Goal: Task Accomplishment & Management: Manage account settings

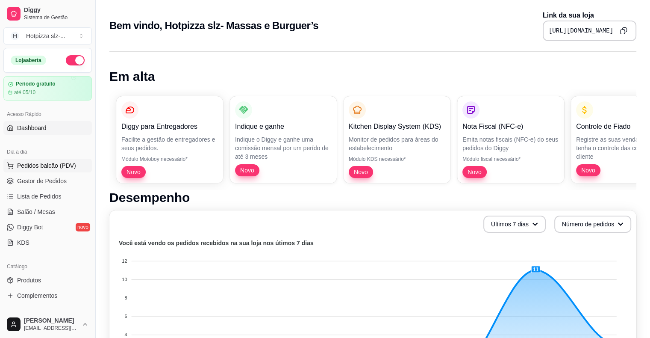
click at [26, 167] on span "Pedidos balcão (PDV)" at bounding box center [46, 165] width 59 height 9
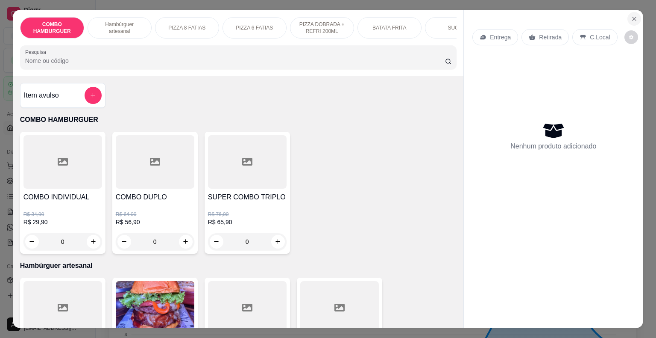
click at [631, 15] on icon "Close" at bounding box center [634, 18] width 7 height 7
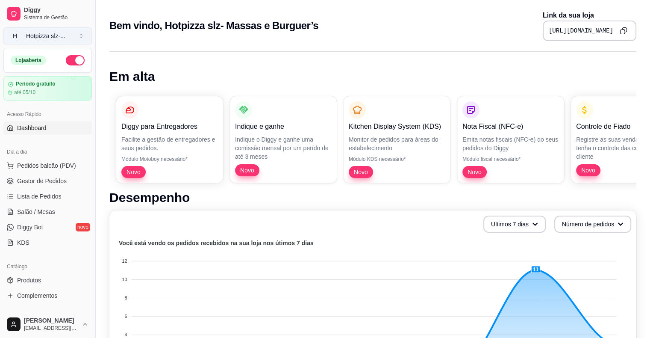
click at [82, 36] on button "H Hotpizza slz- ..." at bounding box center [47, 35] width 88 height 17
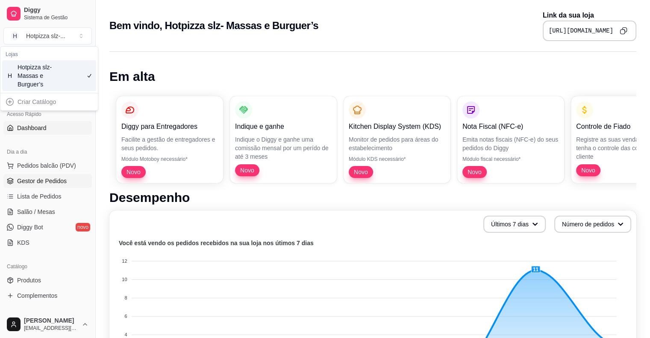
click at [44, 180] on span "Gestor de Pedidos" at bounding box center [42, 180] width 50 height 9
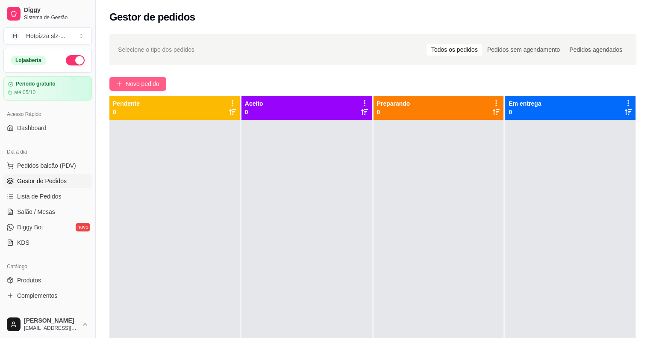
click at [145, 85] on span "Novo pedido" at bounding box center [143, 83] width 34 height 9
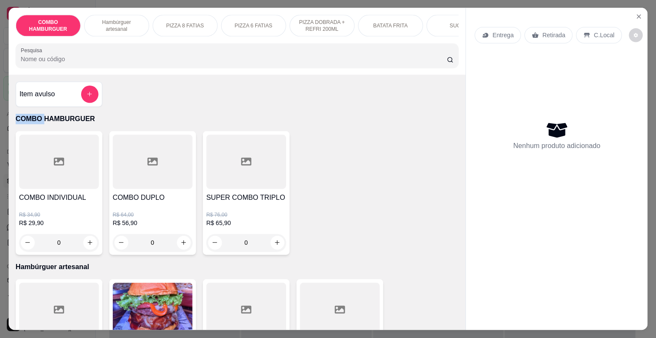
click at [145, 85] on div "Item avulso COMBO HAMBURGUER COMBO INDIVIDUAL R$ 34,90 R$ 29,90 0 COMBO DUPLO R…" at bounding box center [237, 202] width 457 height 255
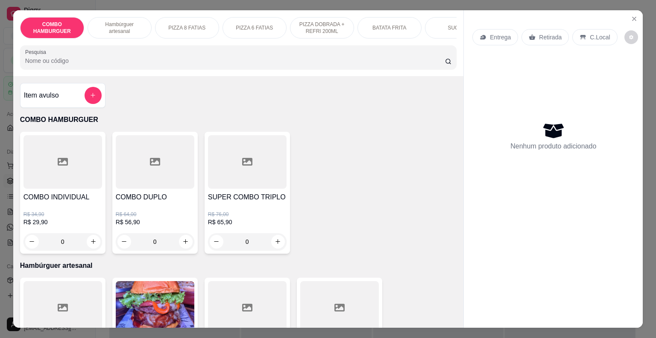
click at [182, 26] on p "PIZZA 8 FATIAS" at bounding box center [186, 27] width 37 height 7
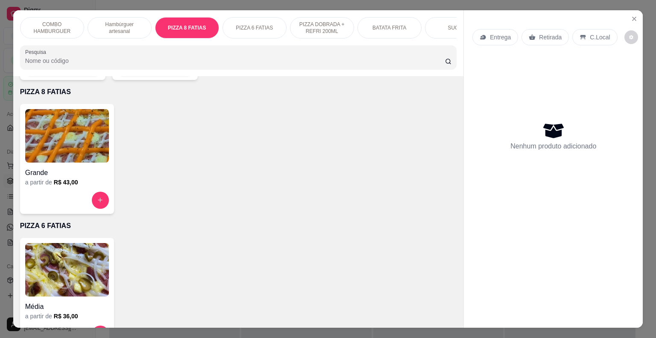
click at [256, 27] on p "PIZZA 6 FATIAS" at bounding box center [254, 27] width 37 height 7
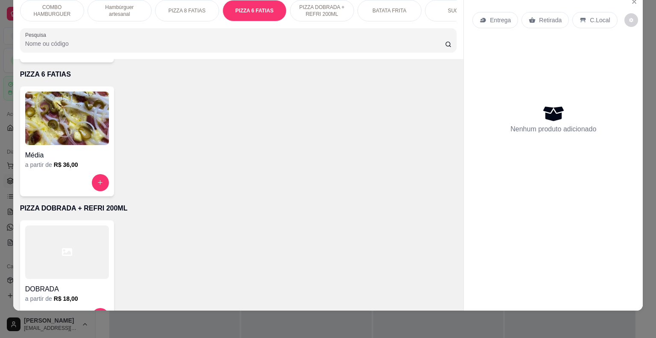
click at [194, 7] on p "PIZZA 8 FATIAS" at bounding box center [186, 10] width 37 height 7
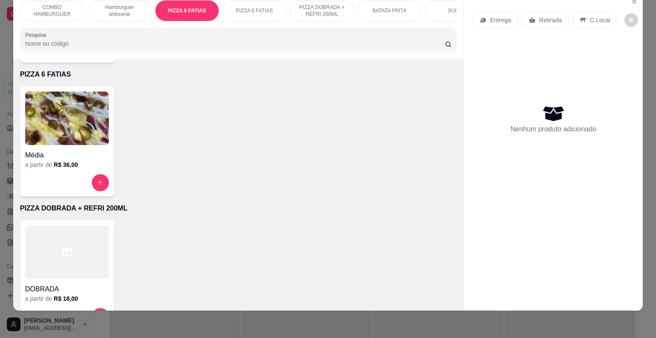
scroll to position [719, 0]
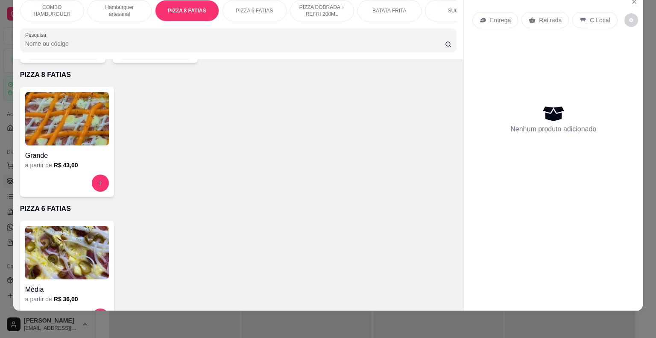
click at [68, 126] on img at bounding box center [67, 118] width 84 height 53
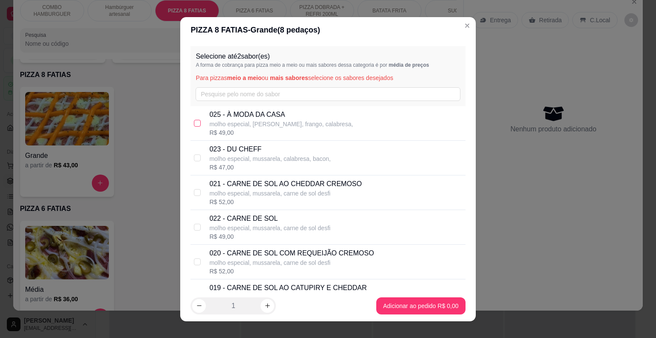
click at [195, 125] on input "checkbox" at bounding box center [197, 123] width 7 height 7
checkbox input "true"
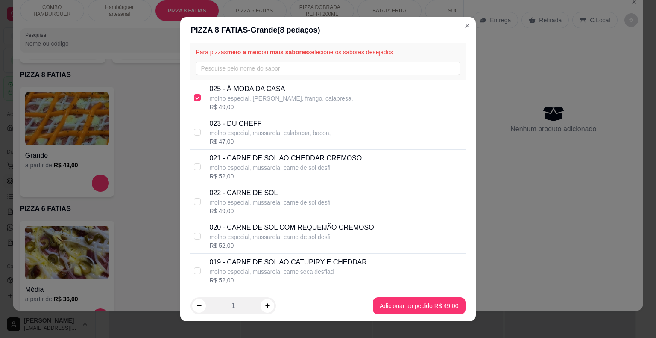
scroll to position [0, 0]
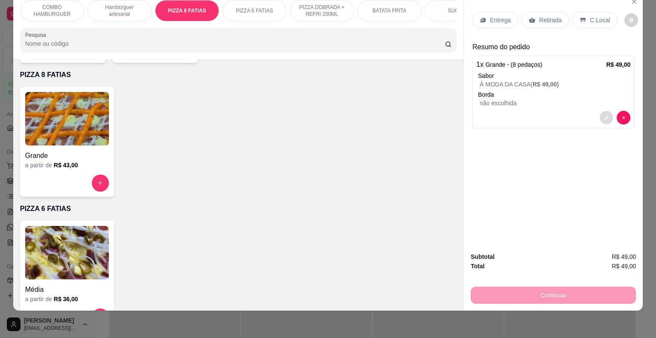
click at [605, 115] on icon "decrease-product-quantity" at bounding box center [607, 117] width 4 height 4
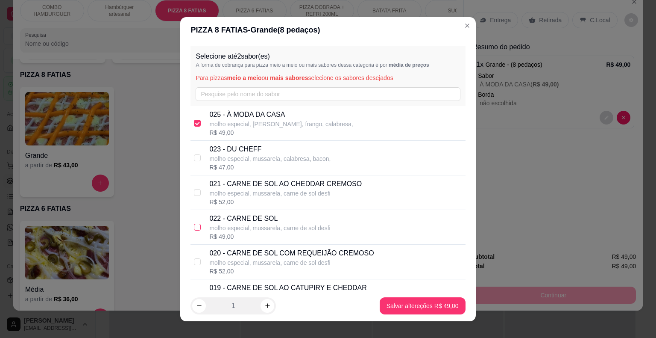
click at [194, 226] on input "checkbox" at bounding box center [197, 227] width 7 height 7
checkbox input "false"
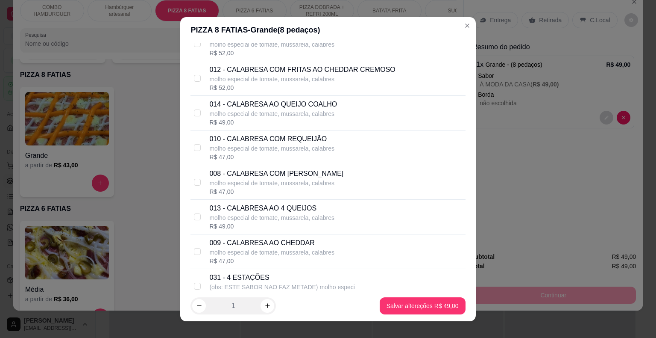
scroll to position [427, 0]
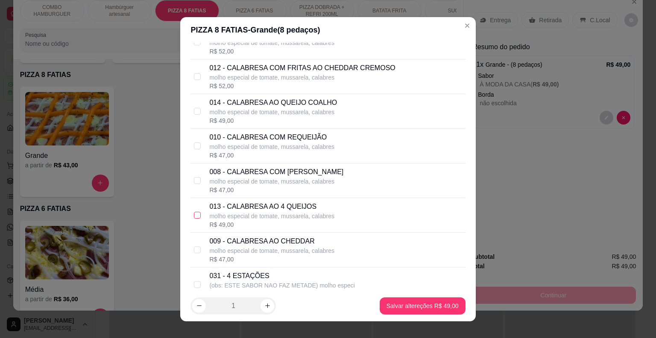
click at [194, 213] on input "checkbox" at bounding box center [197, 215] width 7 height 7
checkbox input "true"
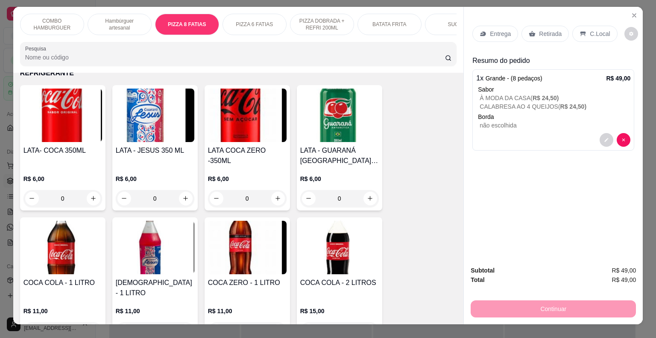
scroll to position [0, 0]
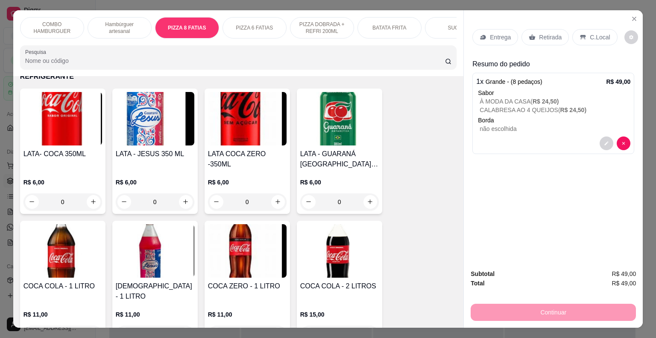
click at [252, 108] on img at bounding box center [247, 118] width 79 height 53
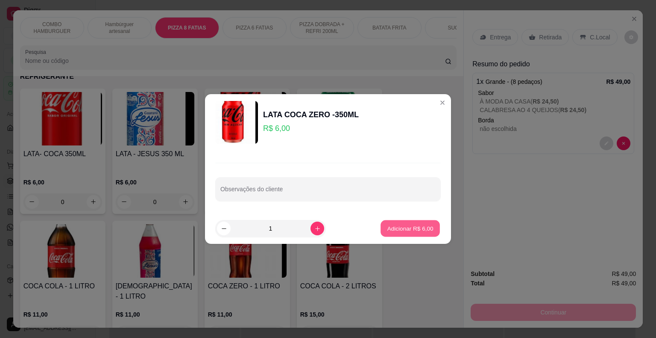
click at [396, 224] on p "Adicionar R$ 6,00" at bounding box center [410, 228] width 46 height 8
type input "1"
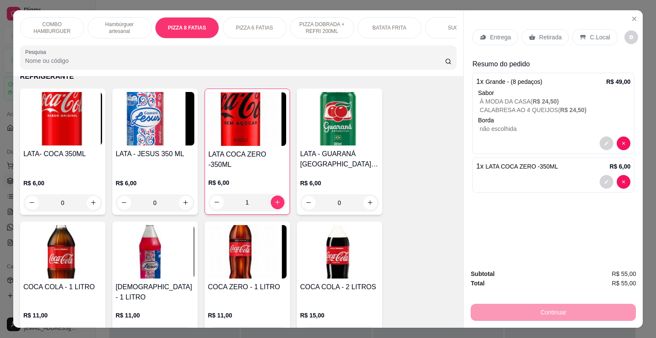
click at [595, 33] on p "C.Local" at bounding box center [600, 37] width 20 height 9
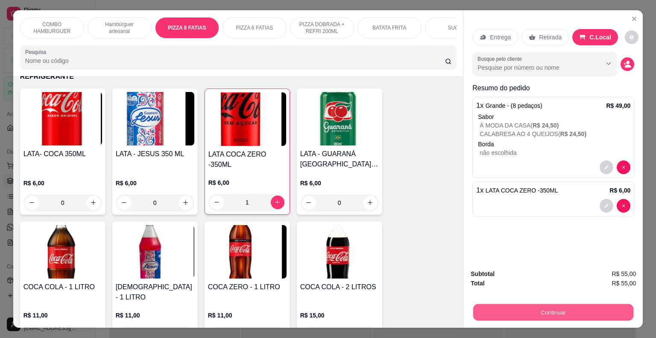
click at [582, 311] on button "Continuar" at bounding box center [554, 312] width 160 height 17
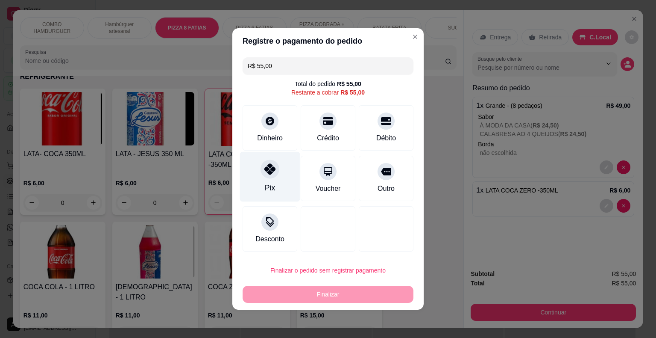
click at [266, 179] on div "Pix" at bounding box center [270, 177] width 60 height 50
type input "R$ 0,00"
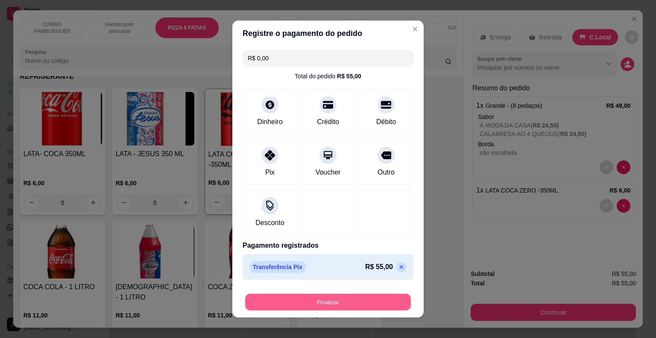
click at [323, 304] on button "Finalizar" at bounding box center [328, 302] width 166 height 17
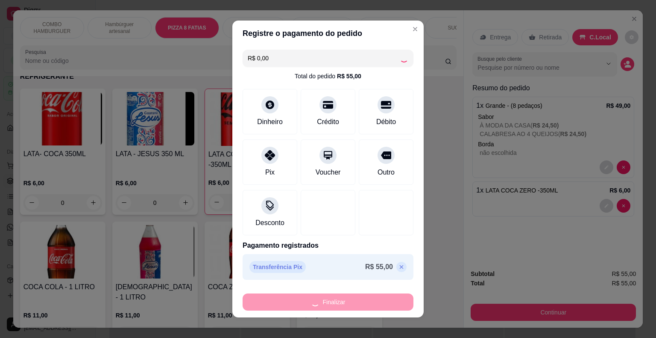
type input "0"
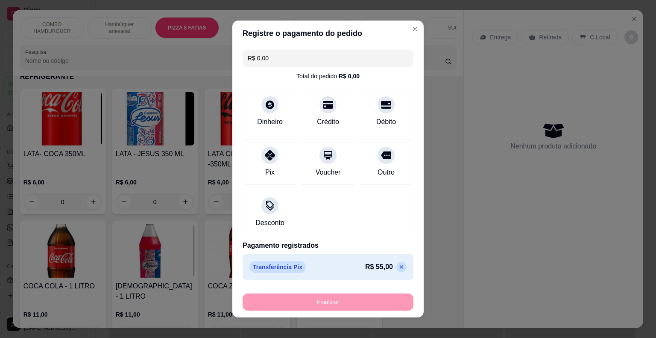
type input "-R$ 55,00"
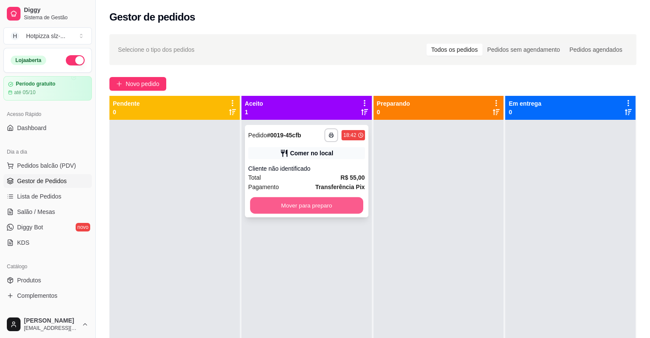
click at [331, 204] on button "Mover para preparo" at bounding box center [306, 205] width 113 height 17
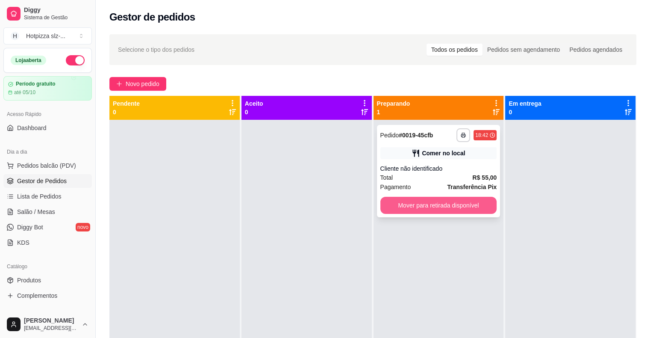
click at [442, 208] on button "Mover para retirada disponível" at bounding box center [438, 205] width 117 height 17
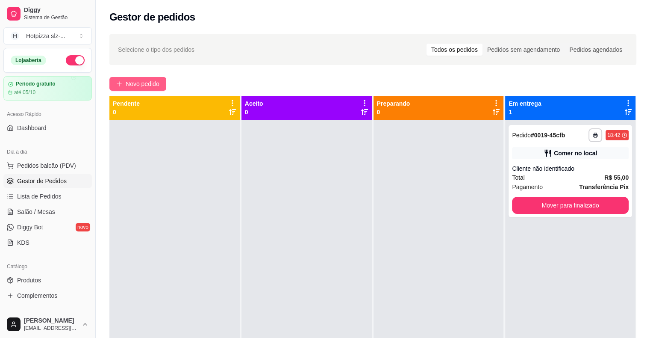
click at [148, 84] on span "Novo pedido" at bounding box center [143, 83] width 34 height 9
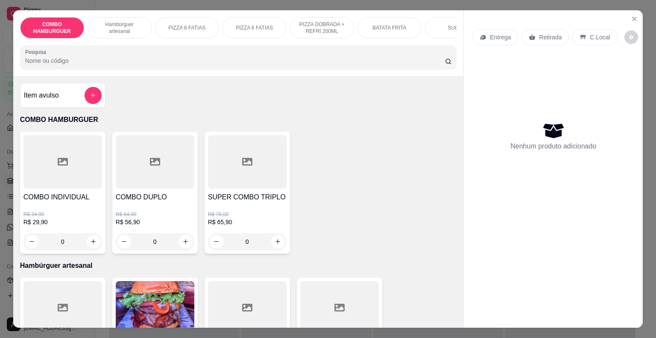
click at [116, 25] on p "Hambúrguer artesanal" at bounding box center [120, 28] width 50 height 14
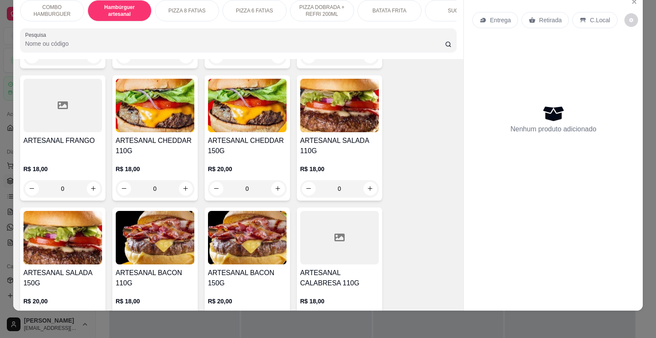
scroll to position [303, 0]
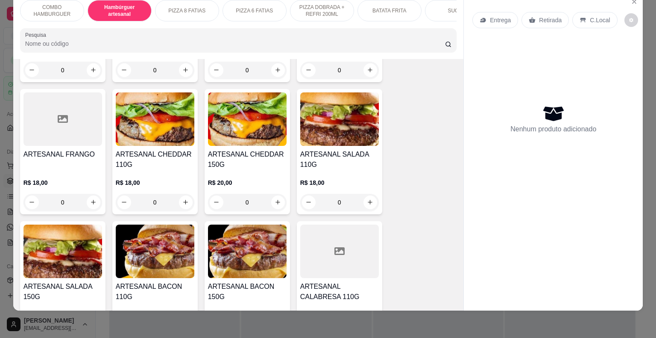
click at [393, 7] on p "BATATA FRITA" at bounding box center [390, 10] width 34 height 7
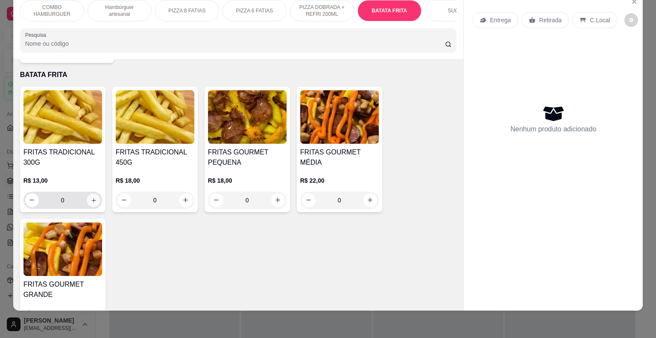
click at [90, 197] on icon "increase-product-quantity" at bounding box center [93, 200] width 6 height 6
type input "1"
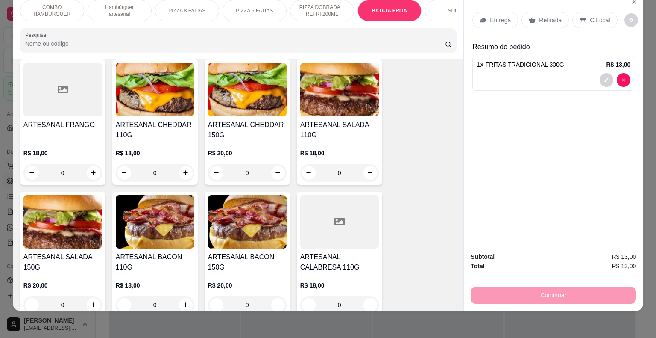
scroll to position [317, 0]
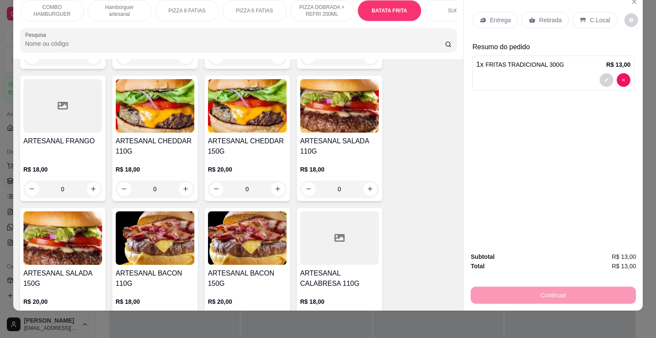
click at [67, 230] on img at bounding box center [63, 237] width 79 height 53
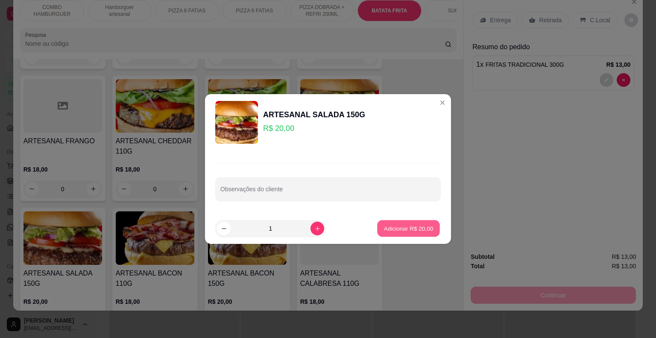
click at [408, 231] on p "Adicionar R$ 20,00" at bounding box center [409, 228] width 50 height 8
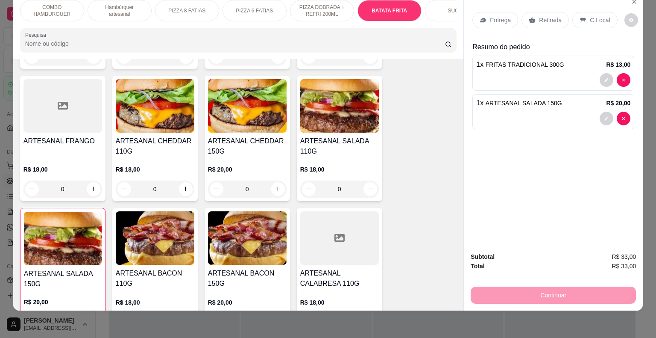
scroll to position [21, 0]
click at [62, 224] on img at bounding box center [63, 238] width 78 height 53
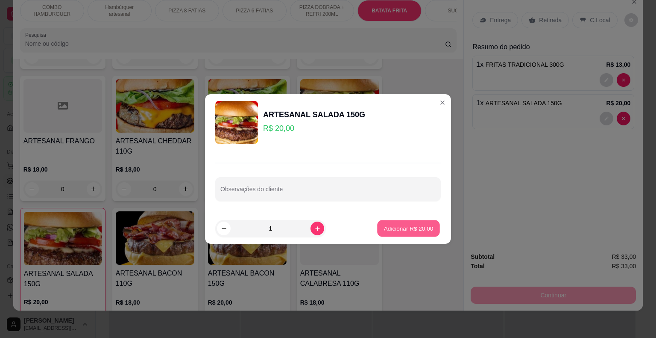
click at [420, 226] on p "Adicionar R$ 20,00" at bounding box center [409, 228] width 50 height 8
type input "2"
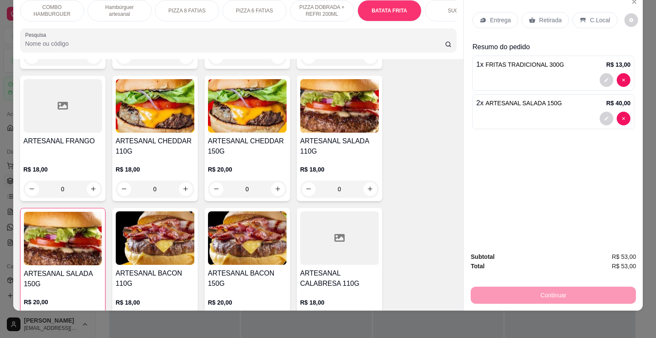
click at [121, 5] on p "Hambúrguer artesanal" at bounding box center [120, 11] width 50 height 14
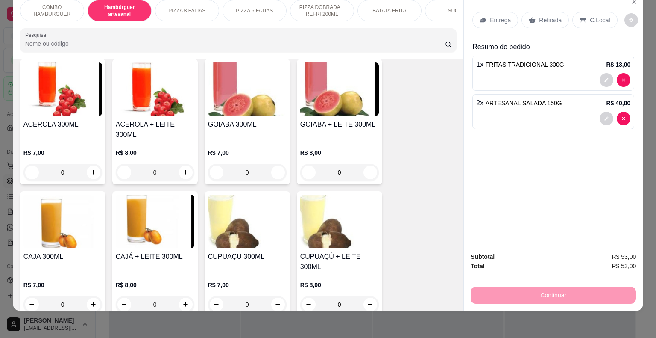
scroll to position [1432, 0]
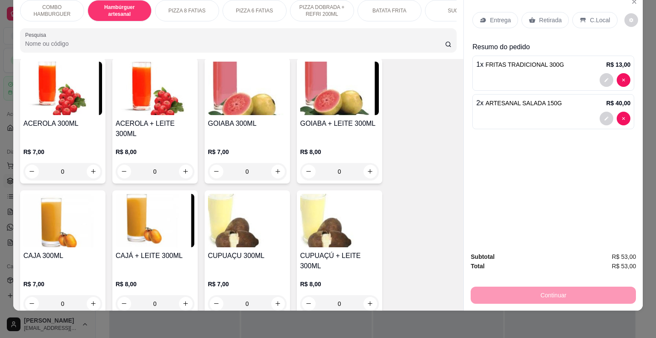
click at [68, 202] on img at bounding box center [63, 220] width 79 height 53
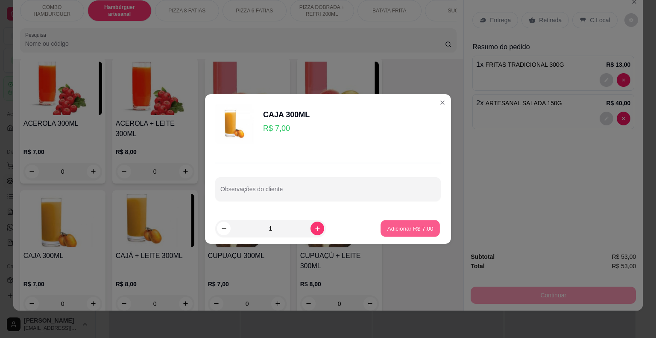
click at [411, 226] on p "Adicionar R$ 7,00" at bounding box center [410, 228] width 46 height 8
type input "1"
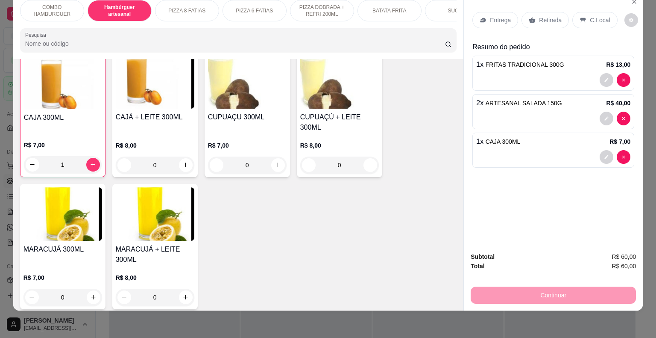
scroll to position [1585, 0]
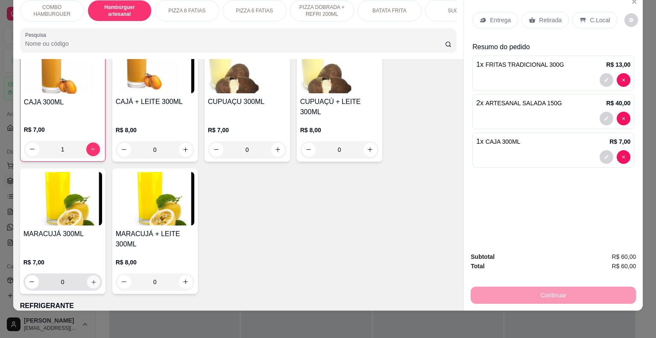
click at [90, 278] on icon "increase-product-quantity" at bounding box center [93, 281] width 6 height 6
type input "1"
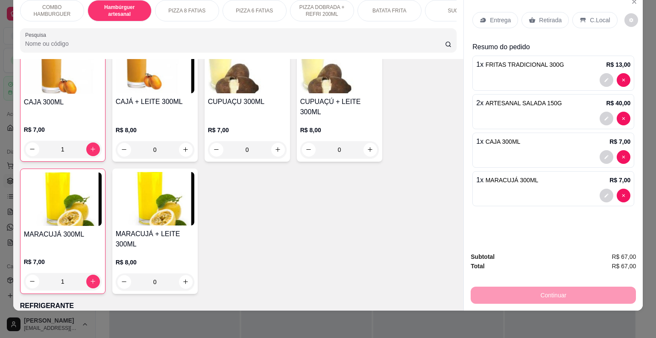
click at [590, 16] on p "C.Local" at bounding box center [600, 20] width 20 height 9
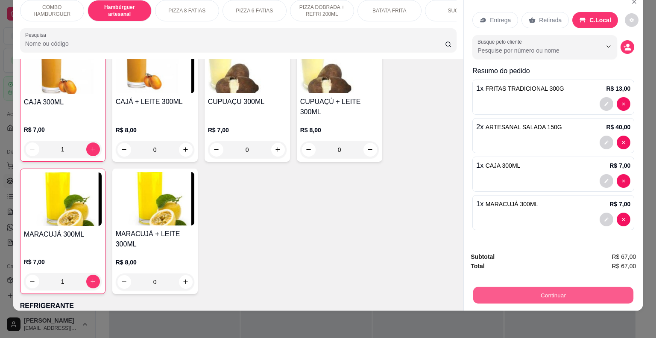
click at [601, 288] on button "Continuar" at bounding box center [554, 295] width 160 height 17
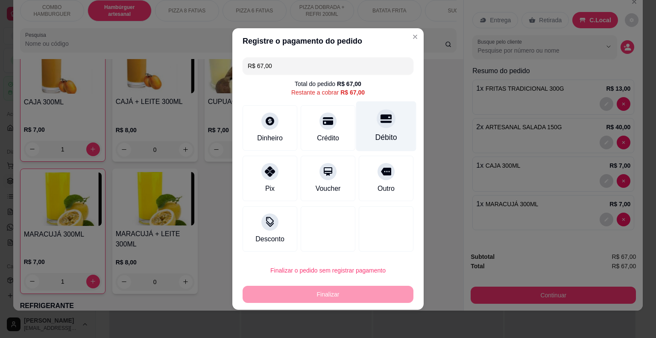
click at [386, 122] on icon at bounding box center [386, 119] width 11 height 9
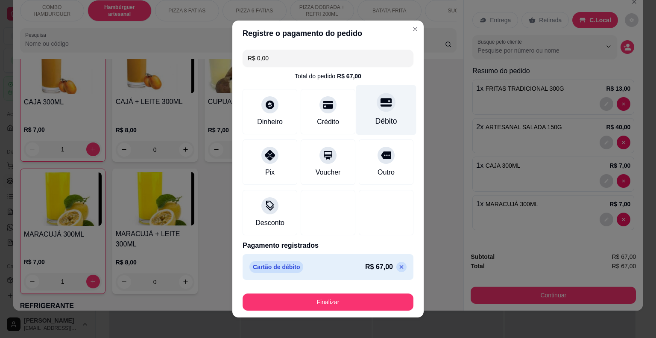
type input "R$ 0,00"
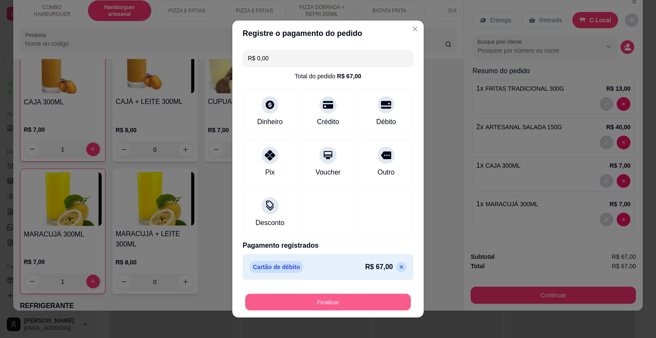
click at [350, 298] on button "Finalizar" at bounding box center [328, 302] width 166 height 17
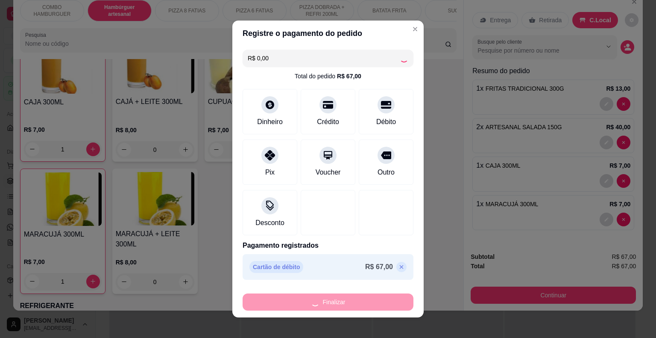
type input "0"
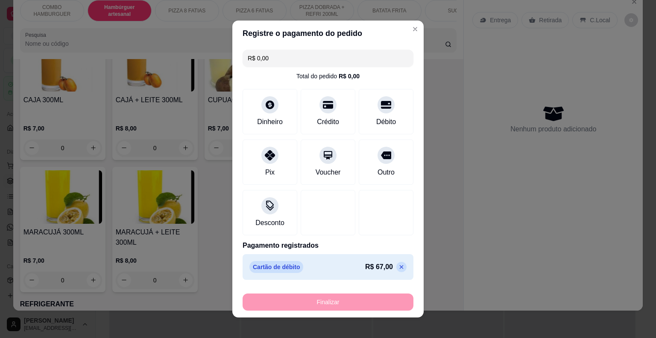
type input "-R$ 67,00"
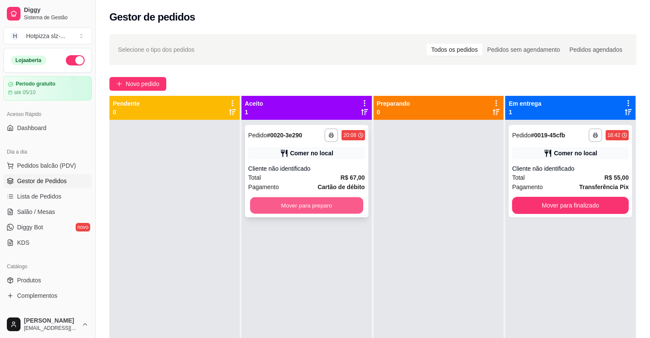
click at [323, 209] on button "Mover para preparo" at bounding box center [306, 205] width 113 height 17
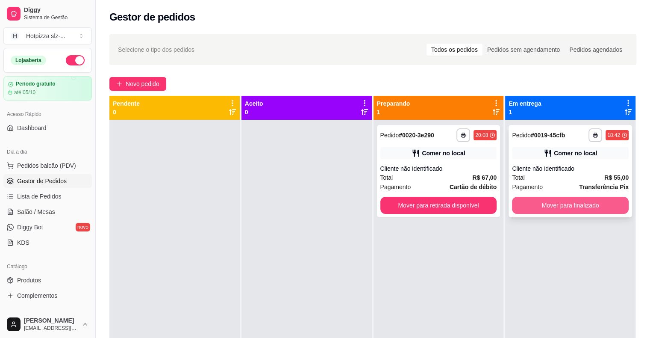
click at [557, 205] on button "Mover para finalizado" at bounding box center [570, 205] width 117 height 17
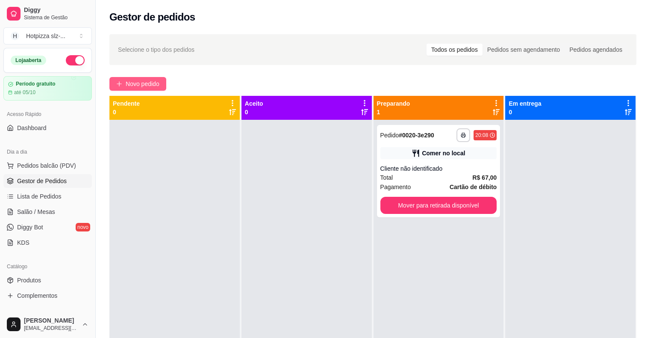
click at [144, 86] on span "Novo pedido" at bounding box center [143, 83] width 34 height 9
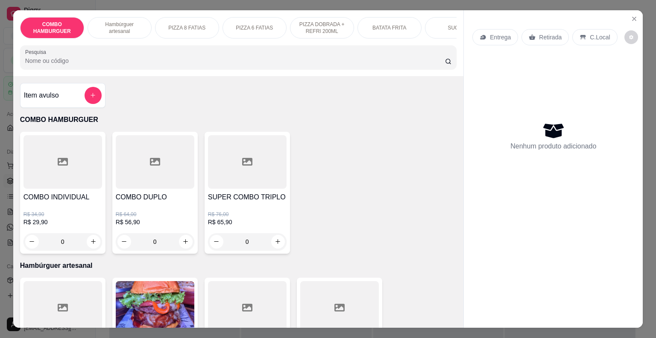
click at [191, 27] on p "PIZZA 8 FATIAS" at bounding box center [186, 27] width 37 height 7
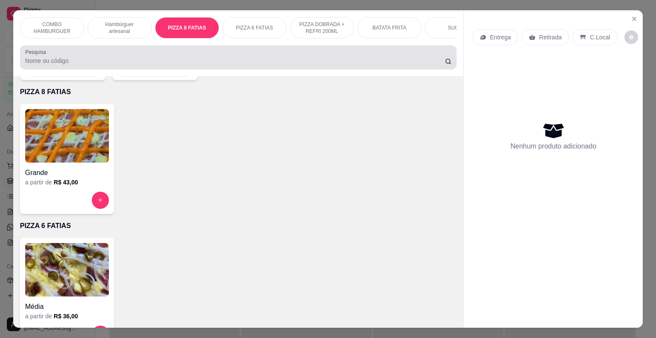
scroll to position [21, 0]
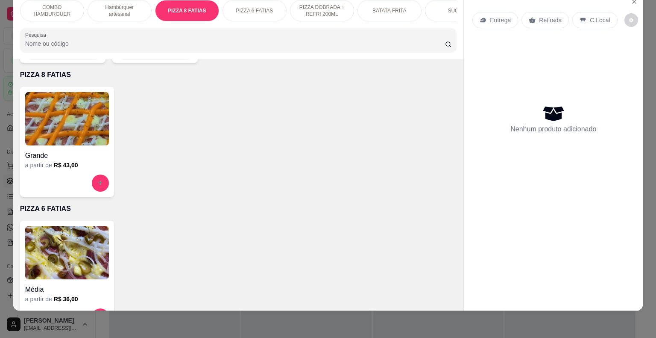
click at [75, 98] on img at bounding box center [67, 118] width 84 height 53
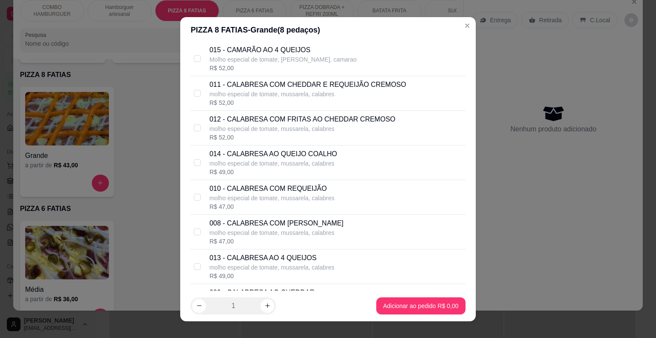
scroll to position [393, 0]
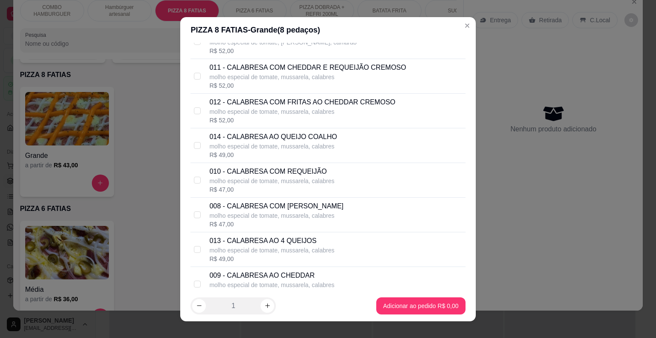
click at [324, 274] on p "009 - CALABRESA AO CHEDDAR" at bounding box center [271, 275] width 125 height 10
checkbox input "true"
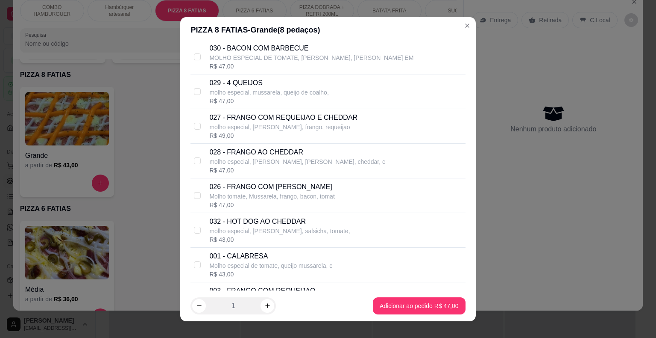
scroll to position [684, 0]
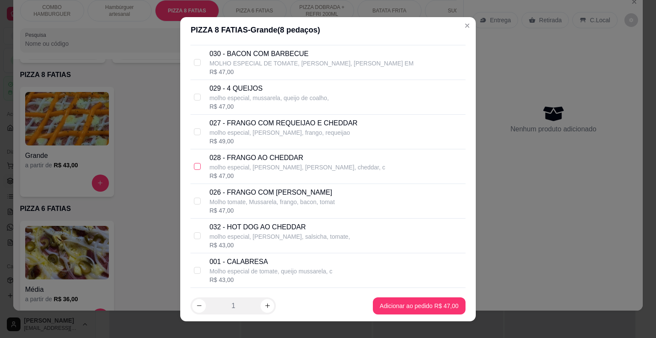
click at [195, 165] on input "checkbox" at bounding box center [197, 166] width 7 height 7
click at [195, 163] on input "checkbox" at bounding box center [197, 166] width 7 height 7
checkbox input "false"
click at [194, 128] on input "checkbox" at bounding box center [197, 131] width 7 height 7
checkbox input "true"
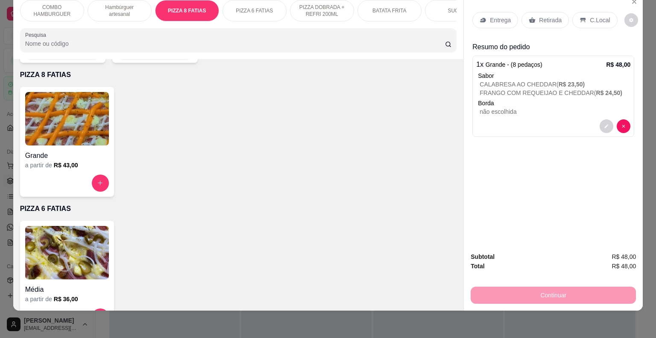
click at [454, 298] on div "Item avulso COMBO HAMBURGUER COMBO INDIVIDUAL R$ 34,90 R$ 29,90 0 COMBO DUPLO R…" at bounding box center [238, 185] width 451 height 252
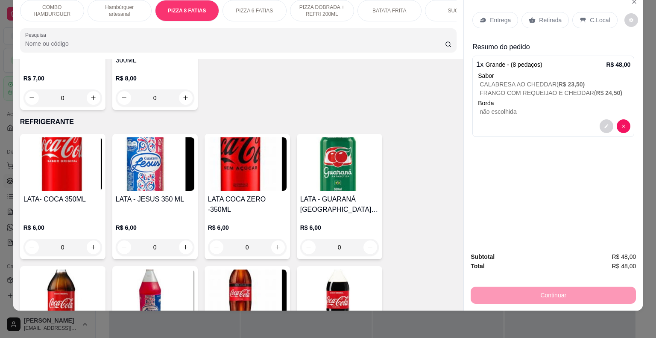
scroll to position [1796, 0]
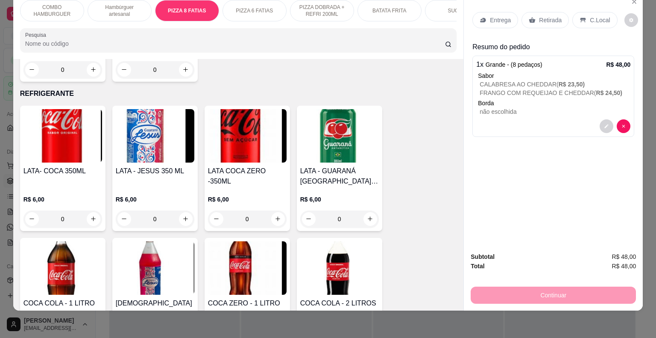
click at [173, 250] on img at bounding box center [155, 267] width 79 height 53
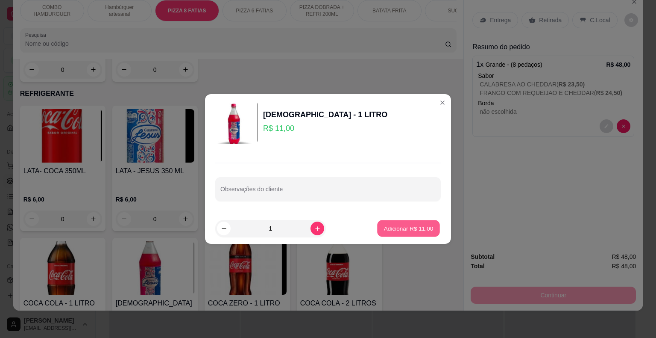
click at [411, 224] on p "Adicionar R$ 11,00" at bounding box center [409, 228] width 50 height 8
type input "1"
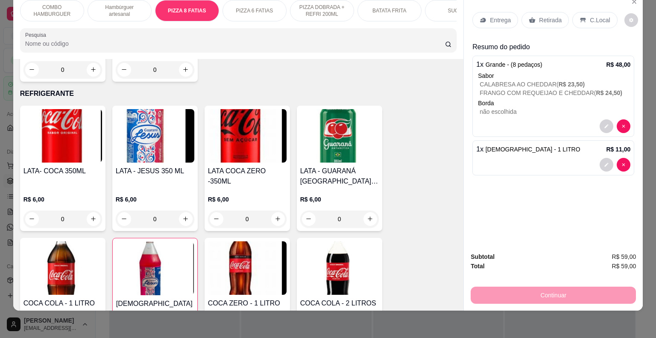
click at [593, 16] on p "C.Local" at bounding box center [600, 20] width 20 height 9
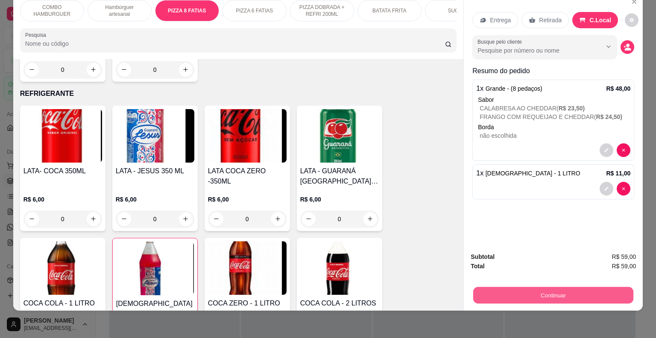
click at [580, 291] on button "Continuar" at bounding box center [554, 295] width 160 height 17
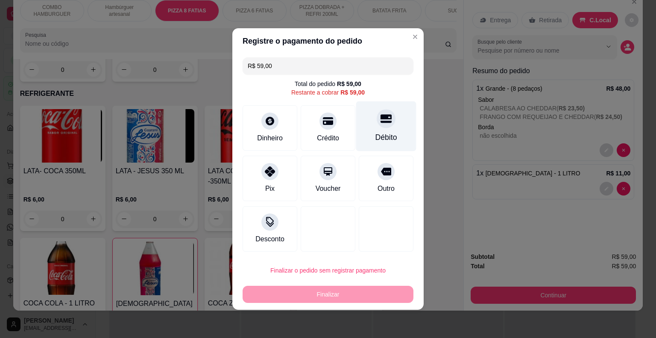
click at [382, 118] on icon at bounding box center [386, 119] width 11 height 9
type input "R$ 0,00"
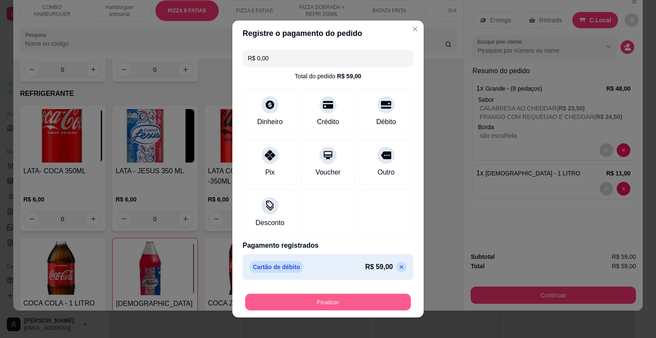
click at [345, 300] on button "Finalizar" at bounding box center [328, 302] width 166 height 17
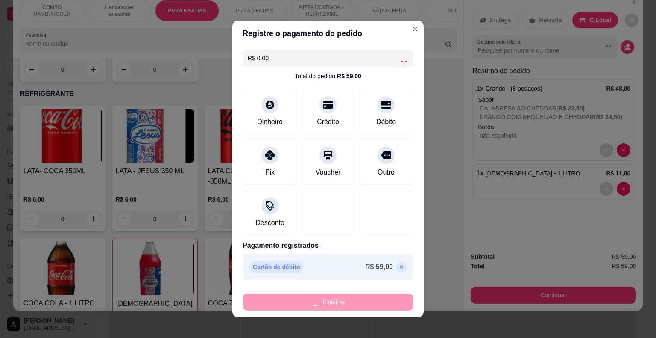
type input "0"
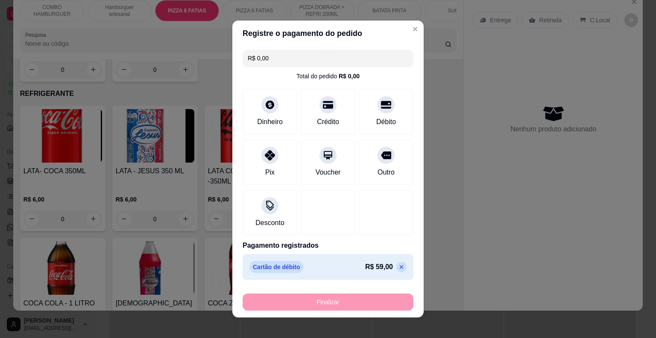
type input "-R$ 59,00"
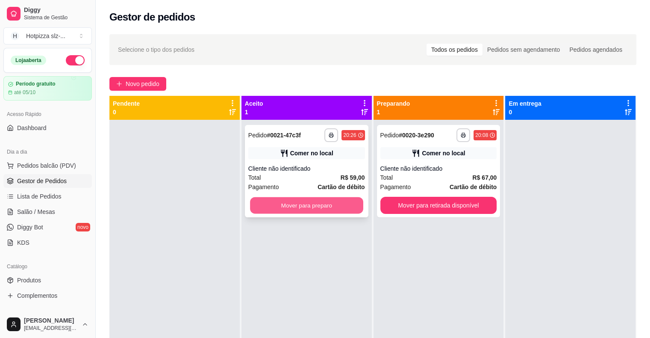
click at [315, 207] on button "Mover para preparo" at bounding box center [306, 205] width 113 height 17
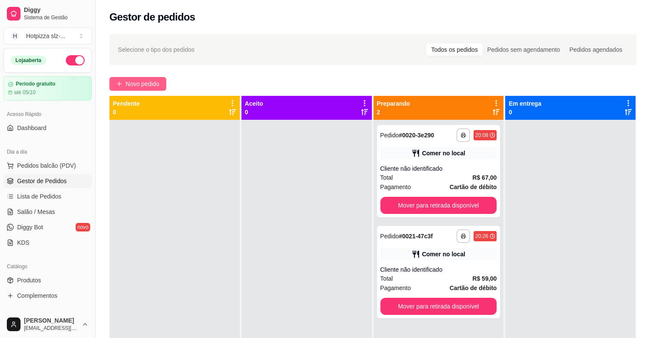
click at [155, 88] on span "Novo pedido" at bounding box center [143, 83] width 34 height 9
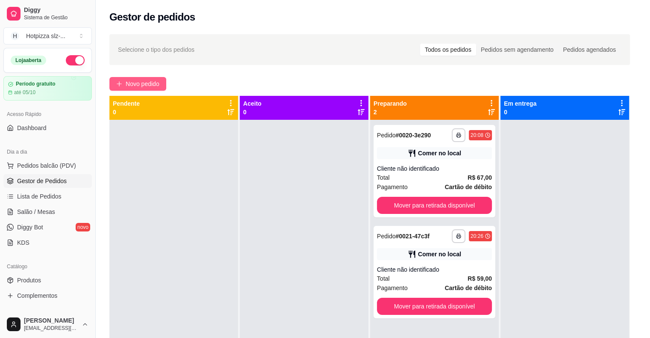
click at [155, 88] on div "Item avulso COMBO HAMBURGUER COMBO INDIVIDUAL R$ 34,90 R$ 29,90 0 COMBO DUPLO R…" at bounding box center [233, 202] width 453 height 256
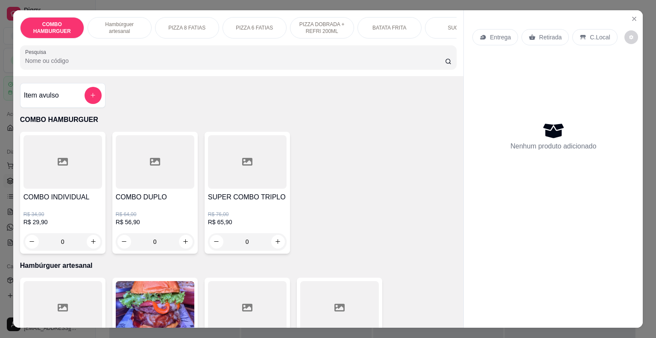
click at [186, 24] on p "PIZZA 8 FATIAS" at bounding box center [186, 27] width 37 height 7
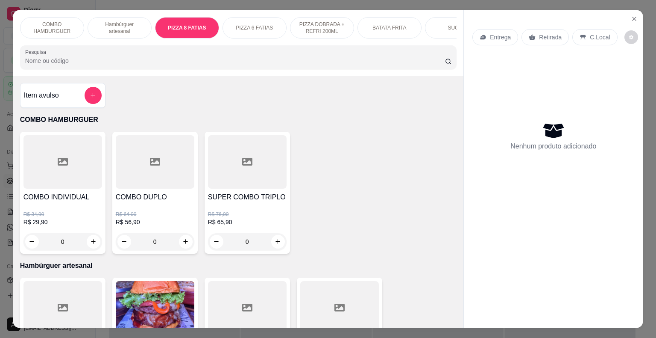
scroll to position [21, 0]
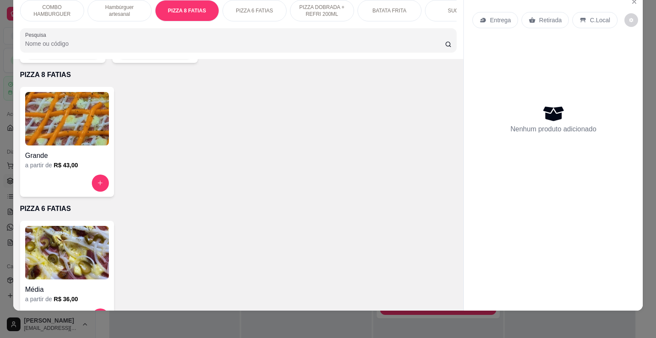
click at [75, 107] on img at bounding box center [67, 118] width 84 height 53
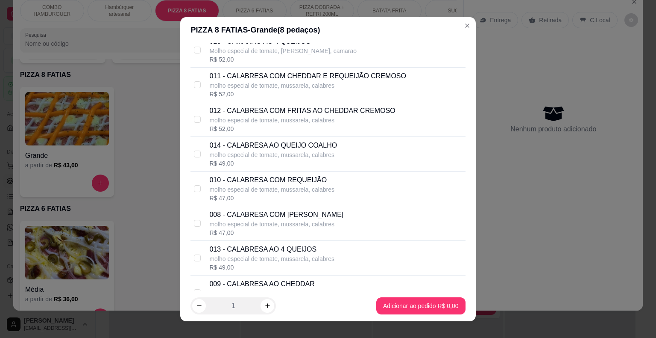
scroll to position [393, 0]
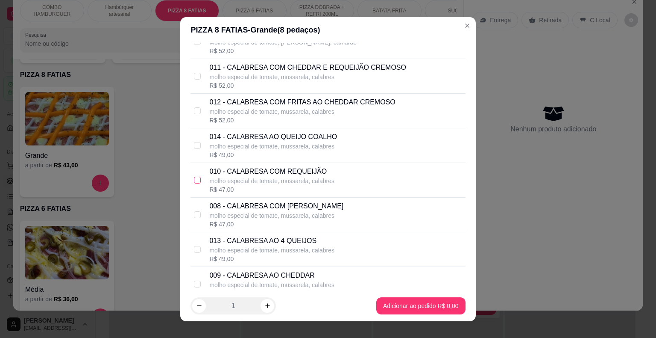
click at [195, 179] on input "checkbox" at bounding box center [197, 179] width 7 height 7
checkbox input "true"
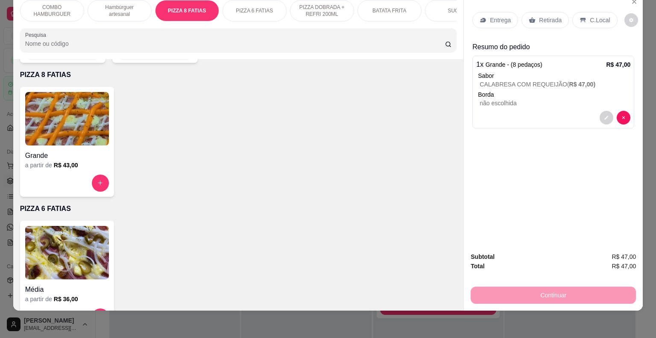
click at [115, 7] on p "Hambúrguer artesanal" at bounding box center [120, 11] width 50 height 14
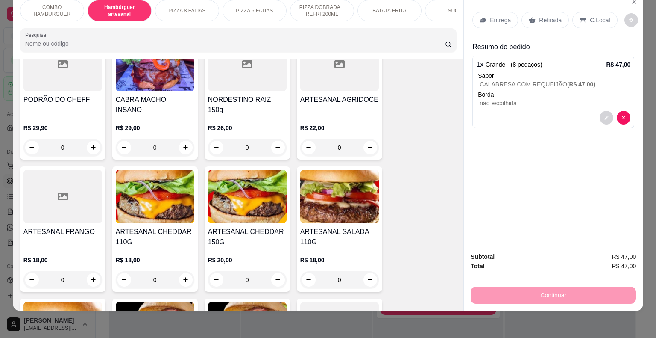
scroll to position [235, 0]
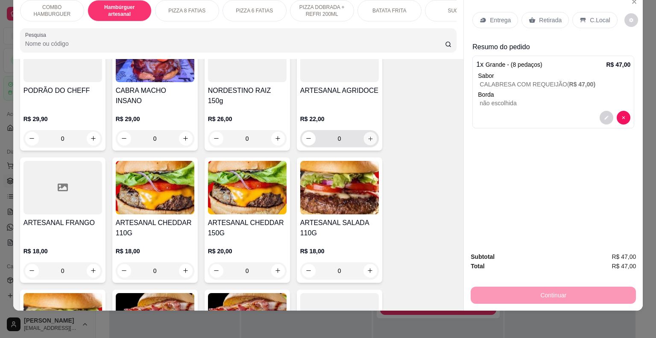
click at [368, 132] on button "increase-product-quantity" at bounding box center [370, 138] width 13 height 13
type input "1"
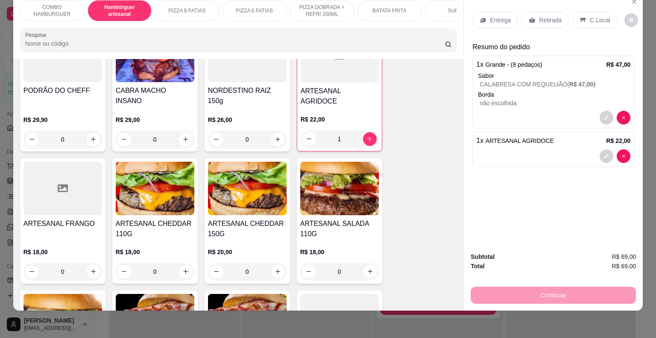
click at [464, 298] on div "Subtotal R$ 69,00 Total R$ 69,00 Continuar" at bounding box center [553, 277] width 179 height 65
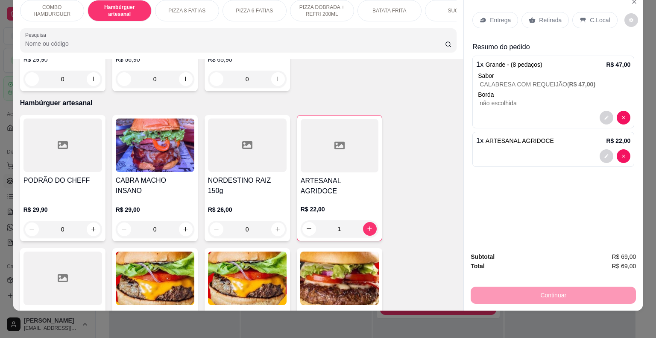
scroll to position [132, 0]
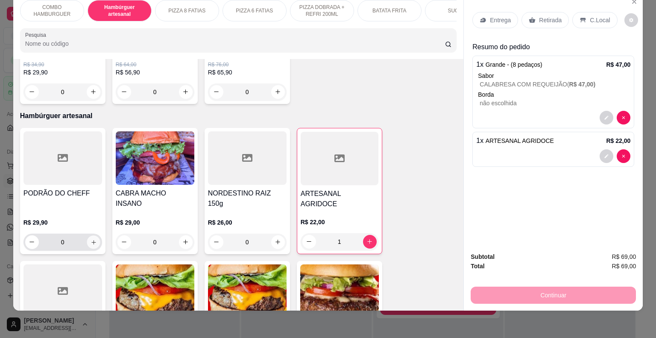
click at [91, 238] on icon "increase-product-quantity" at bounding box center [93, 241] width 6 height 6
type input "1"
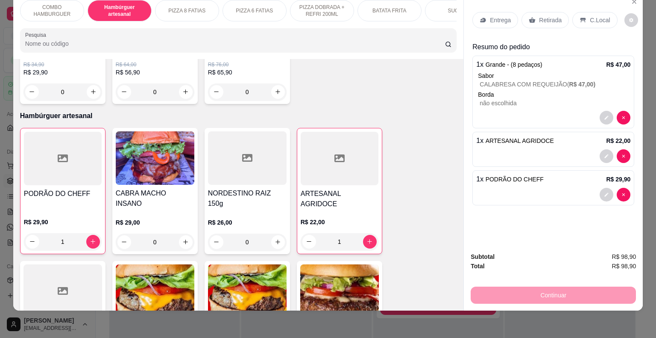
click at [385, 7] on p "BATATA FRITA" at bounding box center [390, 10] width 34 height 7
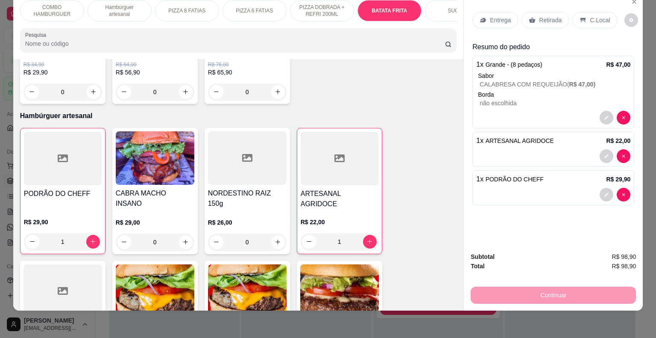
scroll to position [1121, 0]
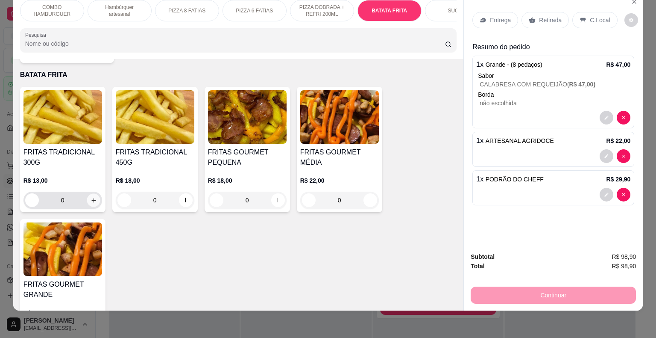
click at [90, 197] on icon "increase-product-quantity" at bounding box center [93, 200] width 6 height 6
type input "1"
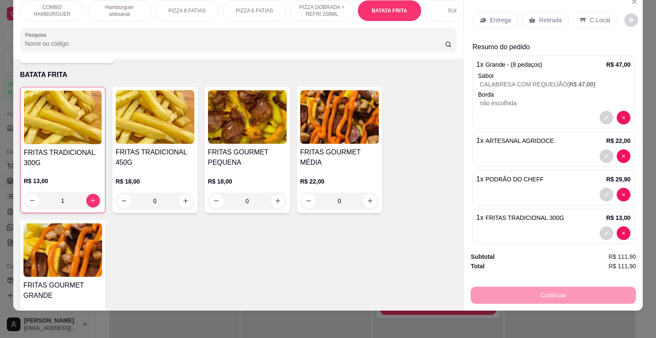
click at [593, 16] on p "C.Local" at bounding box center [600, 20] width 20 height 9
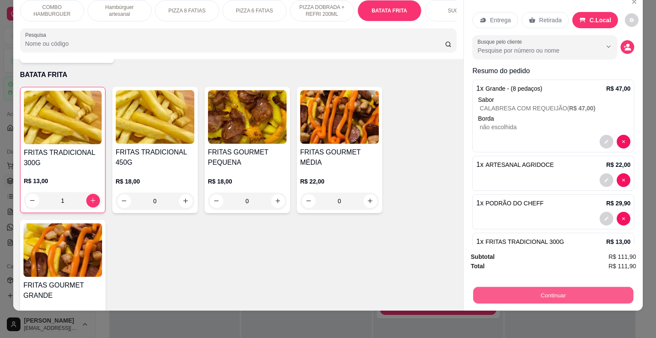
click at [559, 288] on button "Continuar" at bounding box center [554, 295] width 160 height 17
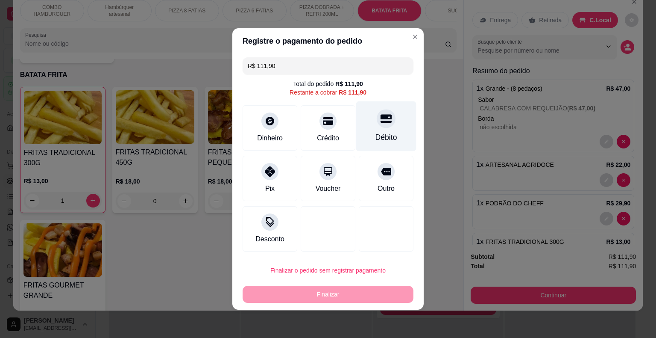
click at [383, 130] on div "Débito" at bounding box center [386, 126] width 60 height 50
type input "R$ 0,00"
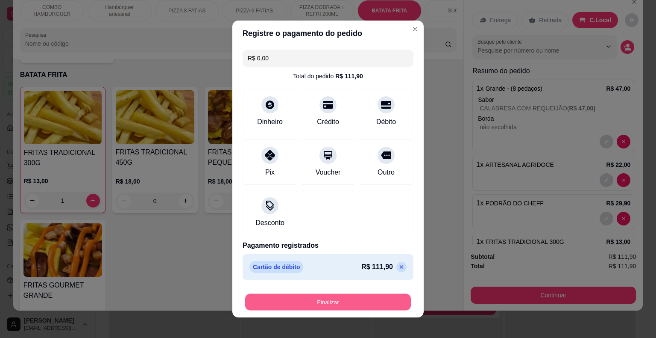
click at [324, 300] on button "Finalizar" at bounding box center [328, 302] width 166 height 17
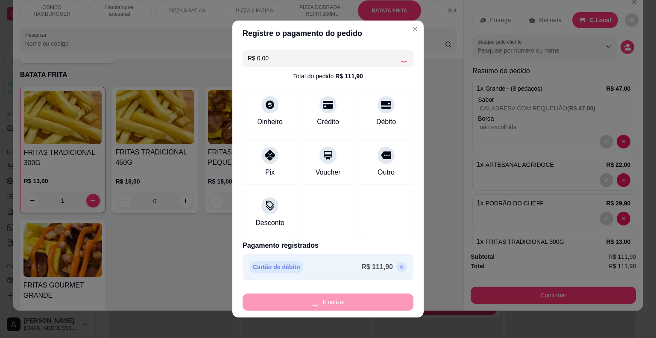
type input "0"
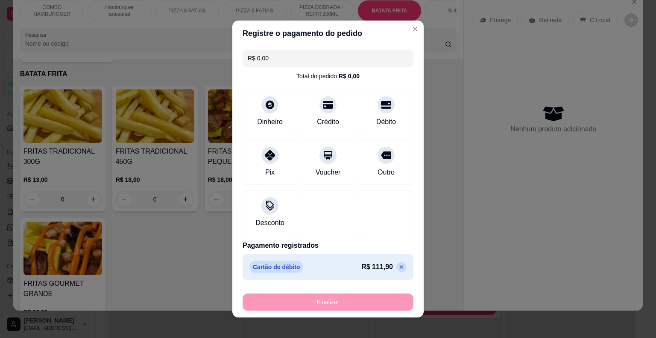
type input "-R$ 111,90"
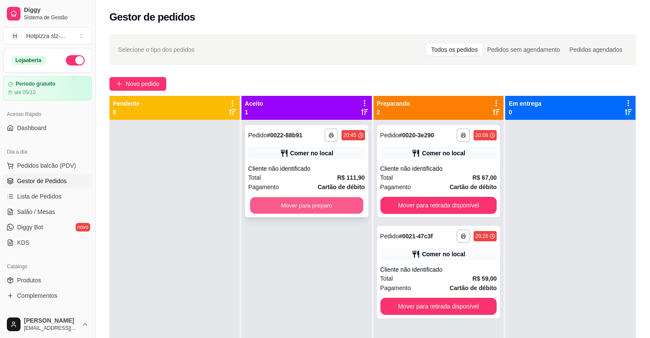
click at [324, 205] on button "Mover para preparo" at bounding box center [306, 205] width 113 height 17
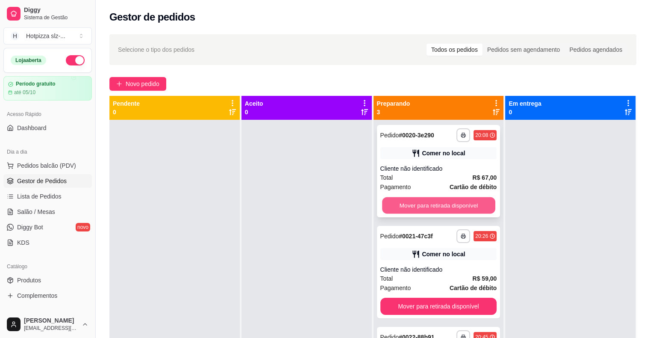
click at [433, 208] on button "Mover para retirada disponível" at bounding box center [438, 205] width 113 height 17
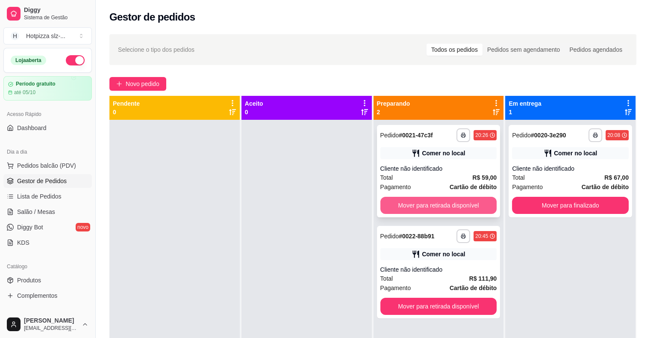
click at [434, 206] on button "Mover para retirada disponível" at bounding box center [438, 205] width 117 height 17
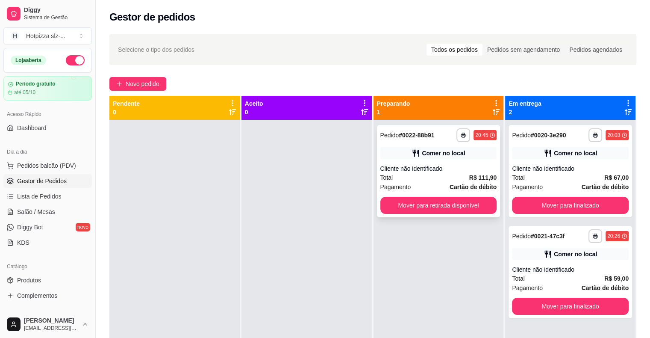
click at [454, 179] on div "Total R$ 111,90" at bounding box center [438, 177] width 117 height 9
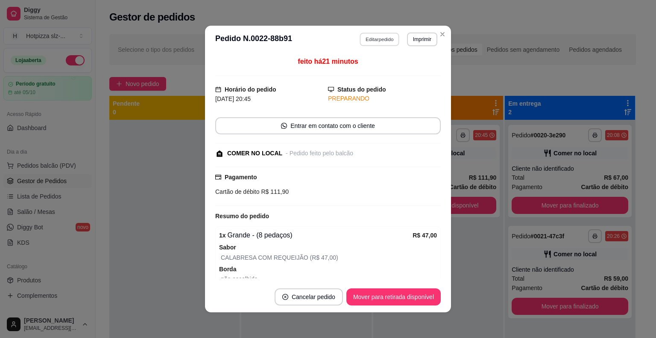
click at [375, 38] on button "Editar pedido" at bounding box center [380, 38] width 40 height 13
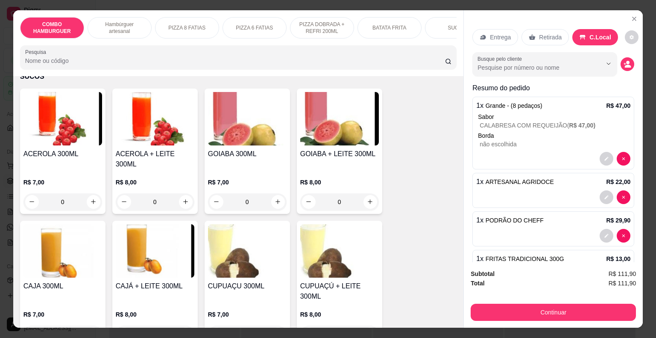
scroll to position [1419, 0]
click at [88, 326] on button "increase-product-quantity" at bounding box center [93, 332] width 13 height 13
click at [88, 326] on button "increase-product-quantity" at bounding box center [92, 332] width 13 height 13
type input "3"
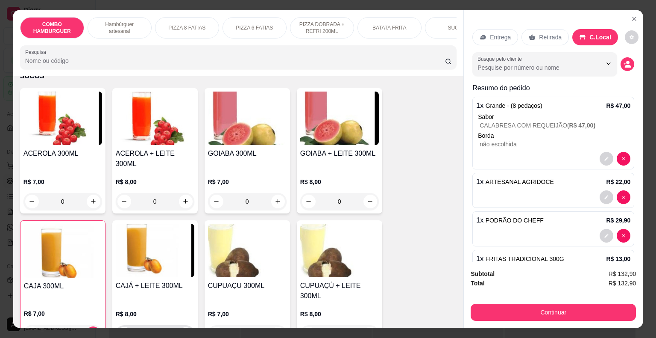
click at [182, 330] on icon "increase-product-quantity" at bounding box center [185, 333] width 6 height 6
click at [125, 326] on button "decrease-product-quantity" at bounding box center [124, 332] width 13 height 13
type input "0"
click at [29, 329] on icon "decrease-product-quantity" at bounding box center [32, 332] width 6 height 6
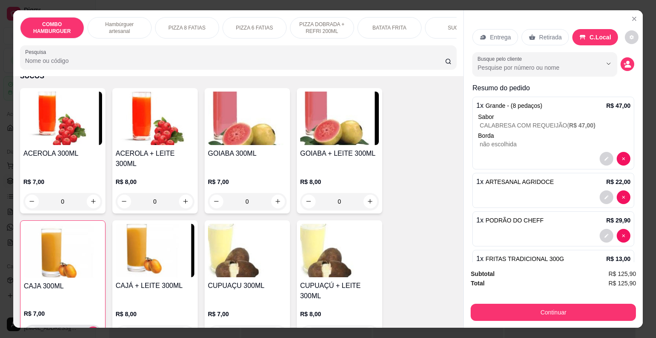
type input "1"
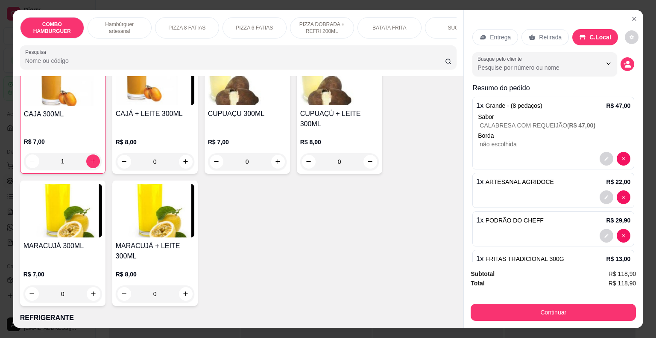
scroll to position [1607, 0]
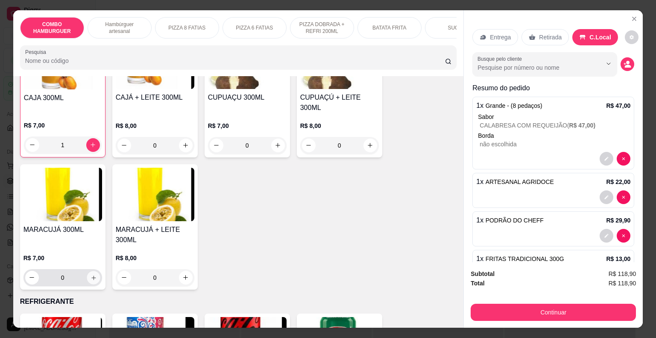
click at [91, 275] on icon "increase-product-quantity" at bounding box center [93, 277] width 4 height 4
type input "3"
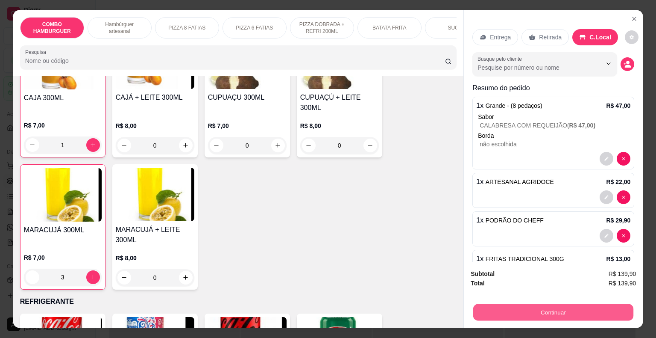
click at [567, 307] on button "Continuar" at bounding box center [554, 312] width 160 height 17
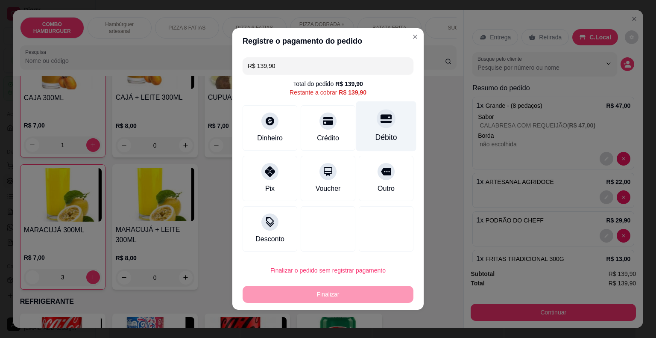
click at [376, 135] on div "Débito" at bounding box center [387, 137] width 22 height 11
type input "R$ 0,00"
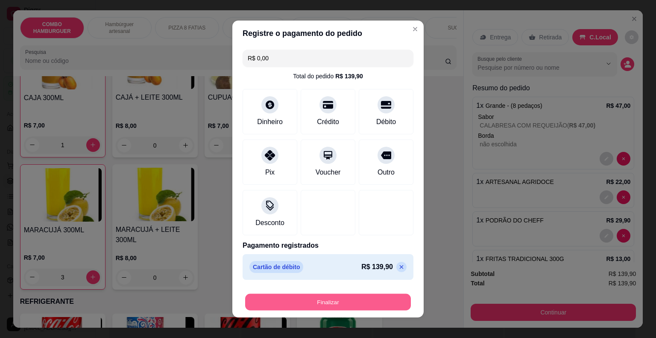
click at [368, 307] on button "Finalizar" at bounding box center [328, 302] width 166 height 17
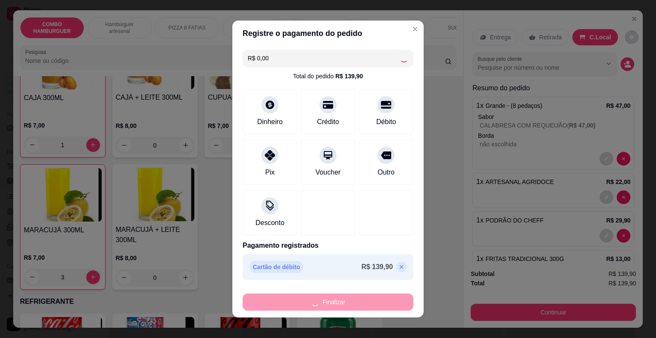
type input "0"
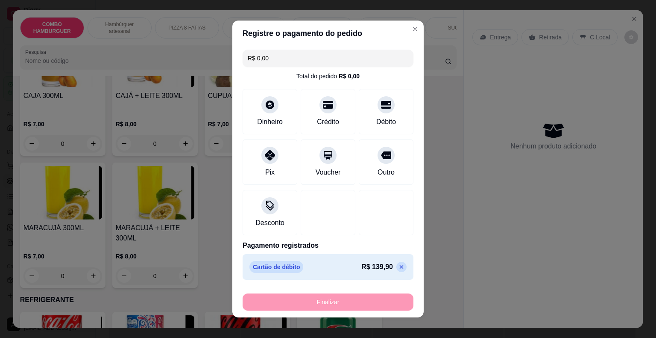
type input "-R$ 139,90"
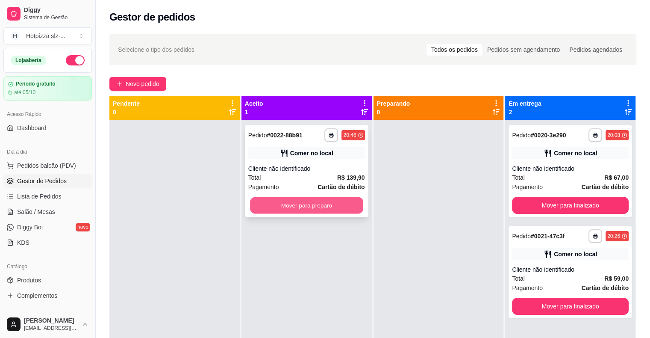
click at [335, 207] on button "Mover para preparo" at bounding box center [306, 205] width 113 height 17
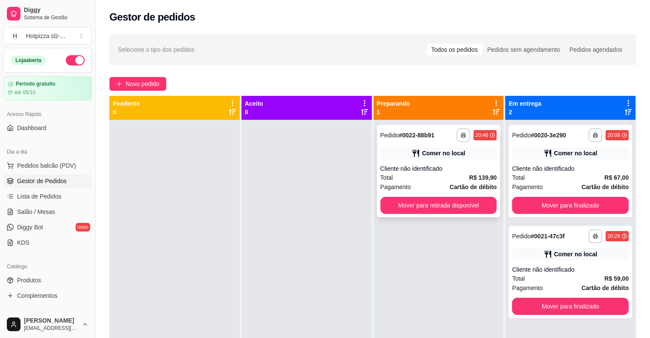
click at [467, 162] on div "**********" at bounding box center [439, 171] width 124 height 92
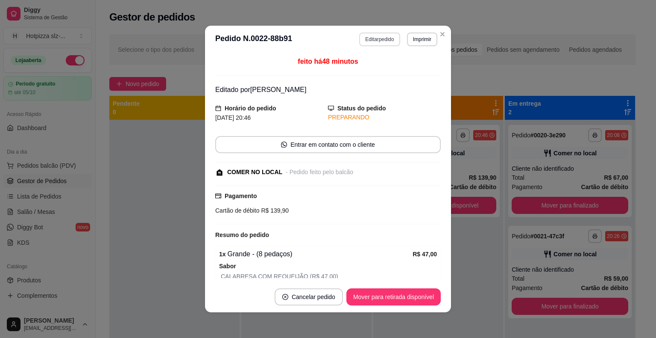
click at [382, 37] on button "Editar pedido" at bounding box center [379, 39] width 41 height 14
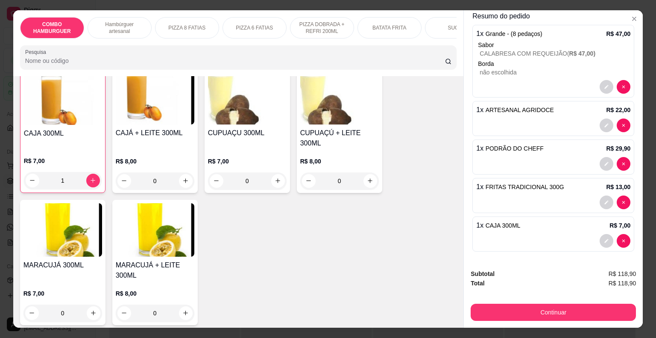
scroll to position [1590, 0]
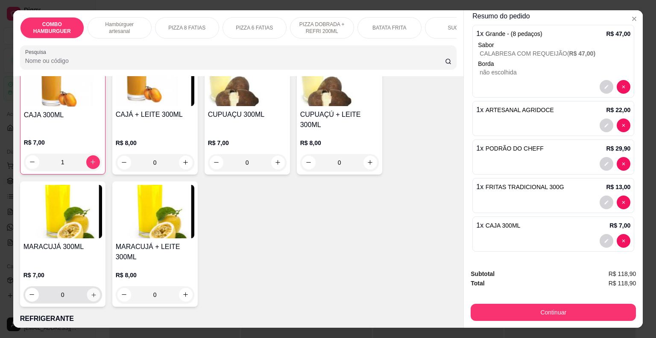
click at [90, 291] on icon "increase-product-quantity" at bounding box center [93, 294] width 6 height 6
type input "1"
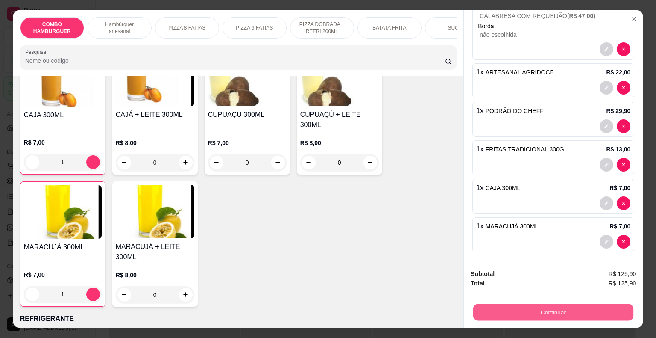
click at [596, 306] on button "Continuar" at bounding box center [554, 312] width 160 height 17
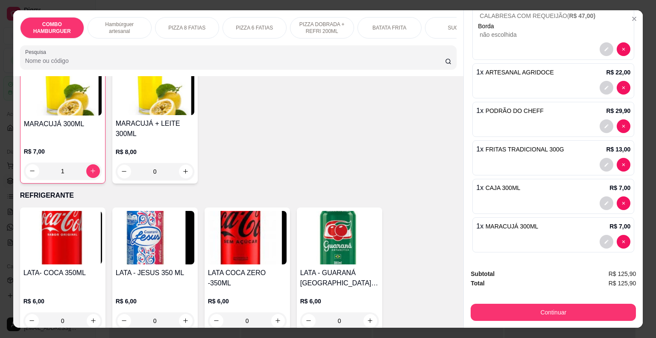
scroll to position [1726, 0]
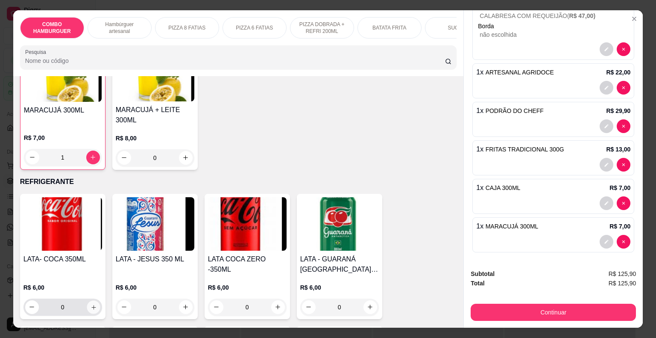
click at [90, 303] on icon "increase-product-quantity" at bounding box center [93, 306] width 6 height 6
type input "1"
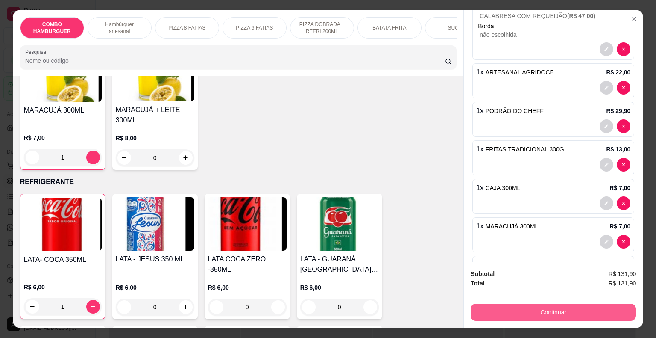
click at [533, 308] on button "Continuar" at bounding box center [553, 311] width 165 height 17
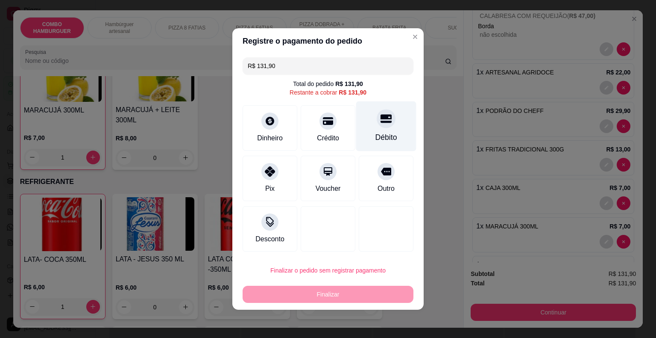
click at [377, 127] on div at bounding box center [386, 118] width 19 height 19
type input "R$ 0,00"
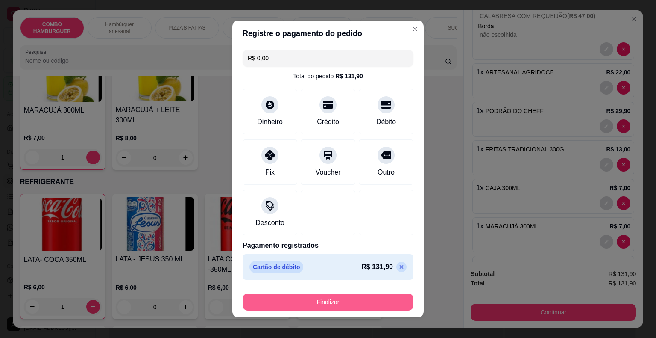
click at [350, 303] on button "Finalizar" at bounding box center [328, 301] width 171 height 17
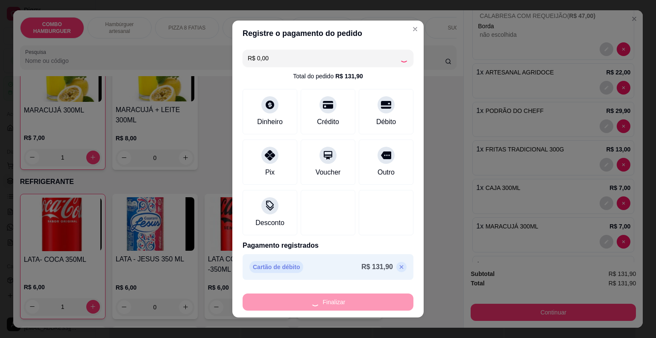
type input "0"
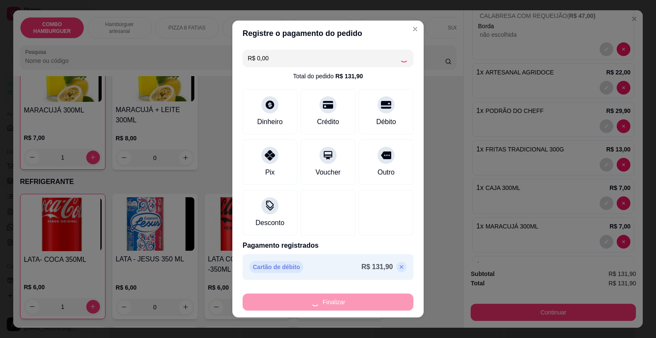
type input "0"
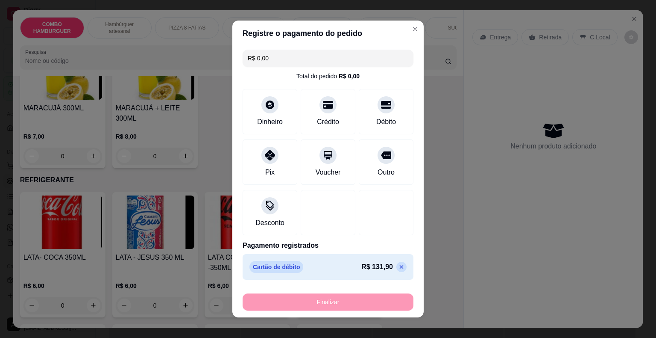
type input "-R$ 131,90"
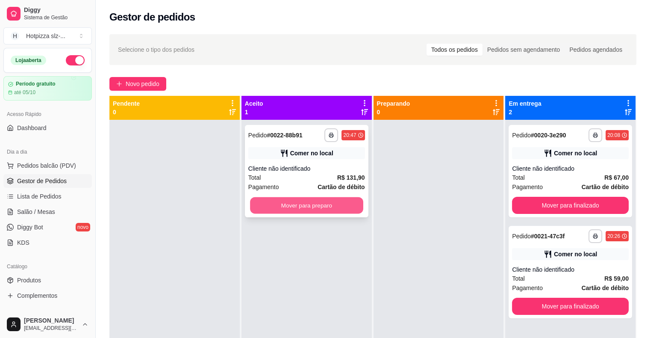
click at [329, 206] on button "Mover para preparo" at bounding box center [306, 205] width 113 height 17
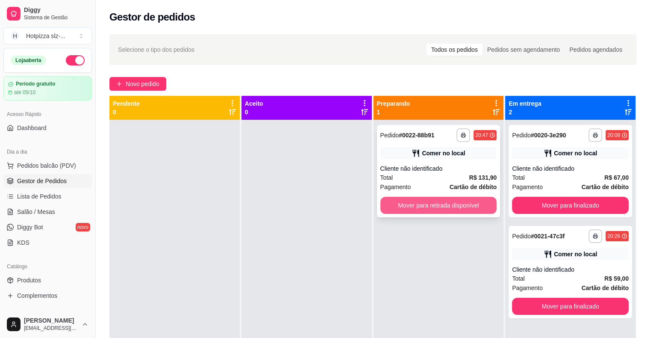
click at [431, 206] on button "Mover para retirada disponível" at bounding box center [438, 205] width 117 height 17
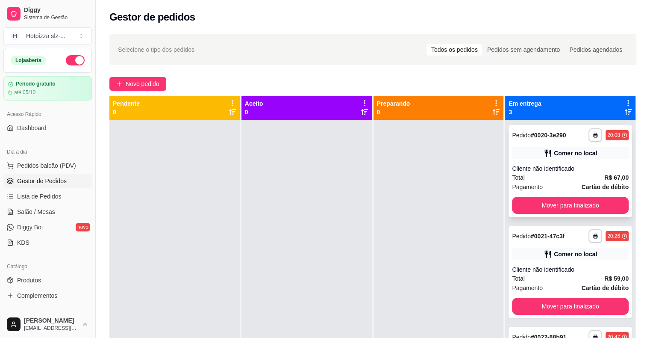
click at [569, 181] on div "Total R$ 67,00" at bounding box center [570, 177] width 117 height 9
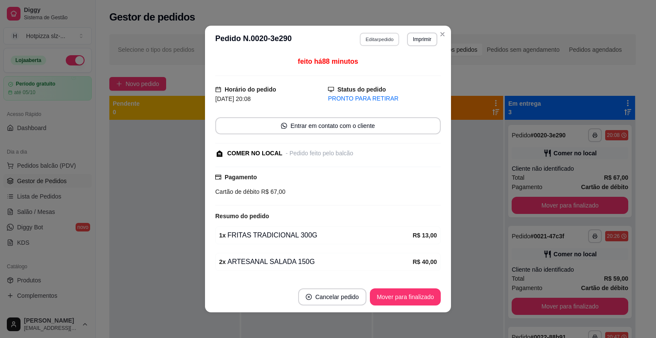
click at [382, 37] on button "Editar pedido" at bounding box center [380, 38] width 40 height 13
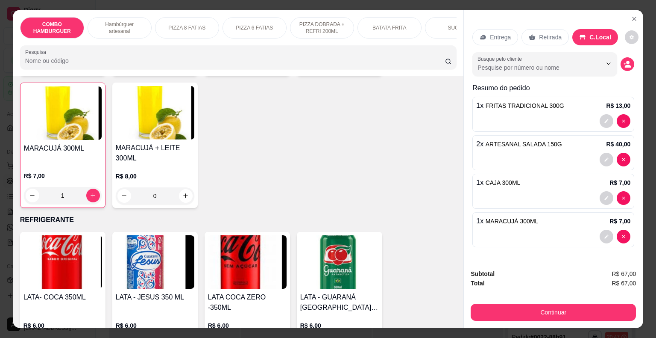
scroll to position [1692, 0]
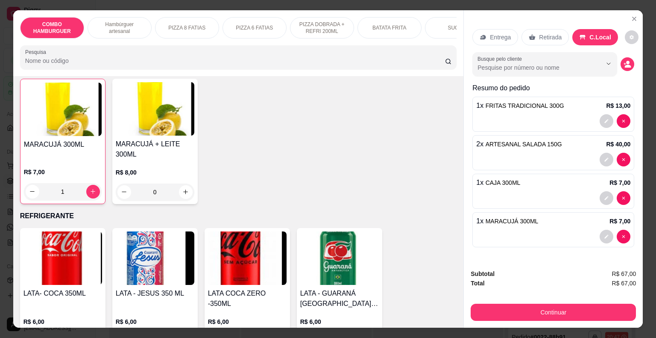
click at [90, 337] on icon "increase-product-quantity" at bounding box center [93, 341] width 6 height 6
type input "1"
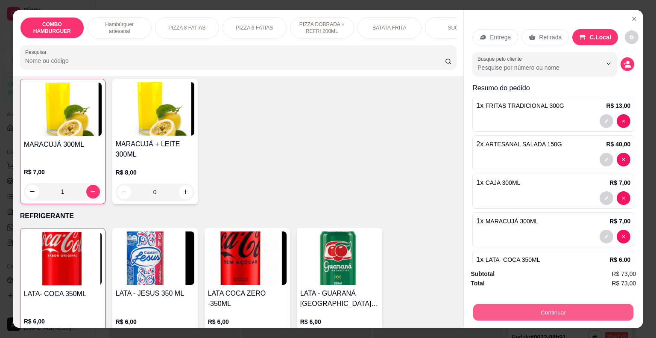
click at [563, 309] on button "Continuar" at bounding box center [554, 312] width 160 height 17
click at [565, 309] on button "Continuar" at bounding box center [554, 312] width 160 height 17
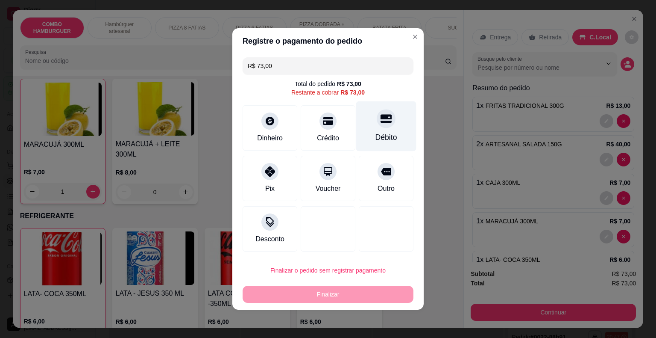
click at [391, 130] on div "Débito" at bounding box center [386, 126] width 60 height 50
type input "R$ 0,00"
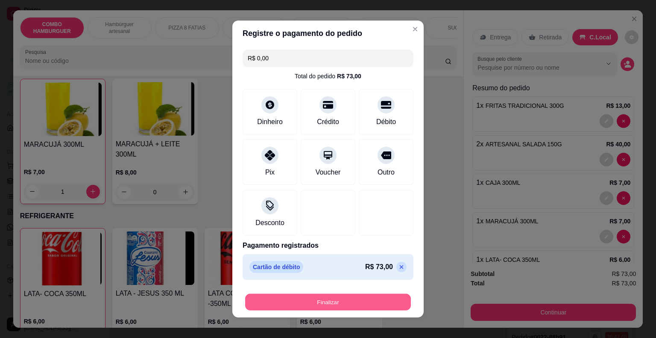
click at [332, 298] on button "Finalizar" at bounding box center [328, 302] width 166 height 17
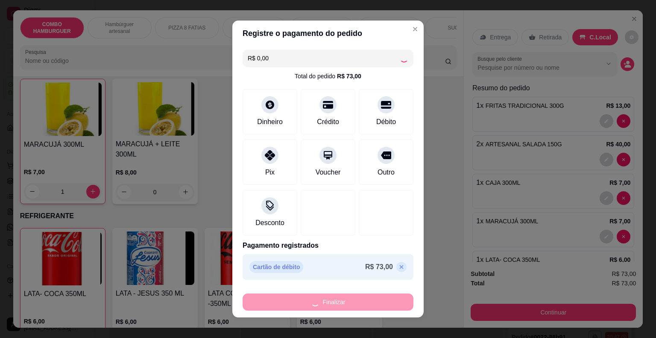
type input "0"
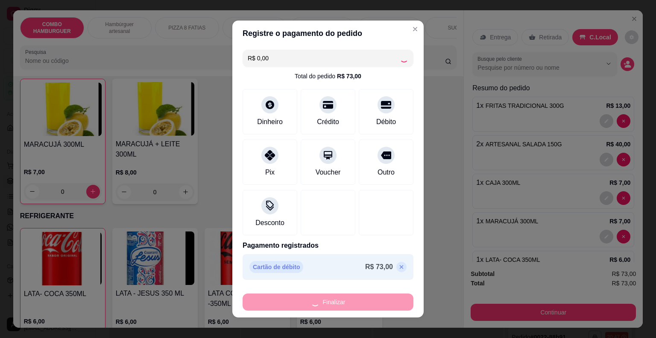
type input "-R$ 73,00"
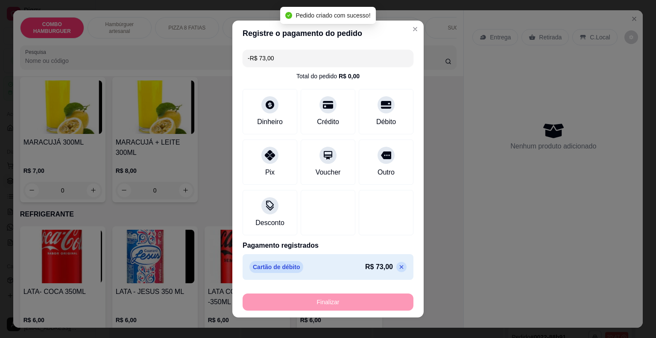
scroll to position [1690, 0]
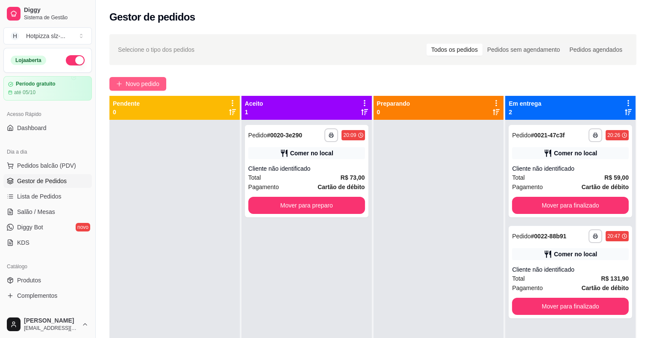
click at [159, 81] on span "Novo pedido" at bounding box center [143, 83] width 34 height 9
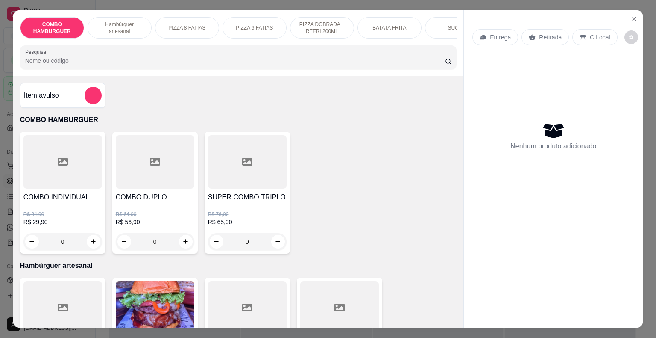
click at [185, 24] on p "PIZZA 8 FATIAS" at bounding box center [186, 27] width 37 height 7
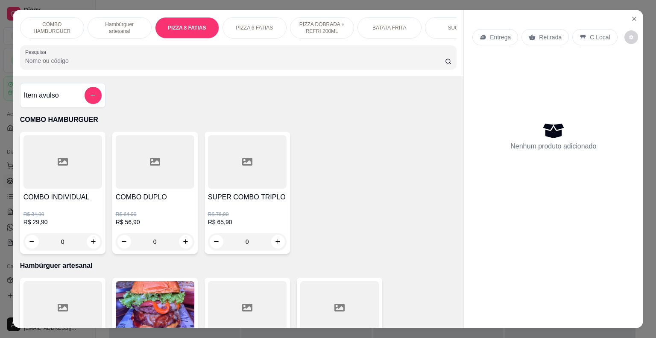
scroll to position [21, 0]
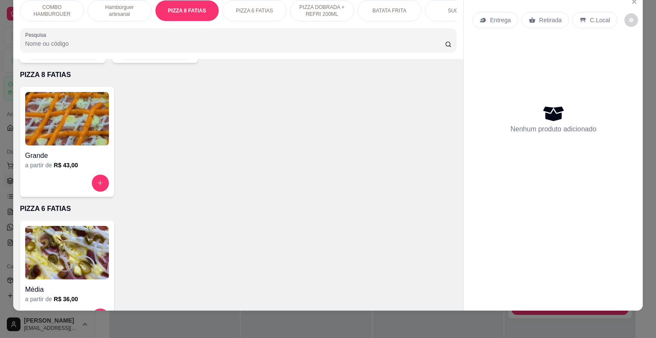
click at [65, 122] on img at bounding box center [67, 118] width 84 height 53
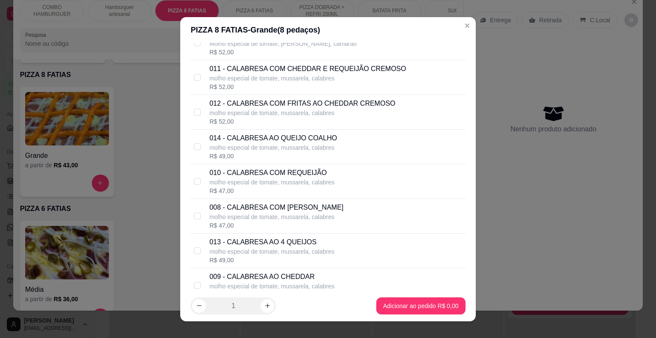
scroll to position [393, 0]
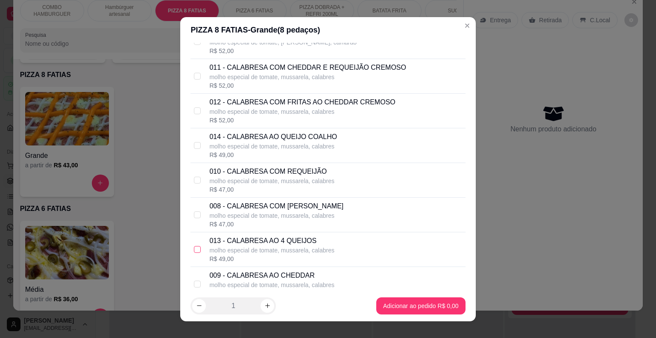
click at [196, 250] on input "checkbox" at bounding box center [197, 249] width 7 height 7
checkbox input "true"
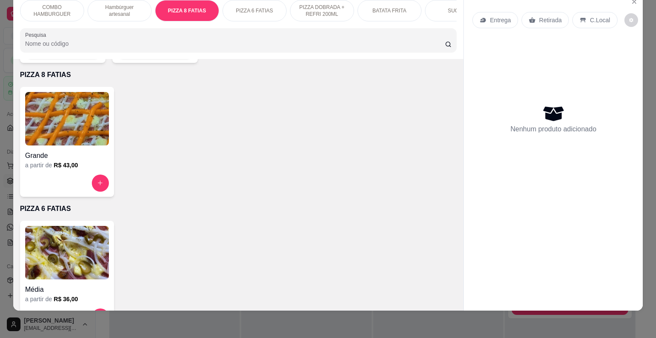
drag, startPoint x: 463, startPoint y: 180, endPoint x: 412, endPoint y: 358, distance: 184.5
click at [412, 337] on html "**********" at bounding box center [328, 169] width 656 height 338
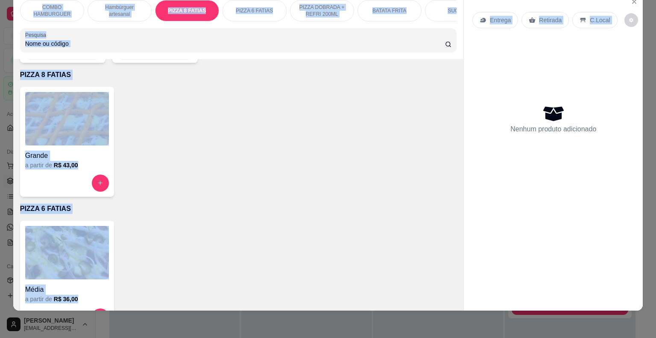
scroll to position [961, 0]
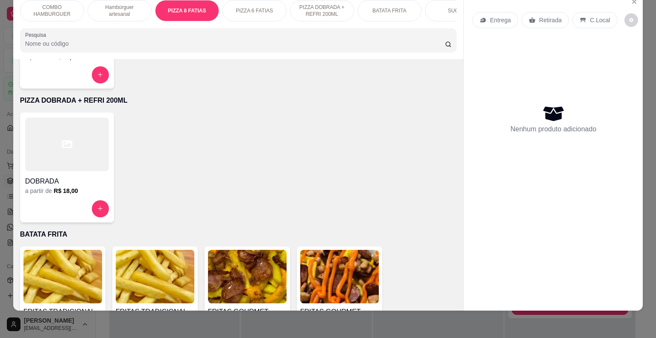
click at [475, 326] on div "COMBO HAMBURGUER Hambúrguer artesanal PIZZA 8 FATIAS PIZZA 6 FATIAS PIZZA DOBRA…" at bounding box center [328, 169] width 656 height 338
click at [0, 265] on div "COMBO HAMBURGUER Hambúrguer artesanal PIZZA 8 FATIAS PIZZA 6 FATIAS PIZZA DOBRA…" at bounding box center [328, 169] width 656 height 338
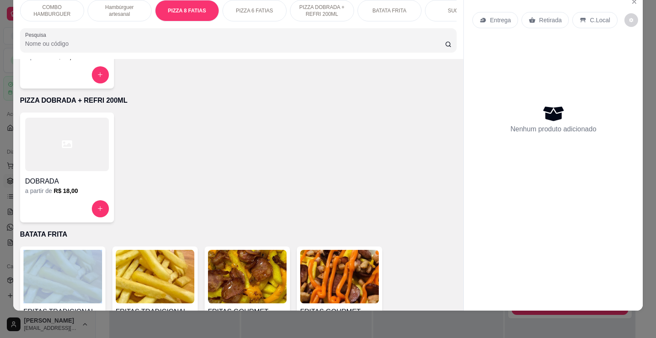
click at [0, 265] on div "COMBO HAMBURGUER Hambúrguer artesanal PIZZA 8 FATIAS PIZZA 6 FATIAS PIZZA DOBRA…" at bounding box center [328, 169] width 656 height 338
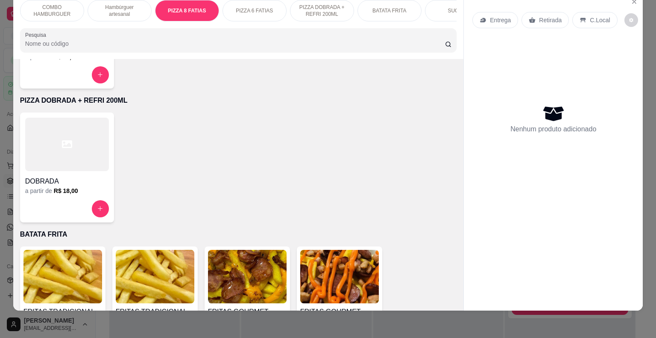
click at [71, 66] on div at bounding box center [67, 74] width 84 height 17
click at [625, 13] on button "decrease-product-quantity" at bounding box center [631, 19] width 13 height 13
click at [511, 71] on div "Nenhum produto adicionado" at bounding box center [554, 119] width 162 height 168
click at [619, 326] on div "COMBO HAMBURGUER Hambúrguer artesanal PIZZA 8 FATIAS PIZZA 6 FATIAS PIZZA DOBRA…" at bounding box center [328, 169] width 656 height 338
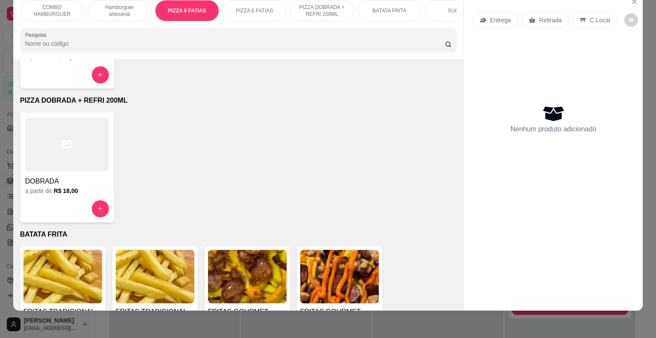
click at [619, 326] on div "COMBO HAMBURGUER Hambúrguer artesanal PIZZA 8 FATIAS PIZZA 6 FATIAS PIZZA DOBRA…" at bounding box center [328, 169] width 656 height 338
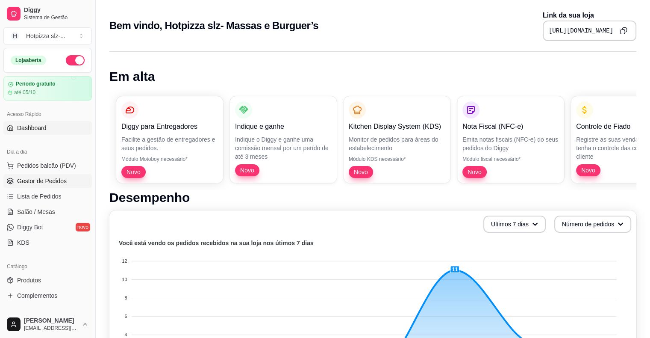
click at [53, 182] on span "Gestor de Pedidos" at bounding box center [42, 180] width 50 height 9
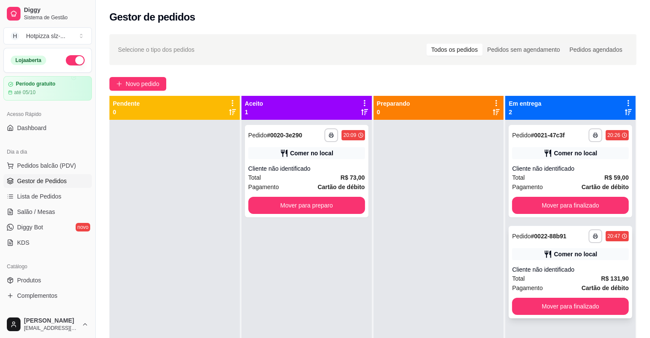
click at [586, 268] on div "Cliente não identificado" at bounding box center [570, 269] width 117 height 9
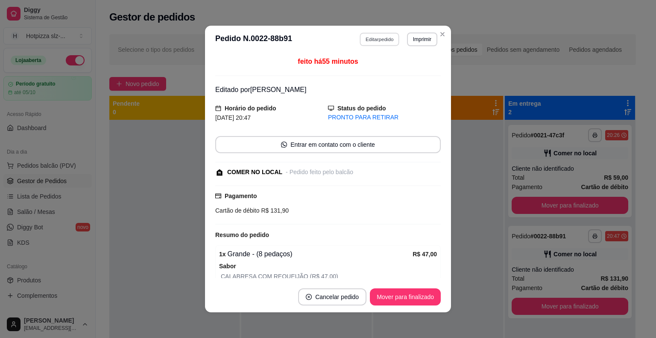
click at [381, 41] on button "Editar pedido" at bounding box center [380, 38] width 40 height 13
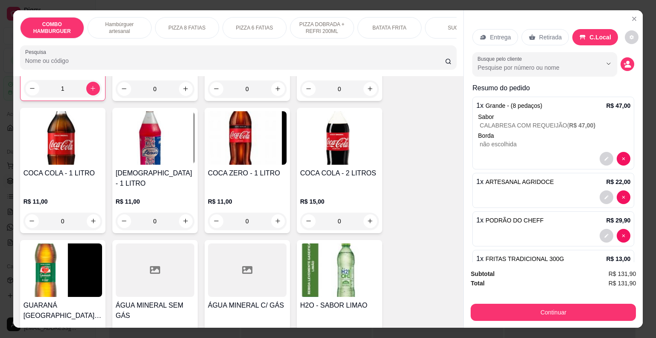
scroll to position [1954, 0]
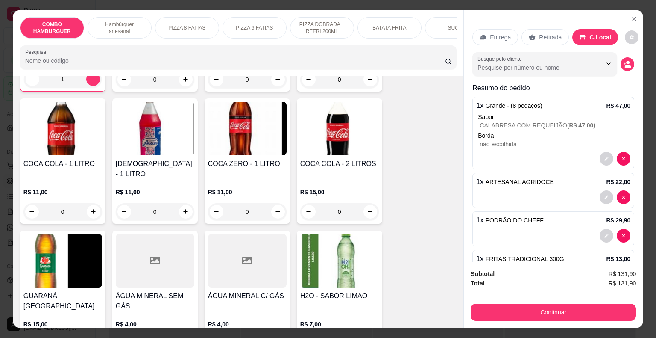
click at [276, 337] on icon "increase-product-quantity" at bounding box center [278, 343] width 4 height 4
click at [274, 337] on icon "increase-product-quantity" at bounding box center [277, 343] width 6 height 6
type input "2"
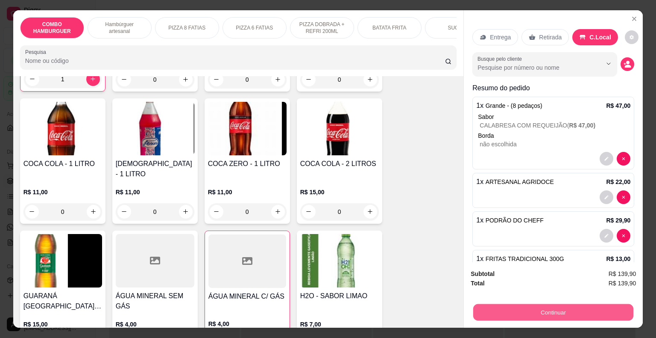
click at [547, 311] on button "Continuar" at bounding box center [554, 312] width 160 height 17
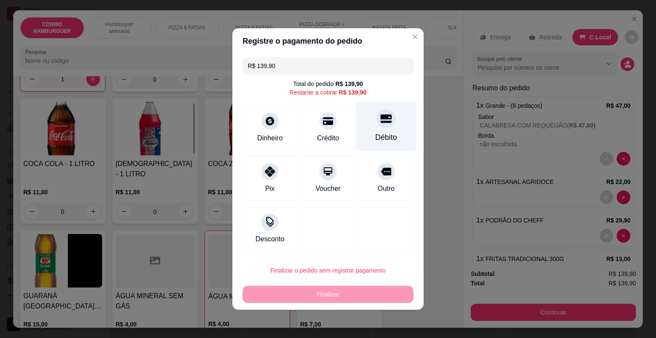
click at [385, 122] on icon at bounding box center [386, 119] width 11 height 9
type input "R$ 0,00"
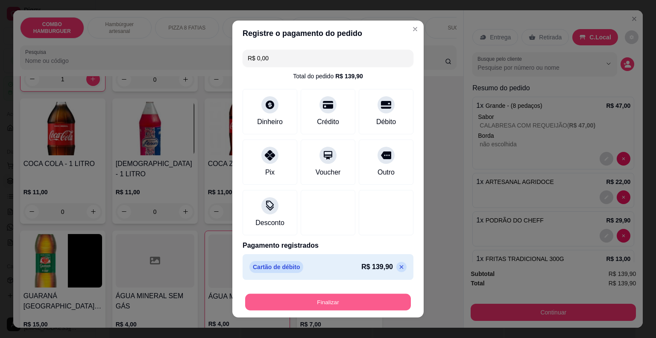
click at [350, 305] on button "Finalizar" at bounding box center [328, 302] width 166 height 17
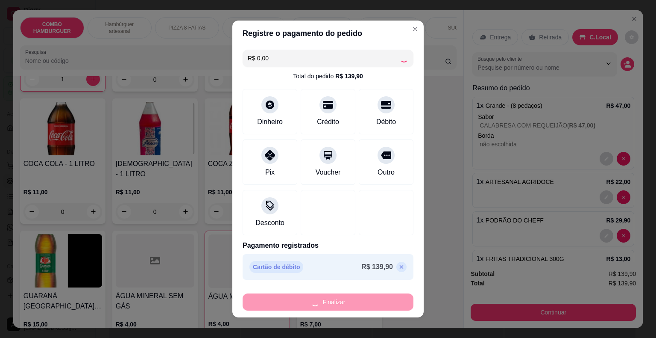
type input "0"
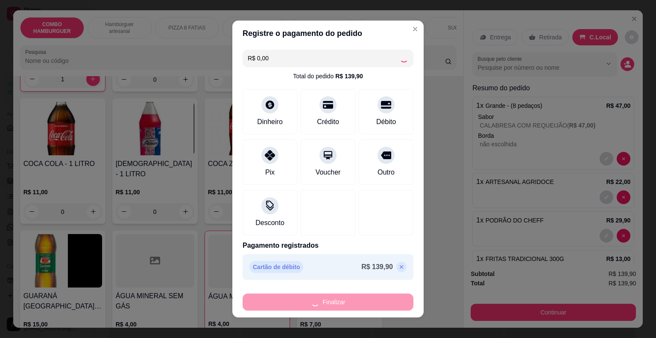
type input "0"
type input "-R$ 139,90"
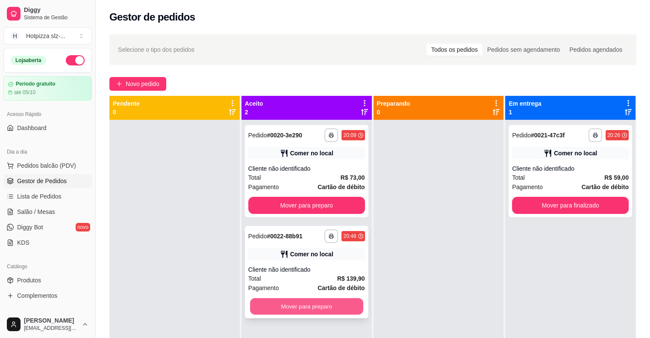
click at [306, 311] on button "Mover para preparo" at bounding box center [306, 306] width 113 height 17
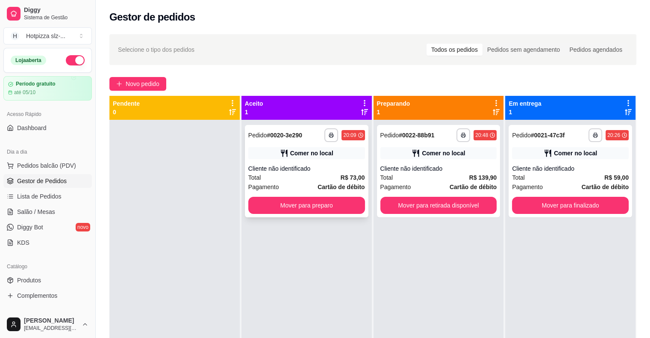
click at [318, 175] on div "Total R$ 73,00" at bounding box center [306, 177] width 117 height 9
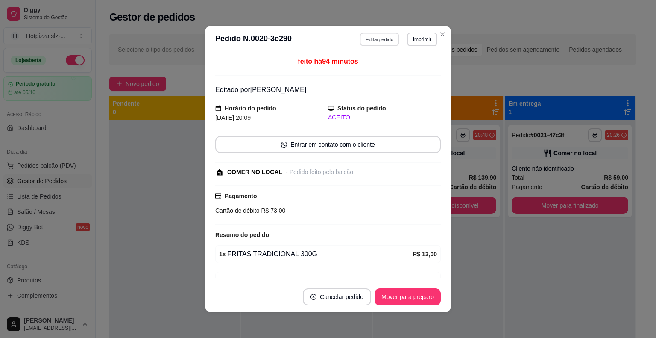
click at [381, 38] on button "Editar pedido" at bounding box center [380, 38] width 40 height 13
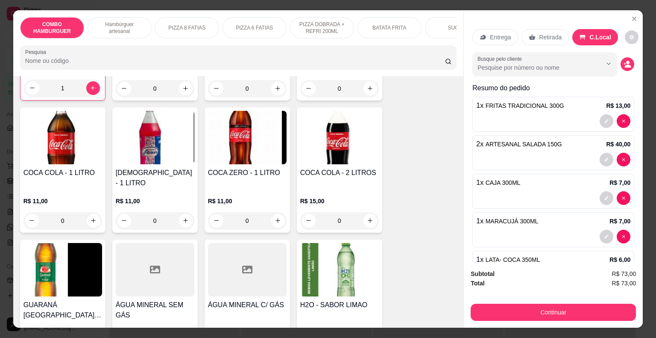
scroll to position [1954, 0]
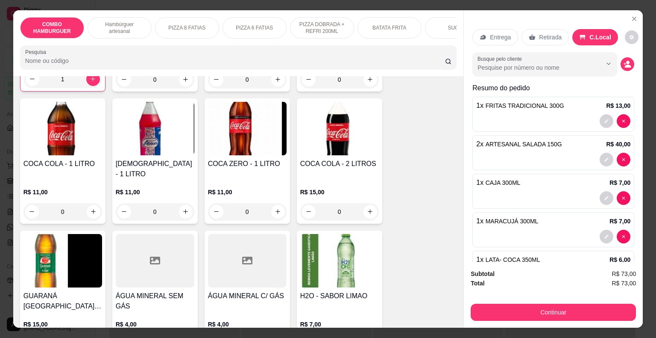
click at [182, 337] on icon "increase-product-quantity" at bounding box center [185, 343] width 6 height 6
type input "1"
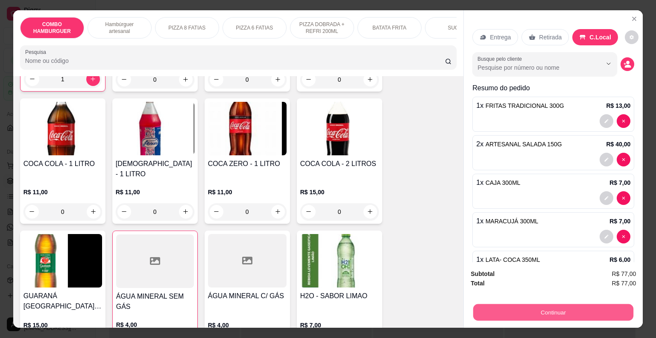
click at [530, 304] on button "Continuar" at bounding box center [554, 312] width 160 height 17
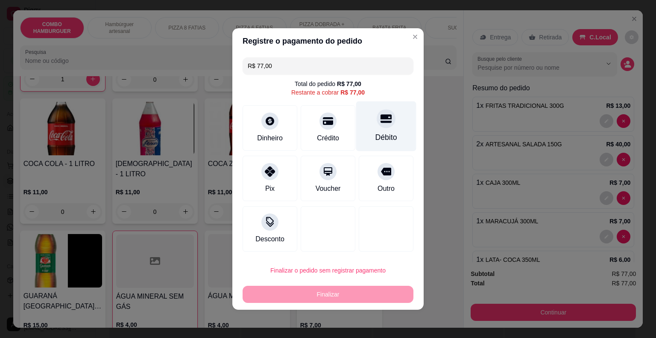
click at [380, 128] on div "Débito" at bounding box center [386, 126] width 60 height 50
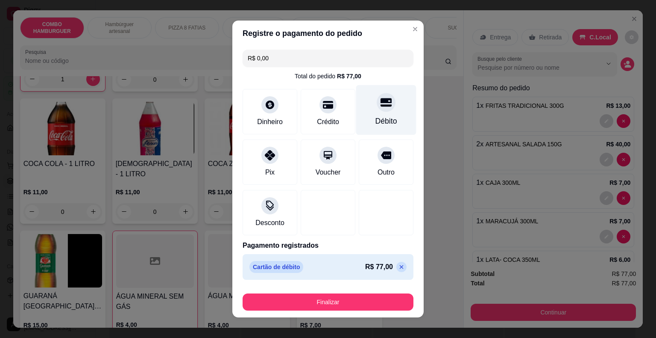
type input "R$ 0,00"
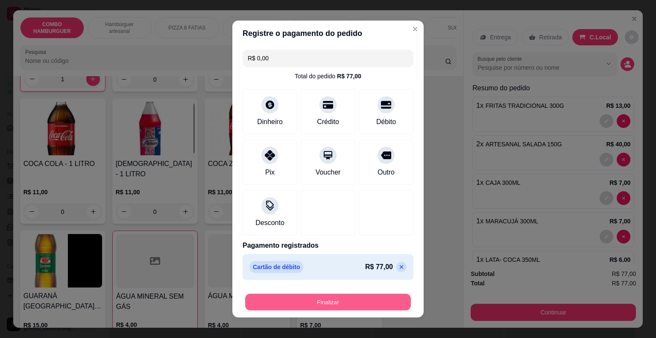
click at [328, 305] on button "Finalizar" at bounding box center [328, 302] width 166 height 17
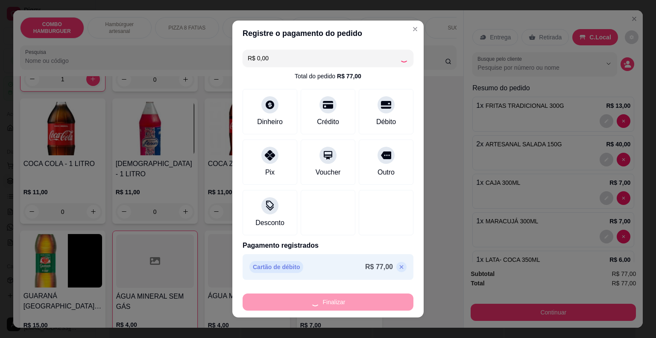
click at [328, 305] on div "Finalizar" at bounding box center [328, 301] width 171 height 17
type input "0"
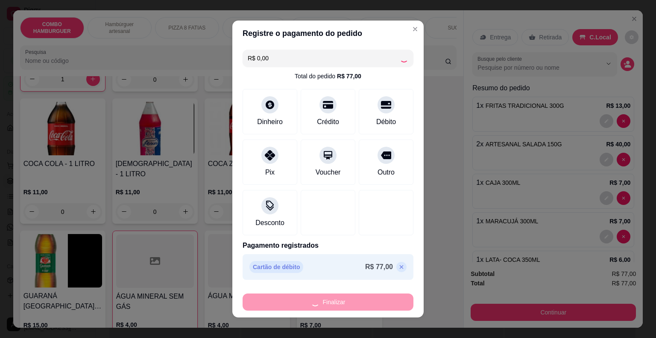
type input "0"
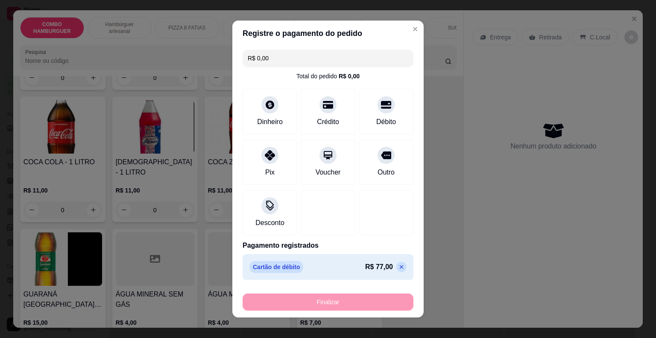
type input "-R$ 77,00"
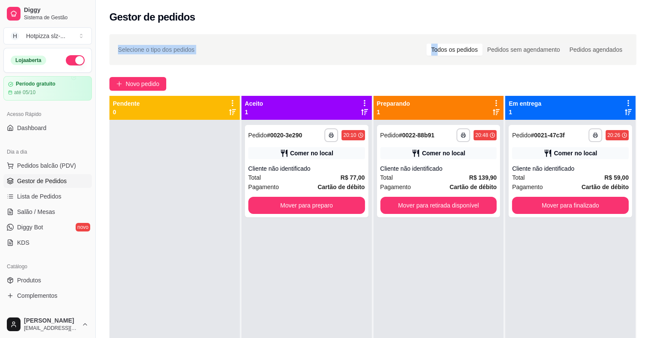
drag, startPoint x: 438, startPoint y: 34, endPoint x: 290, endPoint y: 6, distance: 151.4
click at [290, 6] on div "**********" at bounding box center [373, 222] width 554 height 444
click at [296, 207] on button "Mover para preparo" at bounding box center [306, 205] width 113 height 17
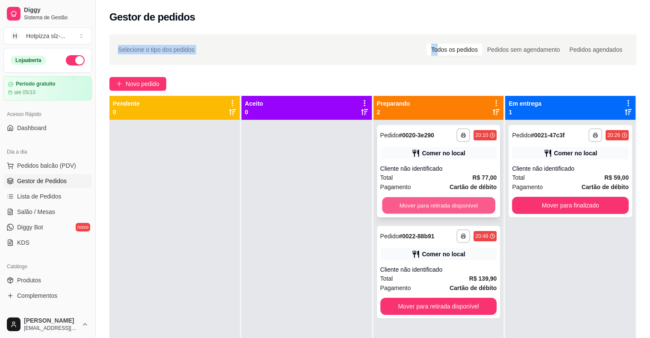
click at [439, 206] on button "Mover para retirada disponível" at bounding box center [438, 205] width 113 height 17
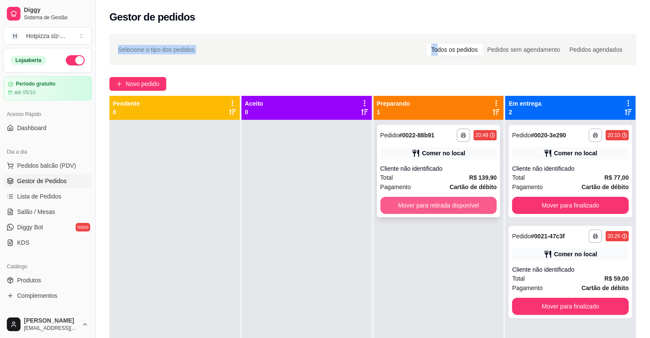
click at [440, 203] on button "Mover para retirada disponível" at bounding box center [438, 205] width 117 height 17
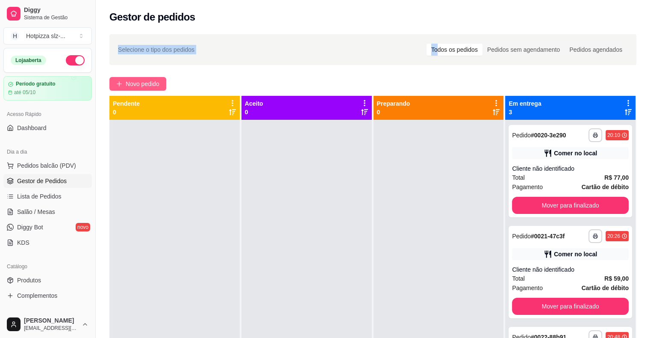
click at [148, 85] on span "Novo pedido" at bounding box center [143, 83] width 34 height 9
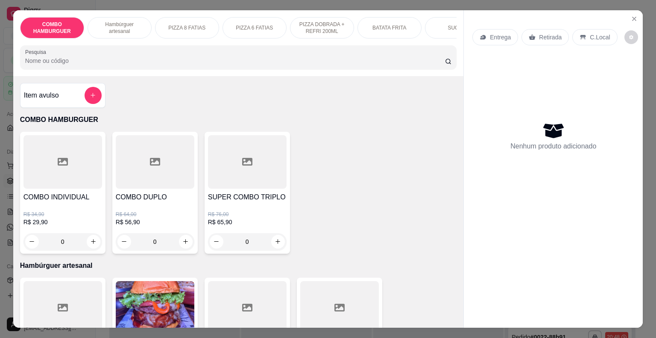
click at [185, 29] on div "PIZZA 8 FATIAS" at bounding box center [187, 27] width 64 height 21
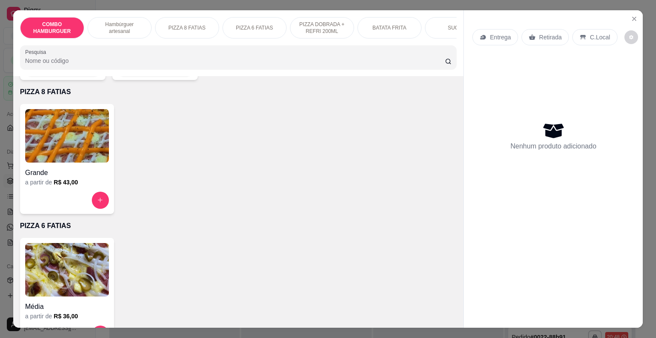
scroll to position [21, 0]
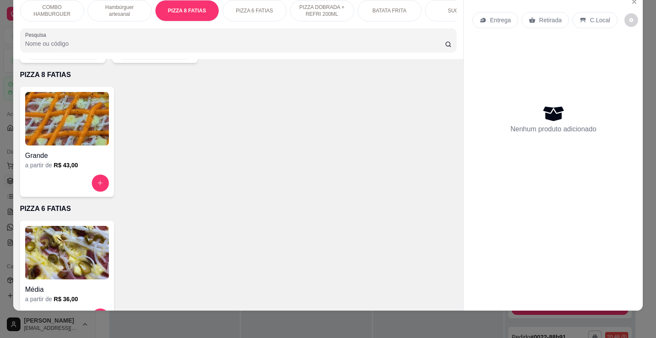
click at [78, 126] on img at bounding box center [67, 118] width 84 height 53
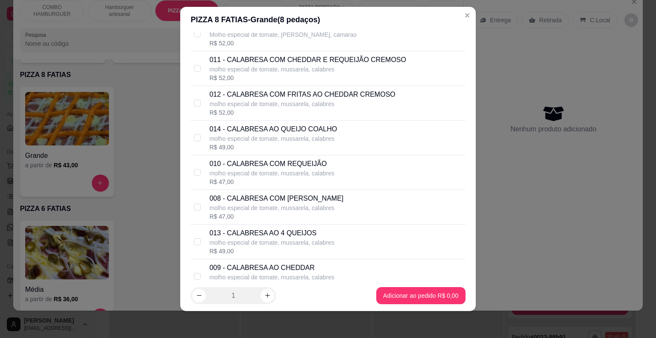
scroll to position [393, 0]
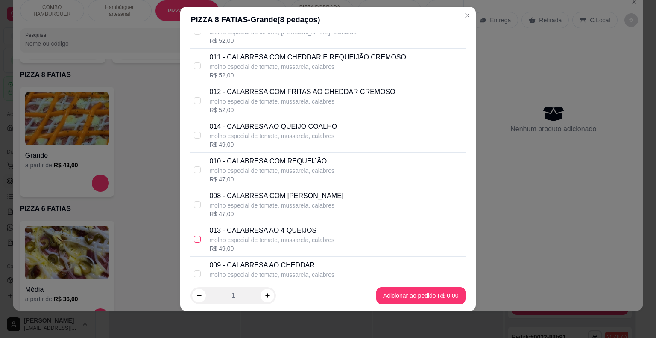
click at [194, 235] on input "checkbox" at bounding box center [197, 238] width 7 height 7
checkbox input "true"
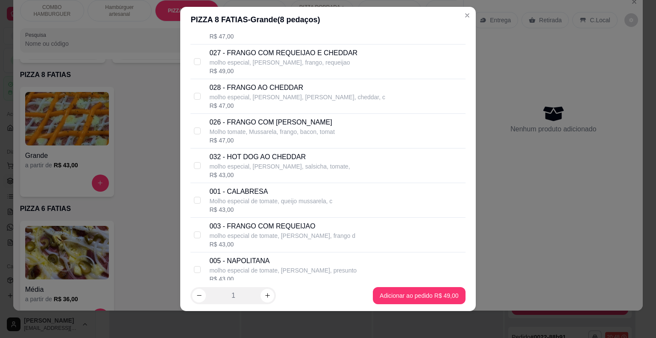
scroll to position [752, 0]
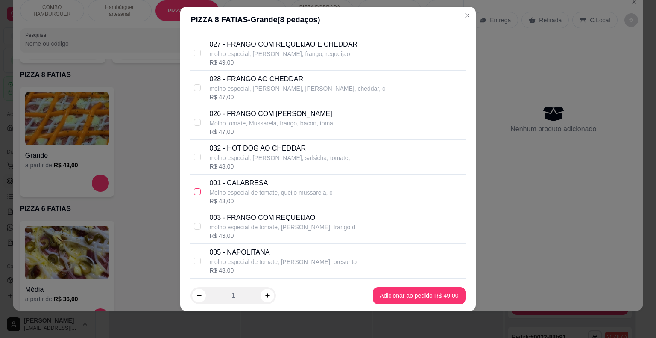
click at [195, 190] on input "checkbox" at bounding box center [197, 191] width 7 height 7
checkbox input "true"
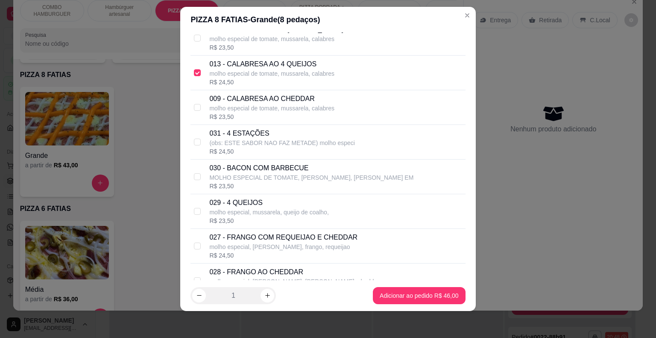
scroll to position [547, 0]
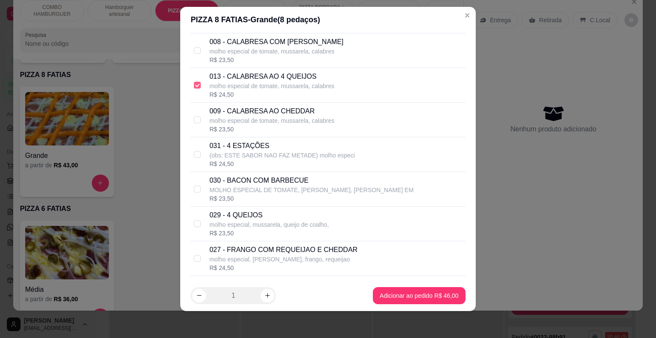
click at [196, 82] on input "checkbox" at bounding box center [197, 85] width 7 height 7
checkbox input "false"
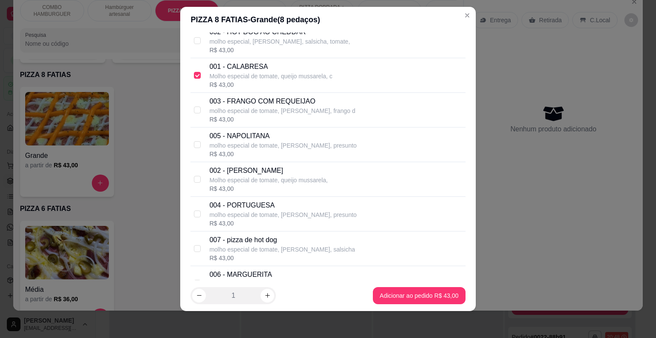
scroll to position [872, 0]
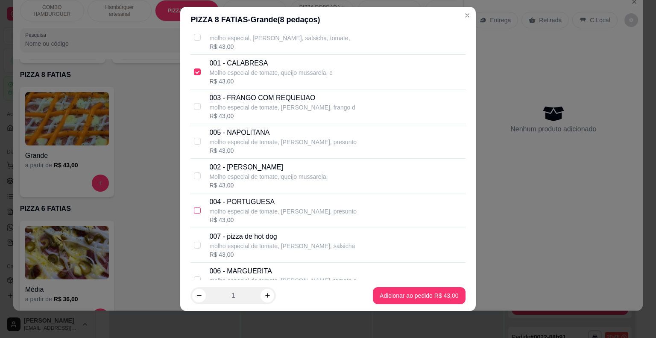
click at [197, 209] on input "checkbox" at bounding box center [197, 210] width 7 height 7
checkbox input "true"
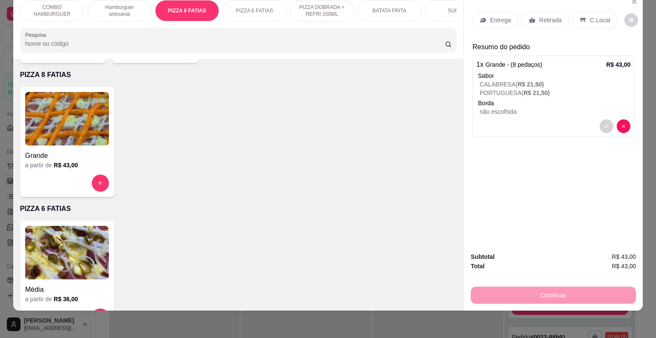
click at [118, 4] on p "Hambúrguer artesanal" at bounding box center [120, 11] width 50 height 14
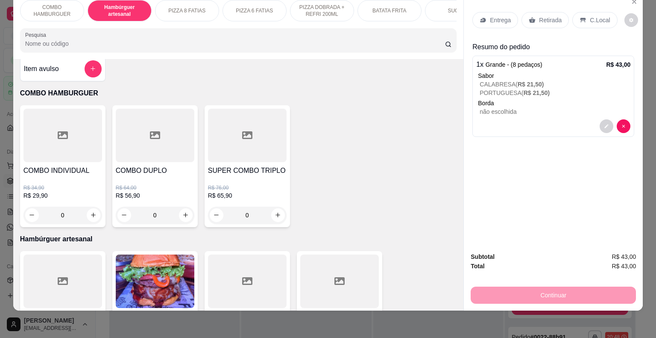
scroll to position [0, 0]
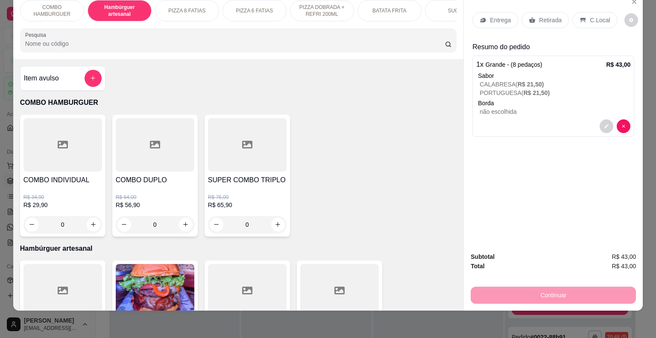
click at [85, 147] on div at bounding box center [63, 144] width 79 height 53
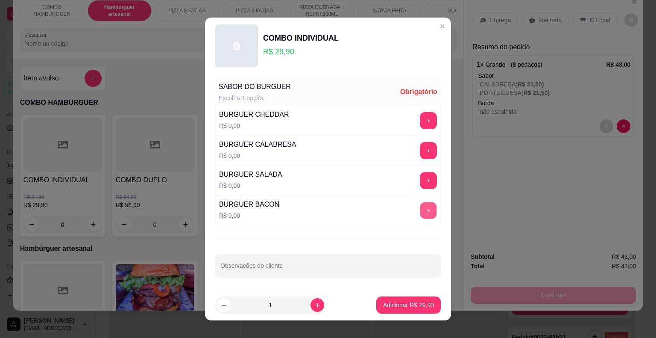
click at [421, 212] on button "+" at bounding box center [429, 210] width 17 height 17
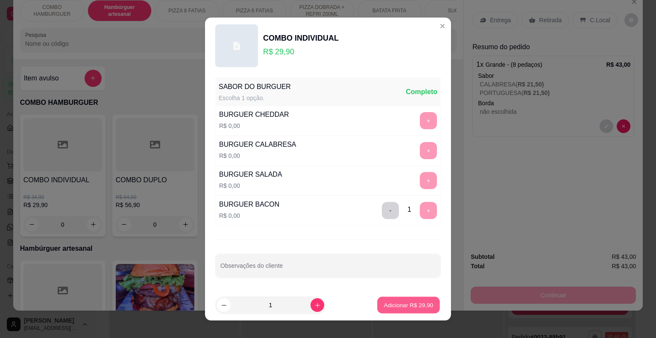
click at [406, 306] on p "Adicionar R$ 29,90" at bounding box center [409, 304] width 50 height 8
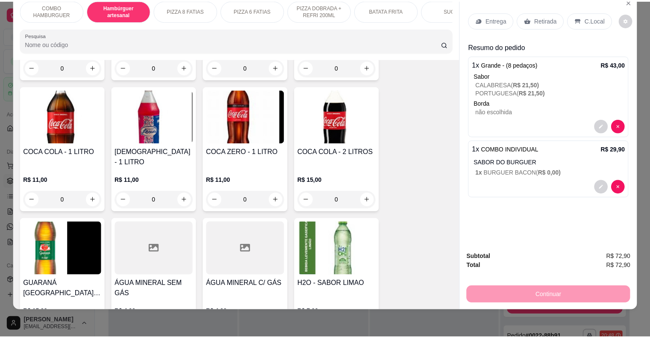
scroll to position [1952, 0]
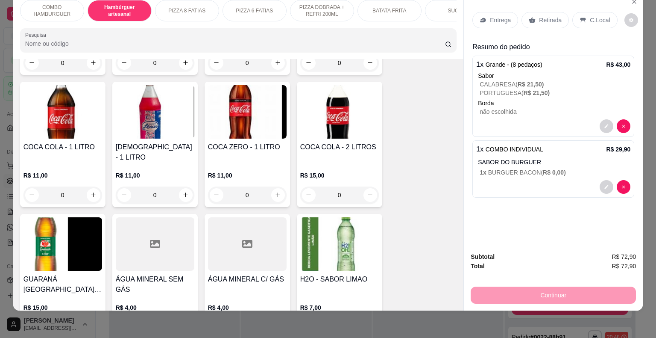
click at [368, 325] on icon "increase-product-quantity" at bounding box center [370, 327] width 4 height 4
type input "1"
click at [595, 16] on p "C.Local" at bounding box center [600, 20] width 20 height 9
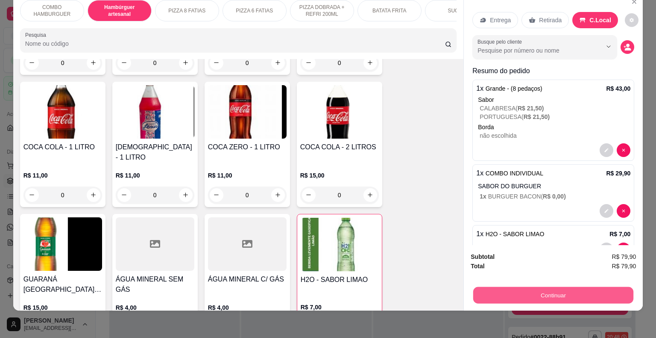
click at [579, 293] on button "Continuar" at bounding box center [554, 295] width 160 height 17
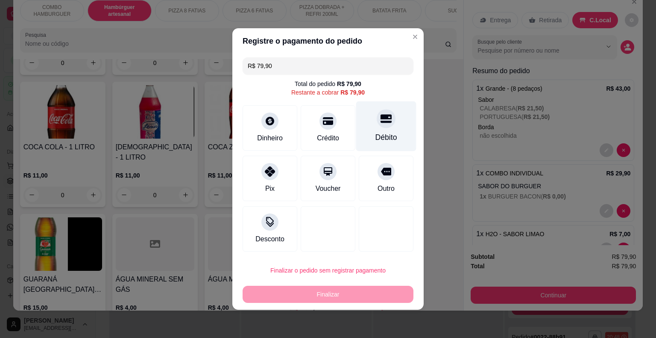
click at [382, 123] on icon at bounding box center [386, 119] width 11 height 9
type input "R$ 0,00"
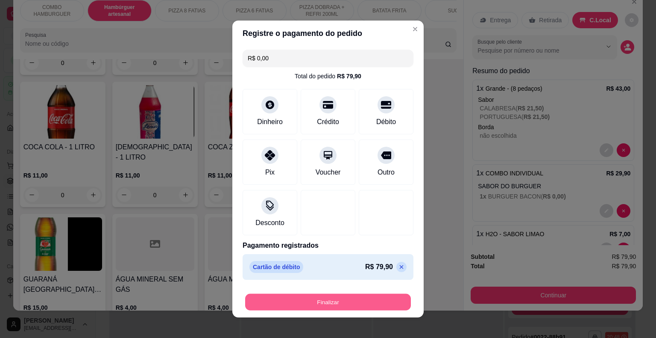
click at [335, 300] on button "Finalizar" at bounding box center [328, 302] width 166 height 17
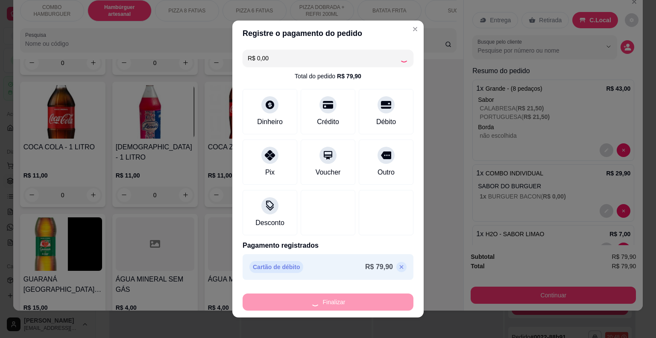
type input "0"
type input "-R$ 79,90"
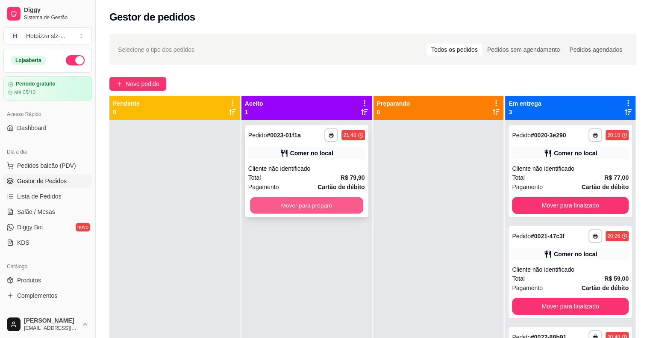
click at [303, 208] on button "Mover para preparo" at bounding box center [306, 205] width 113 height 17
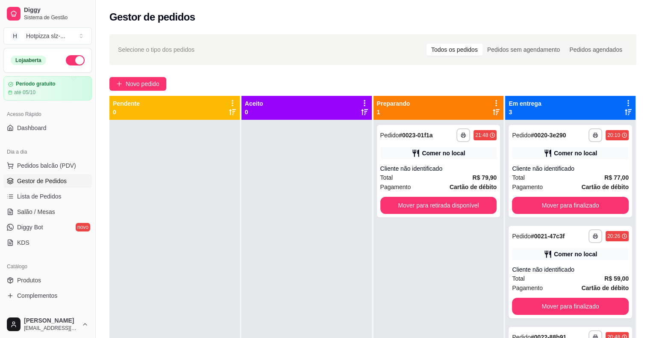
click at [303, 208] on div at bounding box center [306, 289] width 130 height 338
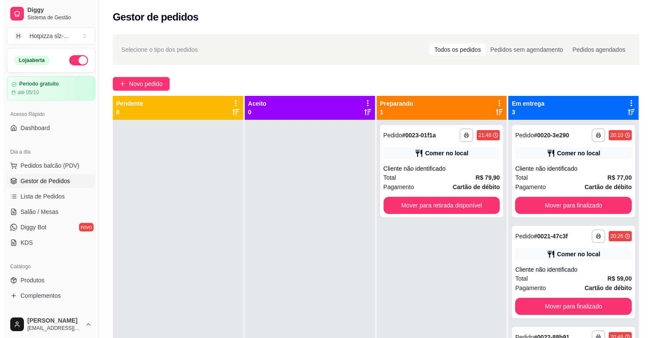
scroll to position [24, 0]
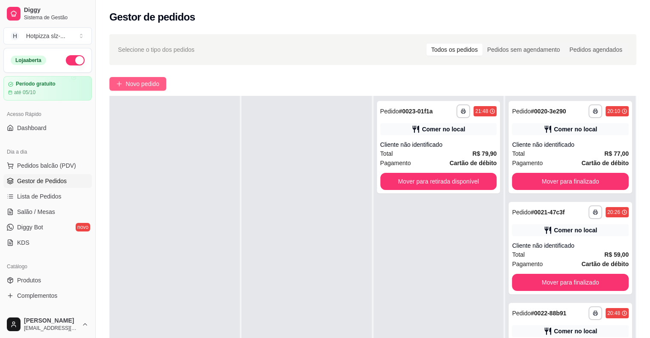
click at [149, 80] on span "Novo pedido" at bounding box center [143, 83] width 34 height 9
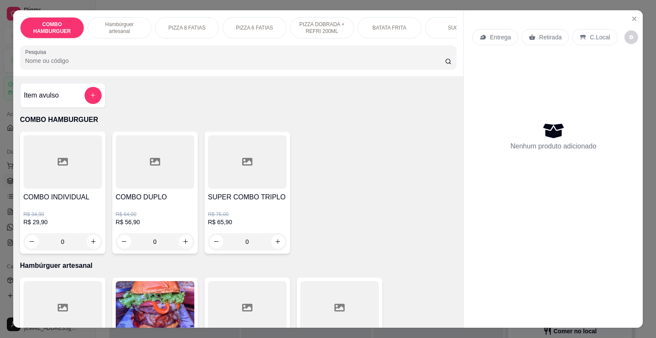
click at [174, 26] on p "PIZZA 8 FATIAS" at bounding box center [186, 27] width 37 height 7
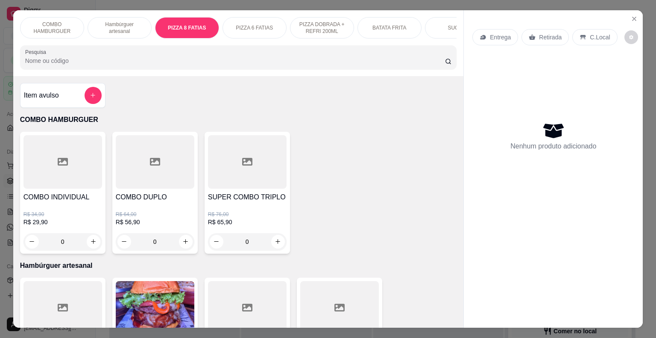
scroll to position [21, 0]
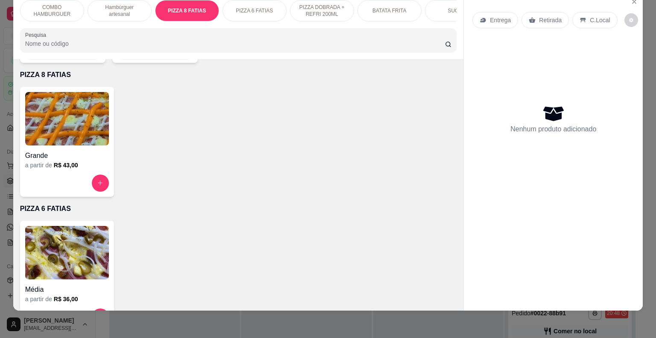
click at [79, 128] on img at bounding box center [67, 118] width 84 height 53
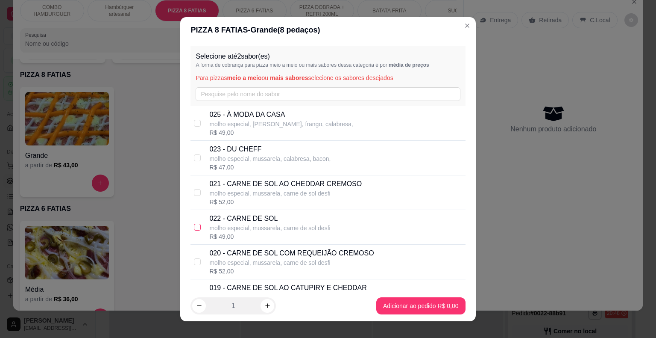
click at [194, 227] on input "checkbox" at bounding box center [197, 227] width 7 height 7
checkbox input "true"
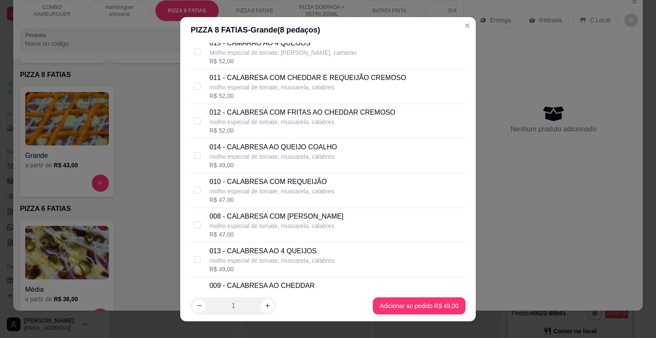
scroll to position [385, 0]
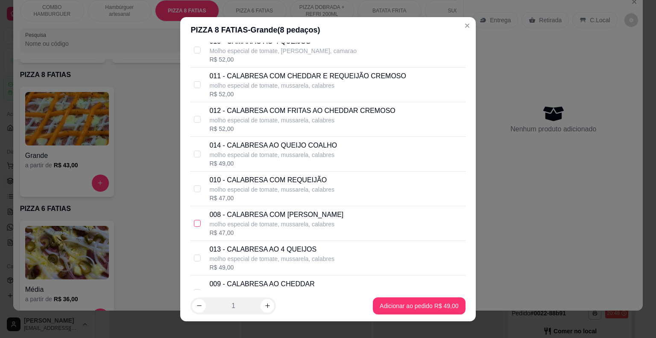
click at [194, 221] on input "checkbox" at bounding box center [197, 223] width 7 height 7
checkbox input "true"
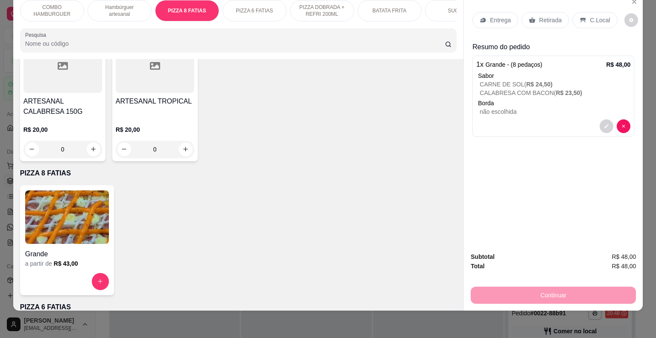
scroll to position [591, 0]
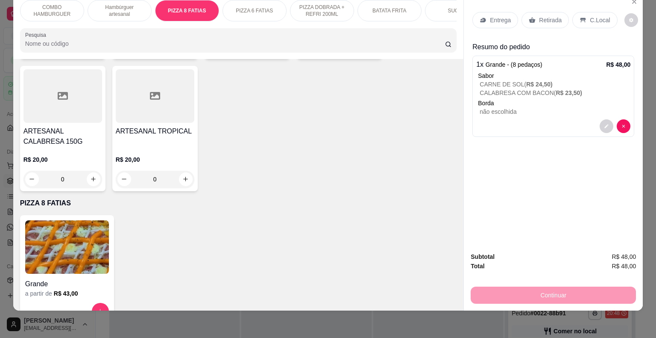
click at [439, 3] on div "SUCOS" at bounding box center [457, 10] width 64 height 21
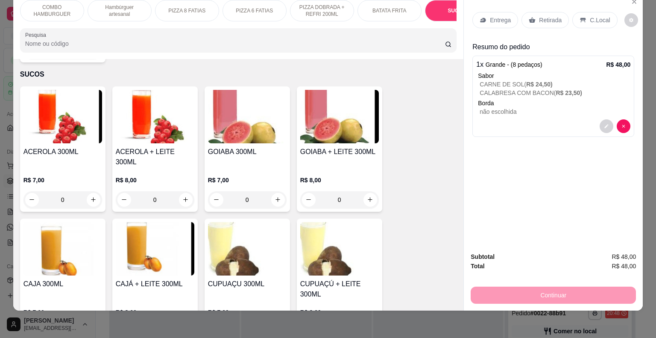
click at [244, 147] on h4 "GOIABA 300ML" at bounding box center [247, 152] width 79 height 10
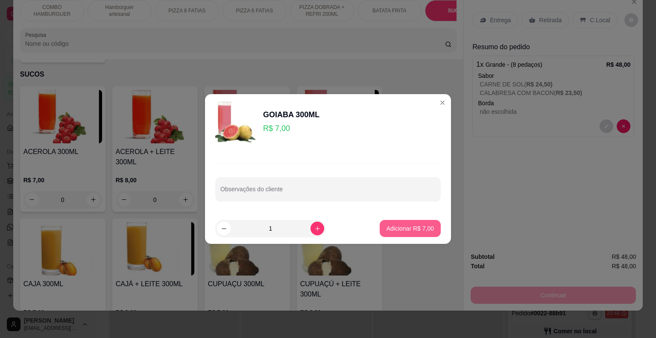
click at [414, 230] on p "Adicionar R$ 7,00" at bounding box center [410, 228] width 47 height 9
type input "1"
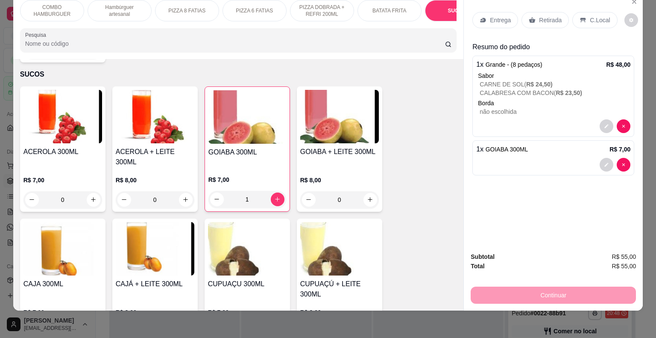
click at [580, 12] on div "C.Local" at bounding box center [595, 20] width 45 height 16
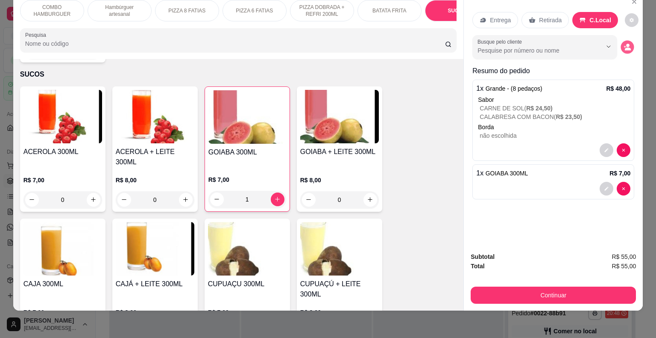
click at [624, 43] on icon "decrease-product-quantity" at bounding box center [627, 46] width 7 height 7
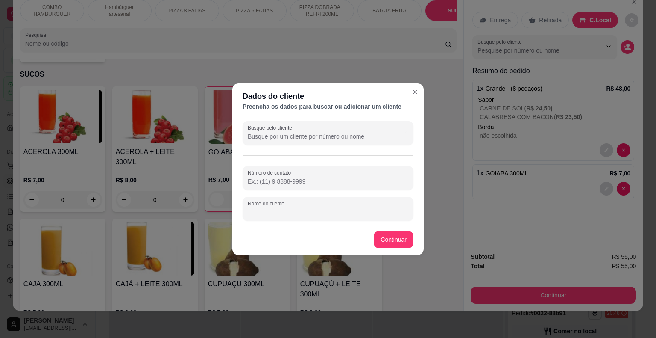
click at [321, 213] on input "Nome do cliente" at bounding box center [328, 212] width 161 height 9
type input "MESA 03"
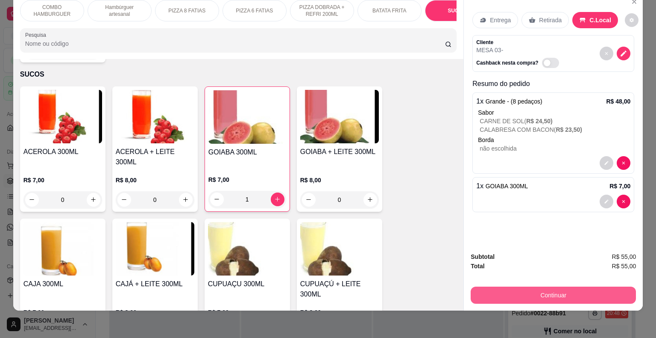
click at [518, 288] on button "Continuar" at bounding box center [553, 294] width 165 height 17
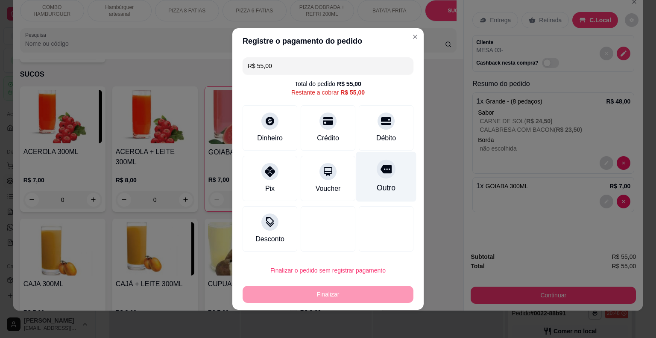
click at [382, 176] on div at bounding box center [386, 168] width 19 height 19
type input "R$ 0,00"
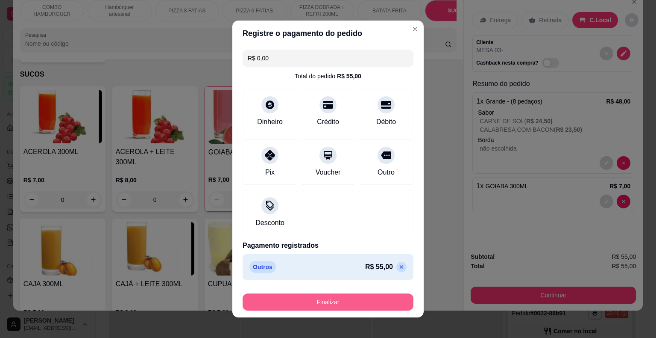
click at [329, 300] on button "Finalizar" at bounding box center [328, 301] width 171 height 17
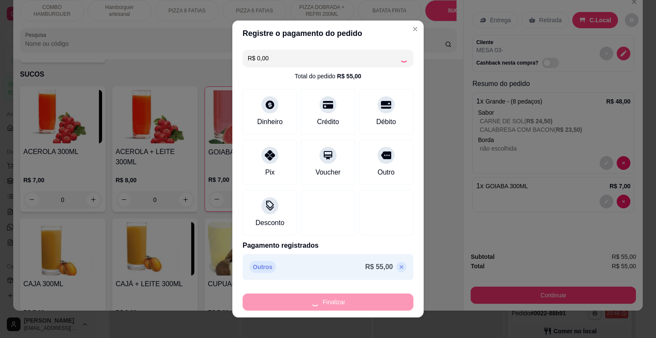
type input "0"
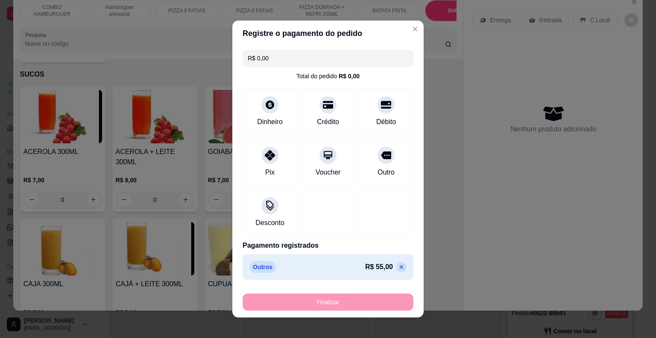
type input "-R$ 55,00"
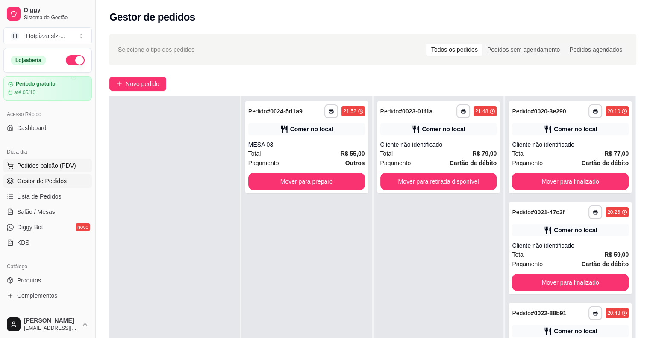
click at [32, 163] on span "Pedidos balcão (PDV)" at bounding box center [46, 165] width 59 height 9
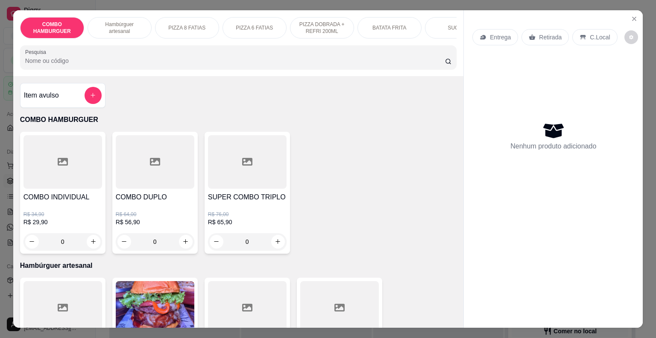
click at [193, 25] on p "PIZZA 8 FATIAS" at bounding box center [186, 27] width 37 height 7
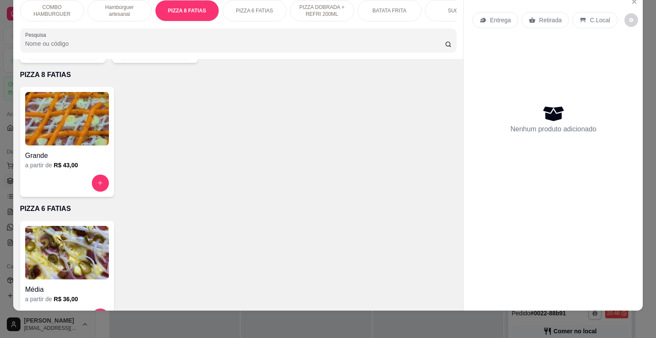
click at [63, 132] on img at bounding box center [67, 118] width 84 height 53
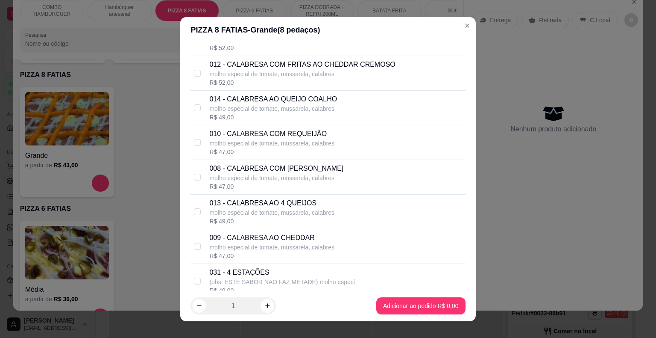
scroll to position [410, 0]
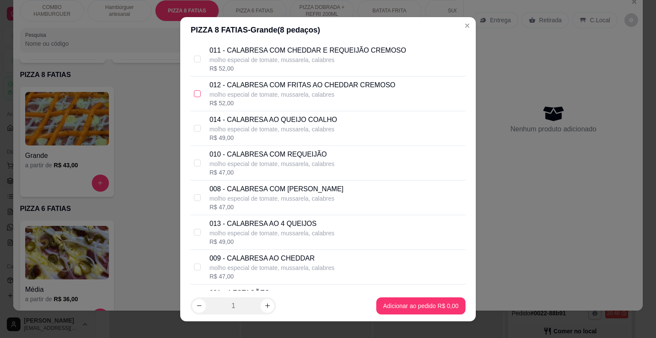
click at [194, 94] on input "checkbox" at bounding box center [197, 93] width 7 height 7
checkbox input "true"
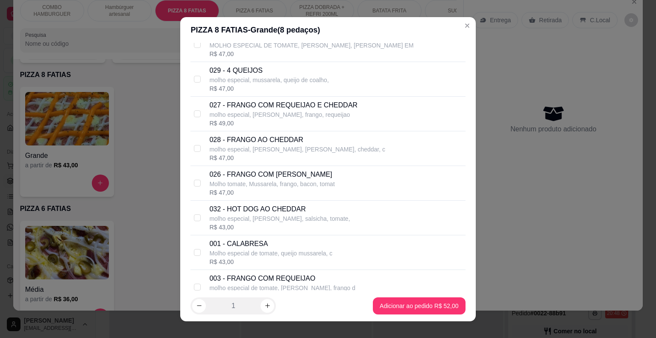
scroll to position [709, 0]
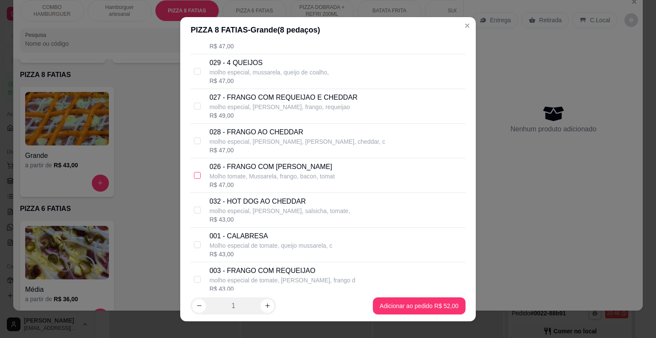
click at [194, 175] on input "checkbox" at bounding box center [197, 175] width 7 height 7
checkbox input "true"
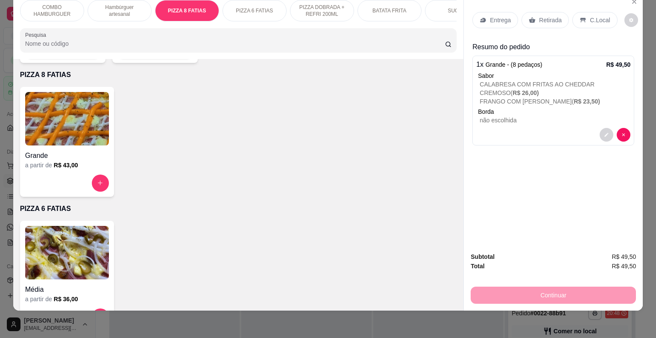
click at [322, 8] on p "PIZZA DOBRADA + REFRI 200ML" at bounding box center [322, 11] width 50 height 14
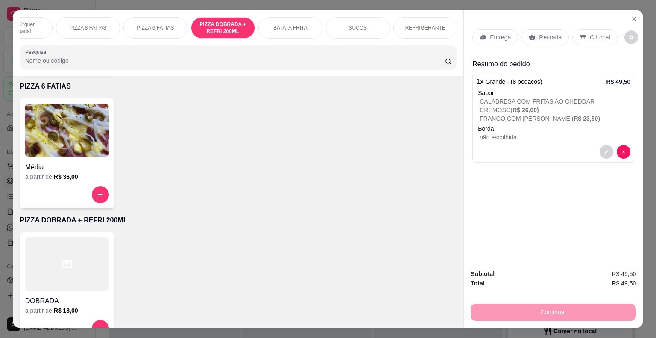
scroll to position [0, 100]
click at [426, 20] on div "REFRIGERANTE" at bounding box center [425, 27] width 64 height 21
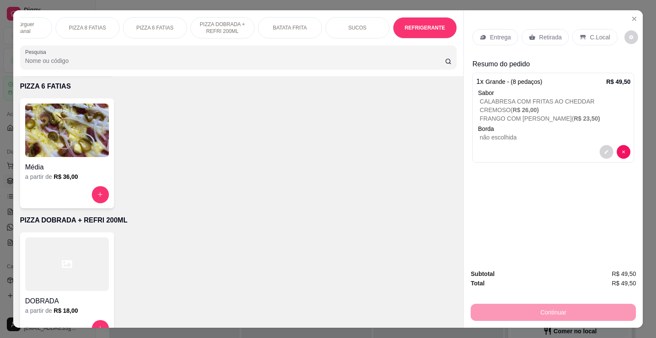
scroll to position [21, 0]
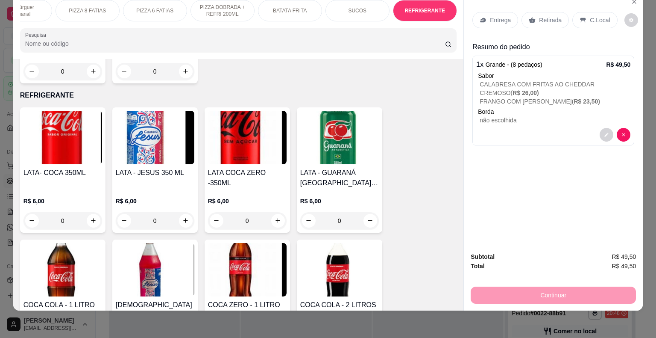
click at [68, 248] on img at bounding box center [63, 269] width 79 height 53
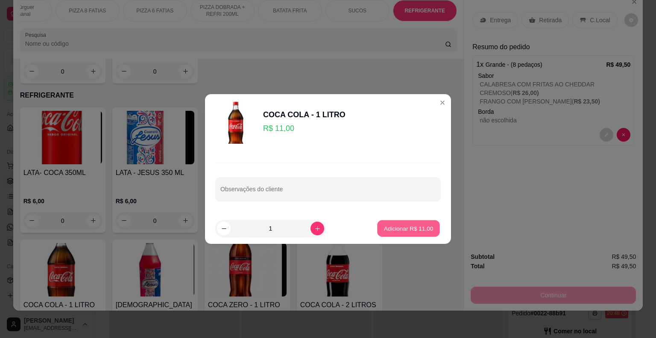
click at [404, 230] on p "Adicionar R$ 11,00" at bounding box center [409, 228] width 50 height 8
type input "1"
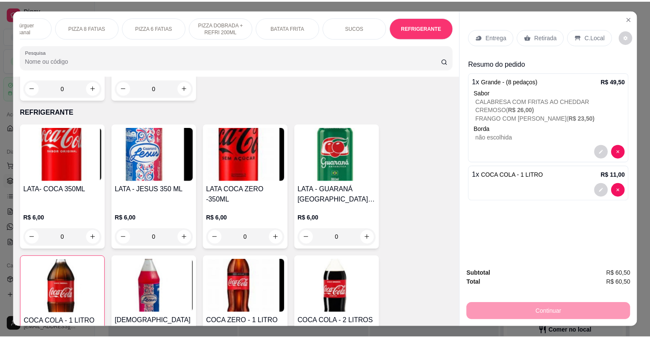
scroll to position [0, 0]
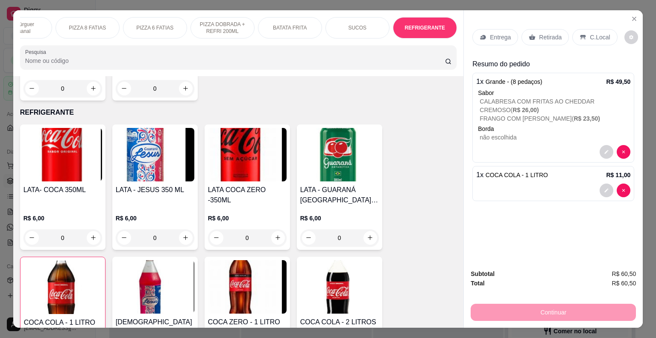
click at [590, 34] on p "C.Local" at bounding box center [600, 37] width 20 height 9
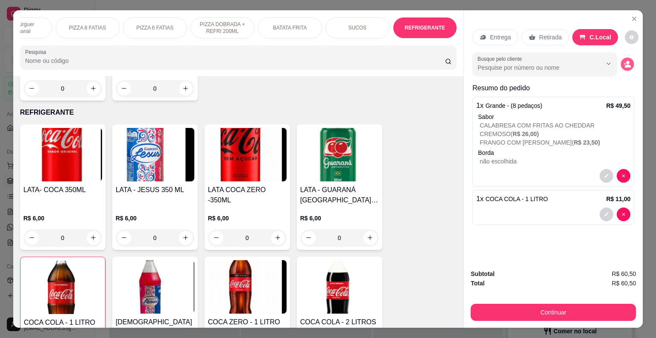
click at [625, 65] on icon "decrease-product-quantity" at bounding box center [628, 66] width 6 height 3
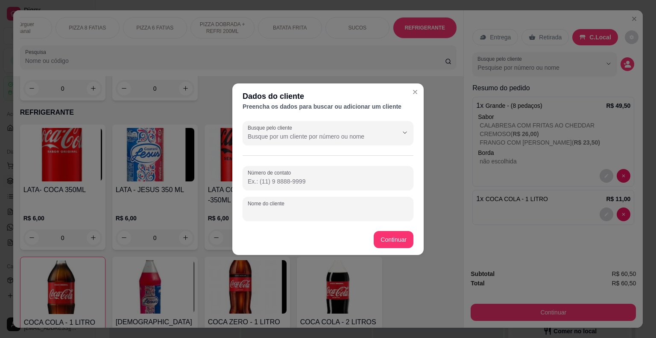
click at [287, 207] on div "Nome do cliente" at bounding box center [328, 209] width 171 height 24
type input "MESA"
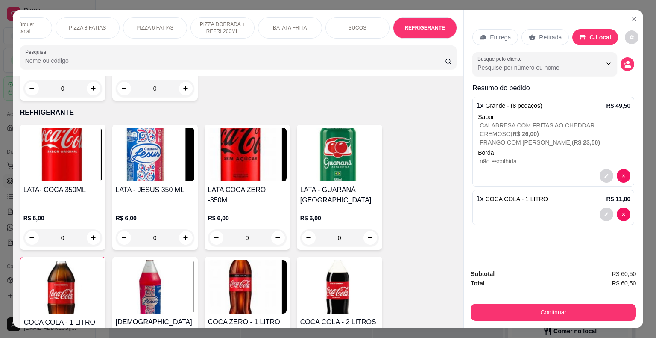
click at [549, 35] on p "Retirada" at bounding box center [550, 37] width 23 height 9
click at [621, 63] on button "decrease-product-quantity" at bounding box center [627, 63] width 13 height 13
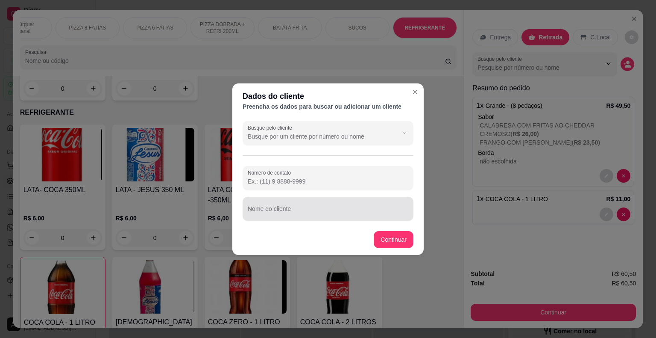
click at [289, 209] on input "Nome do cliente" at bounding box center [328, 212] width 161 height 9
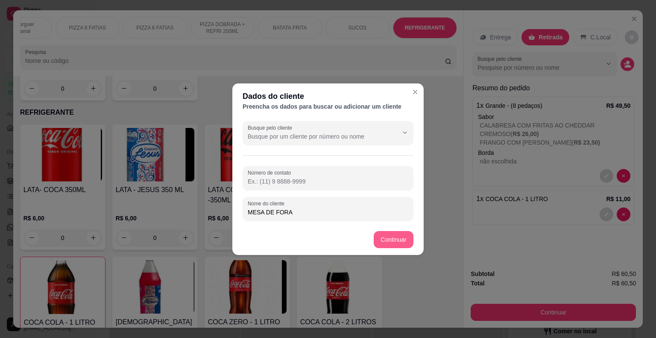
type input "MESA DE FORA"
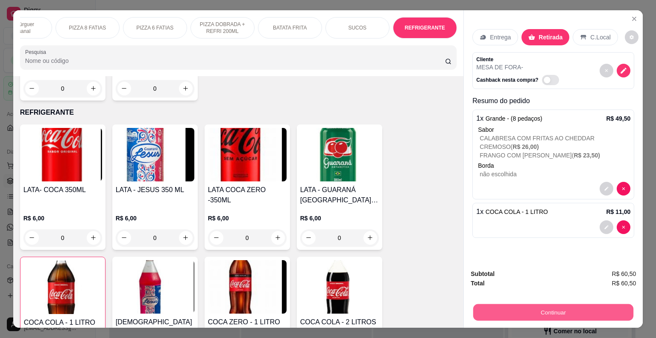
click at [506, 304] on button "Continuar" at bounding box center [554, 312] width 160 height 17
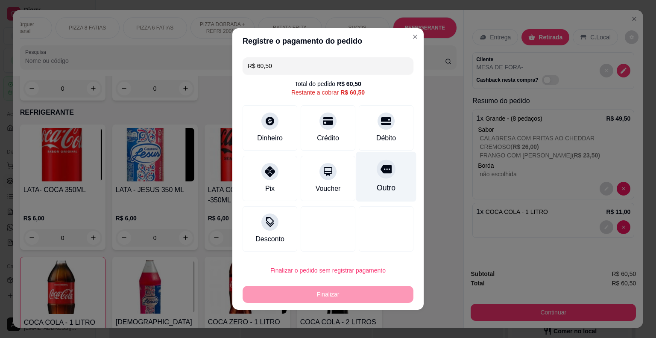
click at [386, 176] on div at bounding box center [386, 168] width 19 height 19
type input "R$ 0,00"
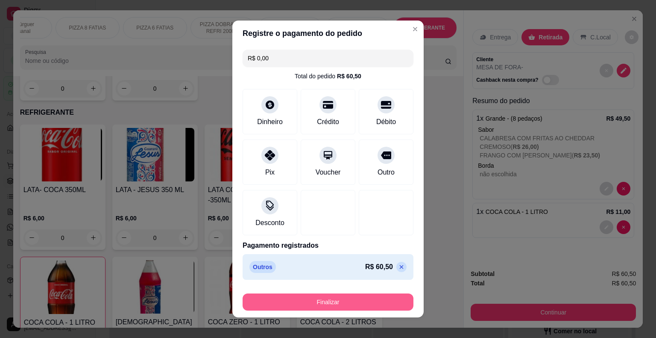
click at [337, 301] on button "Finalizar" at bounding box center [328, 301] width 171 height 17
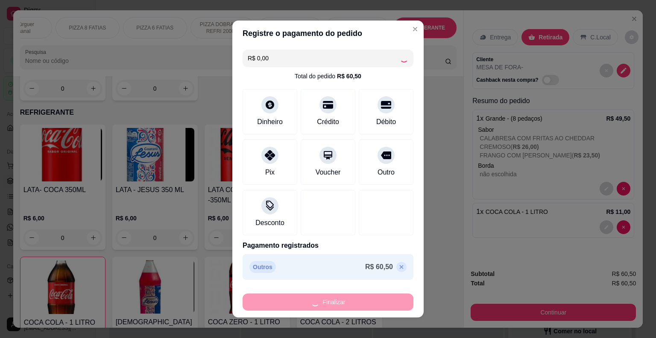
type input "0"
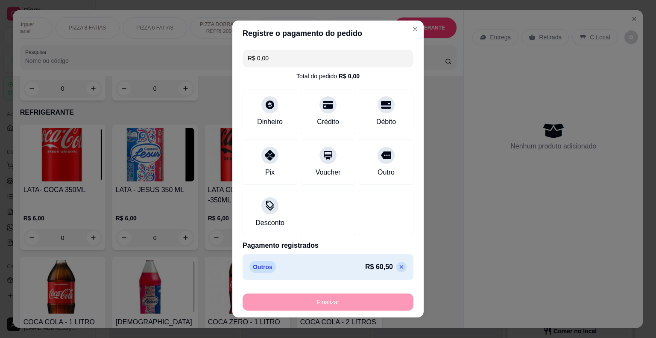
type input "-R$ 60,50"
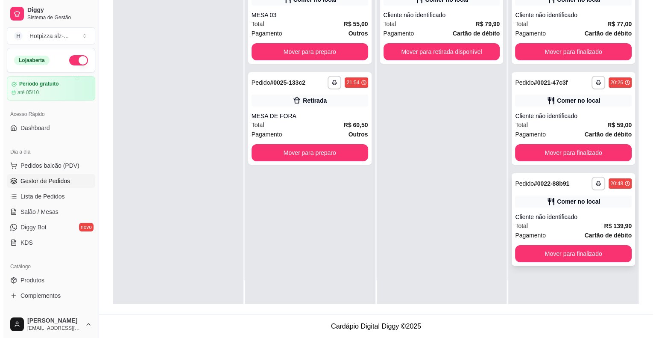
scroll to position [24, 0]
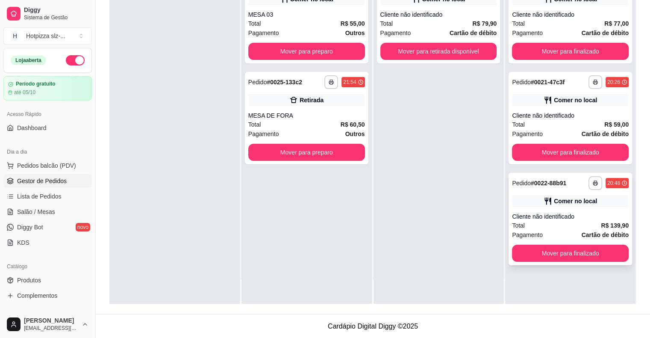
click at [590, 209] on div "**********" at bounding box center [571, 219] width 124 height 92
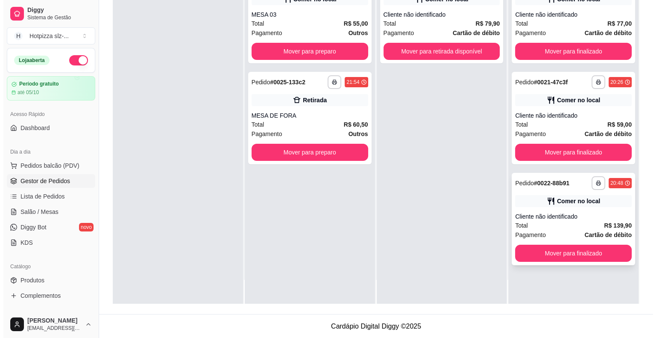
scroll to position [0, 0]
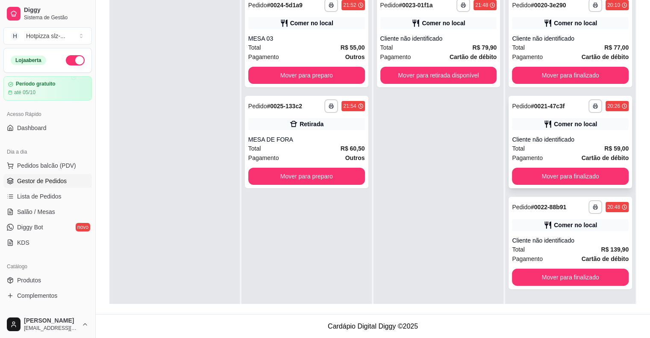
click at [577, 139] on div "Cliente não identificado" at bounding box center [570, 139] width 117 height 9
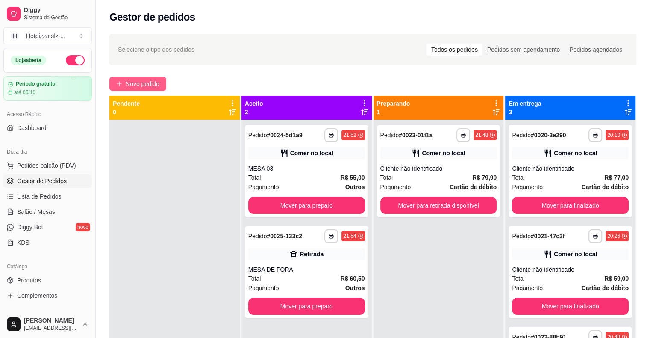
click at [152, 83] on span "Novo pedido" at bounding box center [143, 83] width 34 height 9
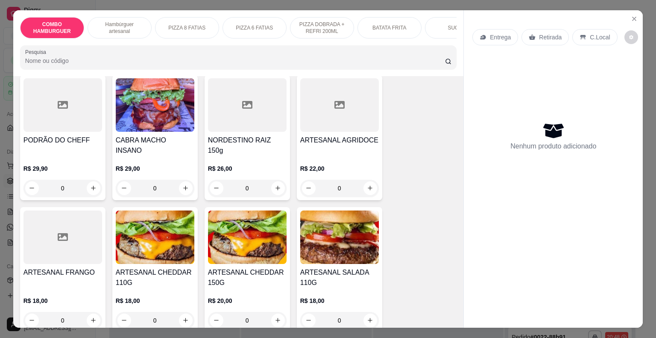
scroll to position [171, 0]
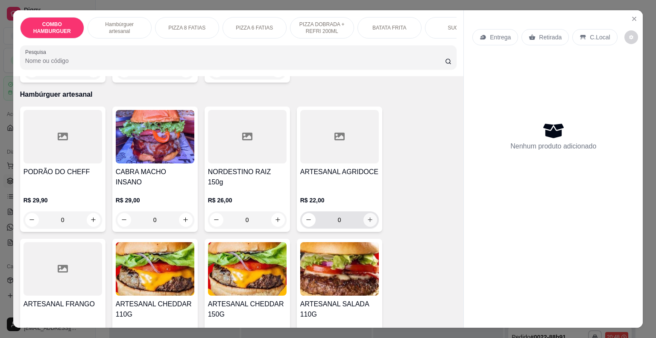
click at [367, 216] on icon "increase-product-quantity" at bounding box center [370, 219] width 6 height 6
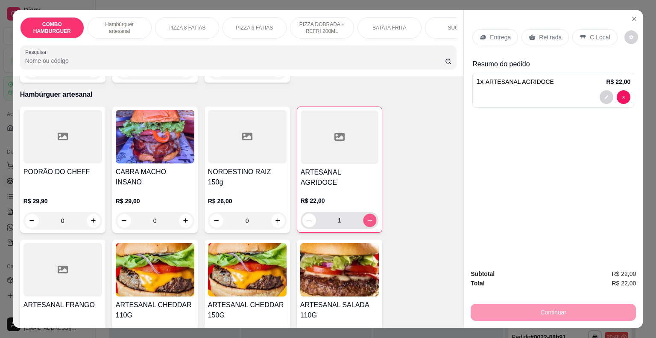
click at [368, 218] on icon "increase-product-quantity" at bounding box center [370, 220] width 4 height 4
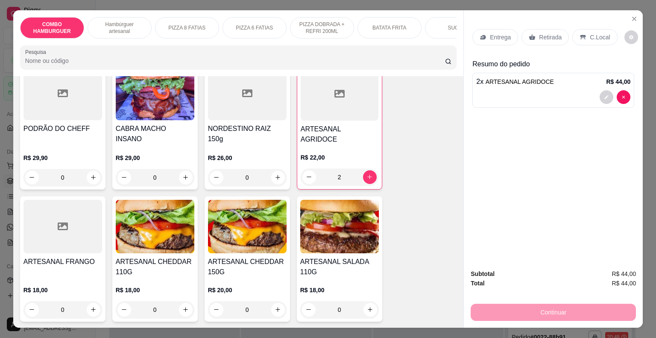
scroll to position [214, 0]
click at [342, 145] on div "R$ 22,00 2" at bounding box center [340, 165] width 78 height 41
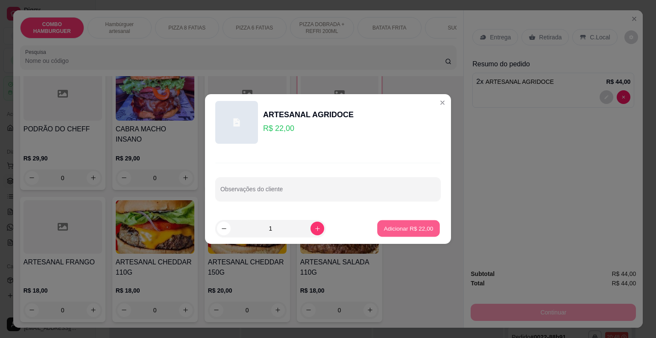
click at [406, 230] on p "Adicionar R$ 22,00" at bounding box center [409, 228] width 50 height 8
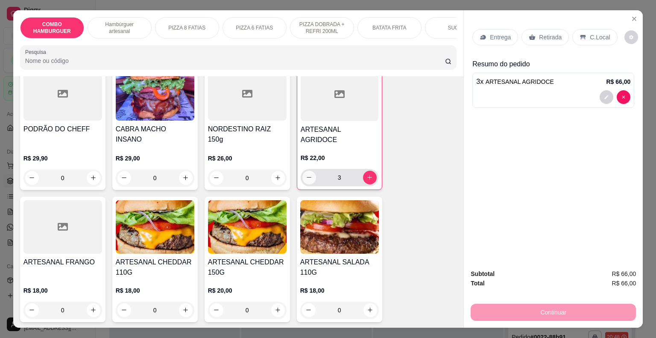
click at [306, 174] on icon "decrease-product-quantity" at bounding box center [309, 177] width 6 height 6
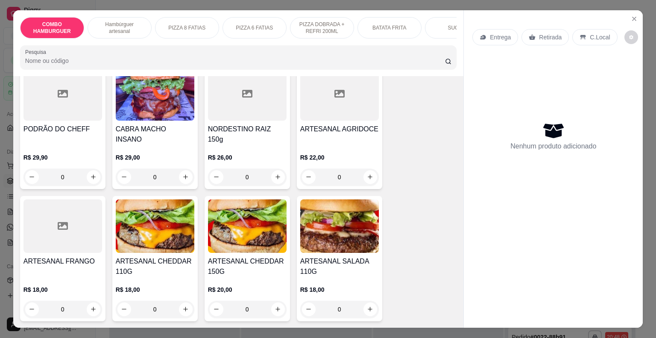
click at [346, 153] on p "R$ 22,00" at bounding box center [339, 157] width 79 height 9
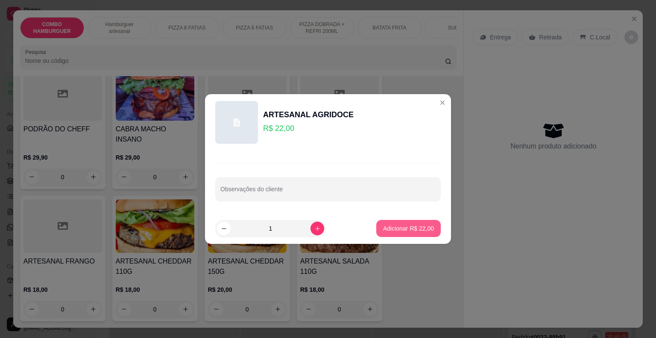
click at [407, 226] on p "Adicionar R$ 22,00" at bounding box center [408, 228] width 51 height 9
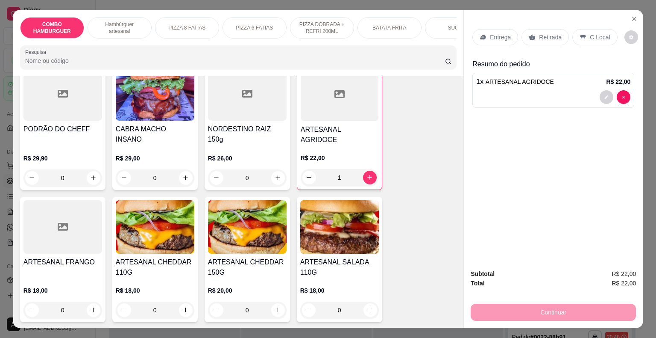
click at [339, 145] on div "R$ 22,00 1" at bounding box center [340, 165] width 78 height 41
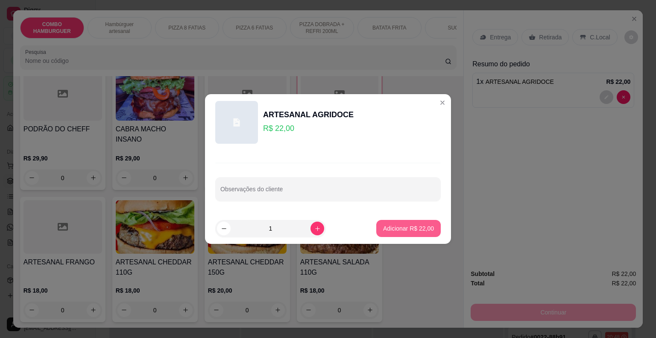
click at [404, 226] on p "Adicionar R$ 22,00" at bounding box center [408, 228] width 51 height 9
type input "2"
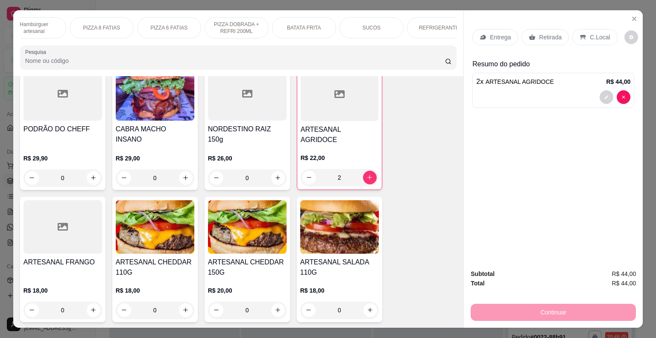
scroll to position [0, 100]
click at [428, 20] on div "REFRIGERANTE" at bounding box center [425, 27] width 64 height 21
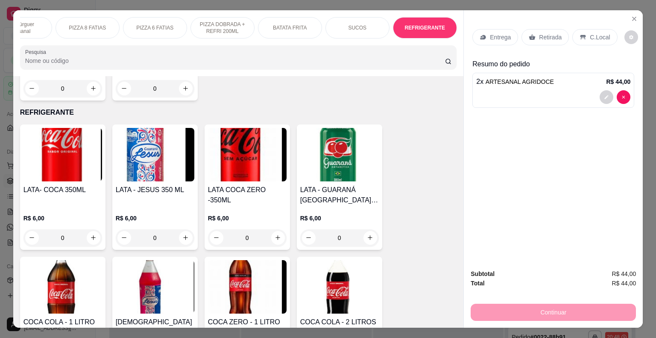
scroll to position [21, 0]
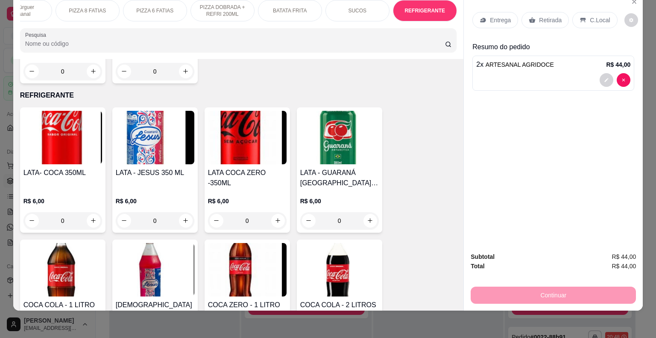
click at [50, 133] on div "LATA- COCA 350ML R$ 6,00 0" at bounding box center [62, 169] width 85 height 125
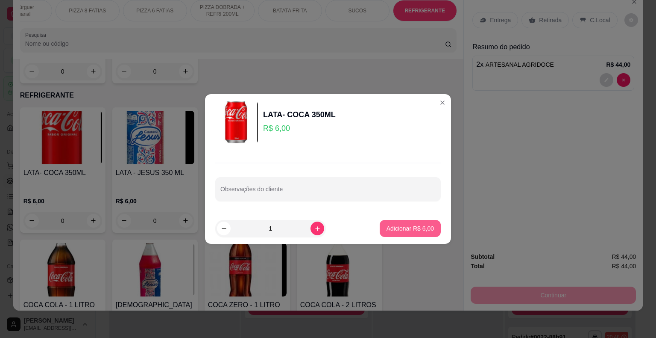
click at [405, 231] on p "Adicionar R$ 6,00" at bounding box center [410, 228] width 47 height 9
type input "1"
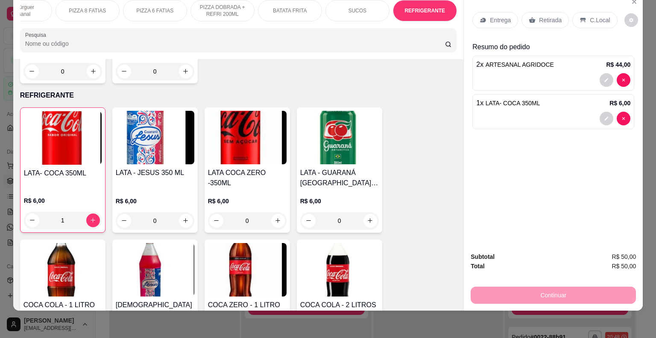
click at [593, 16] on p "C.Local" at bounding box center [600, 20] width 20 height 9
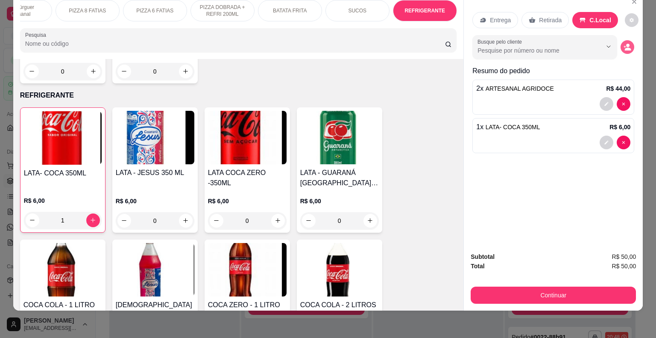
click at [626, 44] on circle "decrease-product-quantity" at bounding box center [627, 45] width 3 height 3
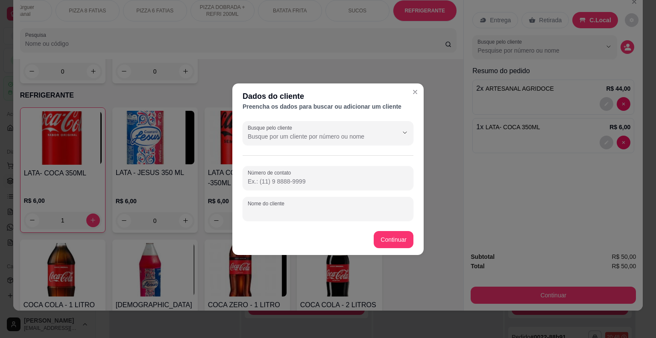
click at [306, 212] on input "Nome do cliente" at bounding box center [328, 212] width 161 height 9
type input "NAIANE MESA 01"
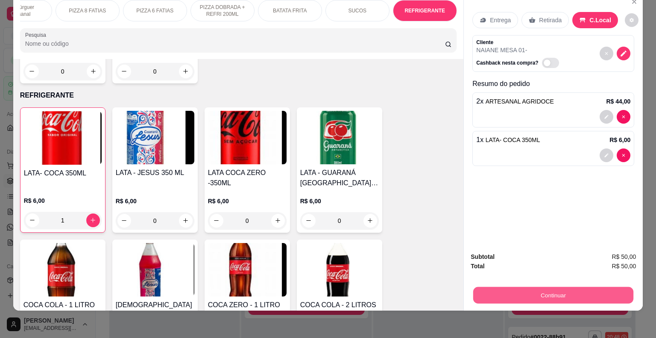
click at [530, 287] on button "Continuar" at bounding box center [554, 295] width 160 height 17
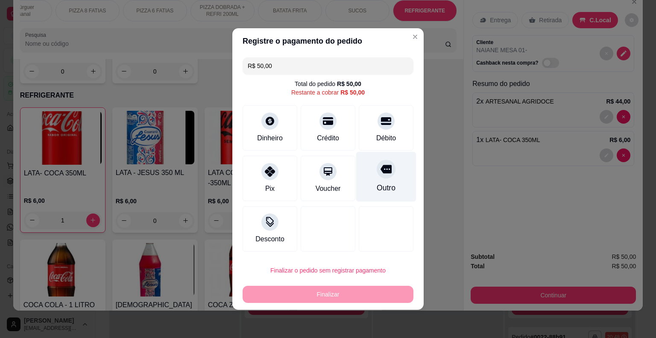
click at [383, 171] on icon at bounding box center [386, 169] width 11 height 9
type input "R$ 0,00"
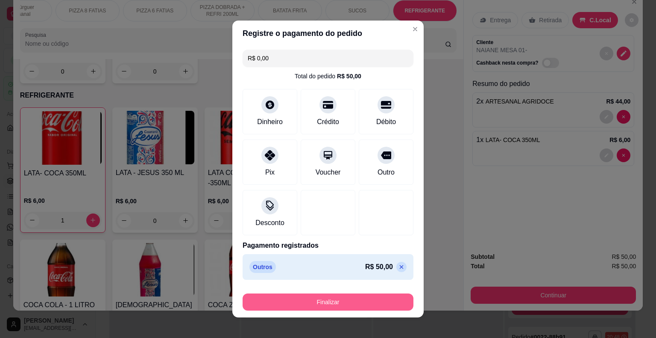
click at [341, 300] on button "Finalizar" at bounding box center [328, 301] width 171 height 17
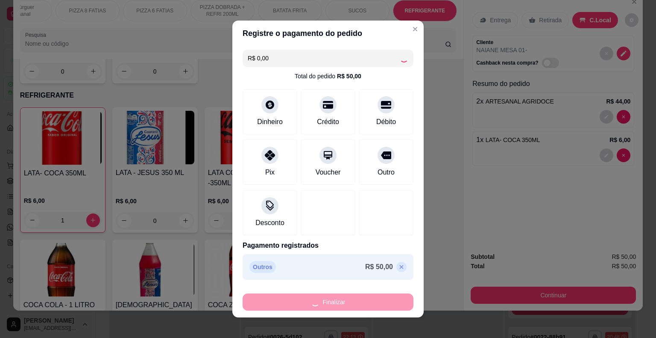
type input "0"
type input "-R$ 50,00"
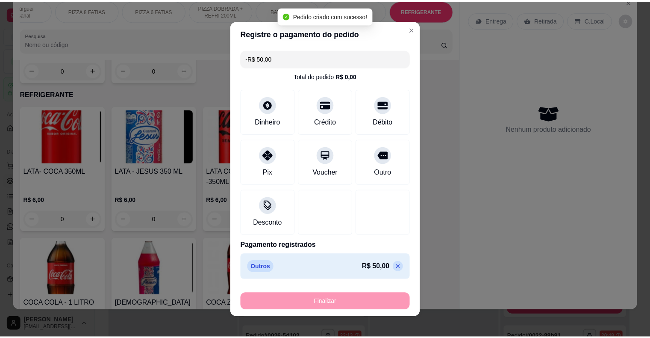
scroll to position [1794, 0]
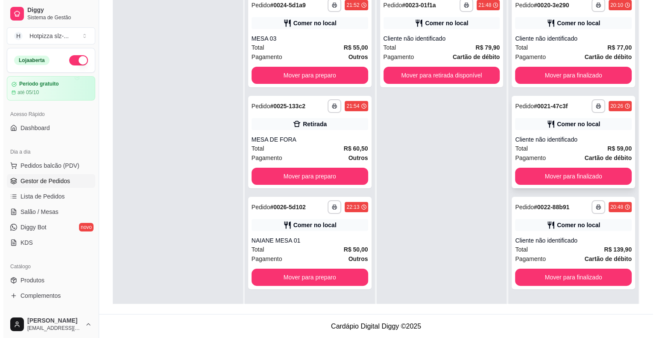
scroll to position [2, 0]
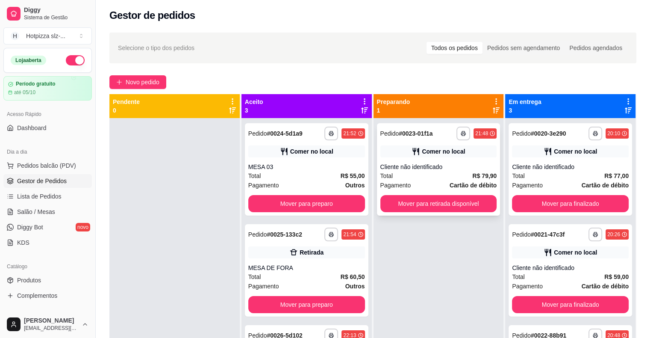
click at [401, 151] on div "Comer no local" at bounding box center [438, 151] width 117 height 12
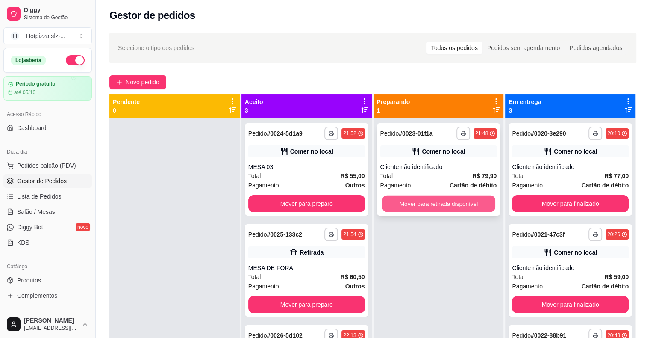
click at [437, 206] on button "Mover para retirada disponível" at bounding box center [438, 203] width 113 height 17
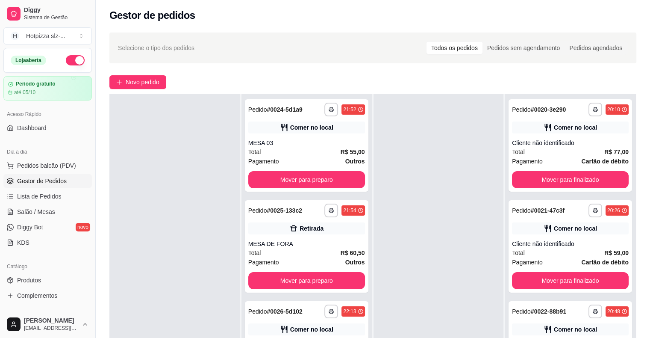
scroll to position [0, 0]
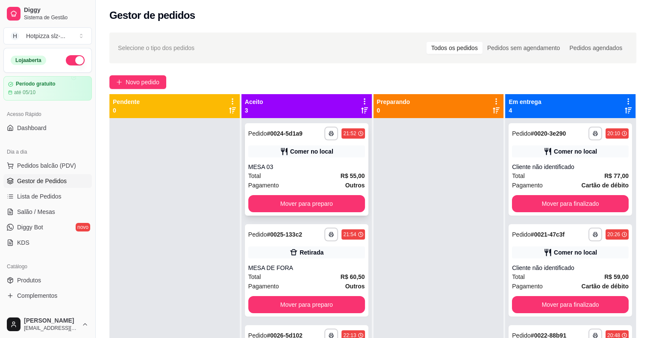
click at [306, 179] on div "Total R$ 55,00" at bounding box center [306, 175] width 117 height 9
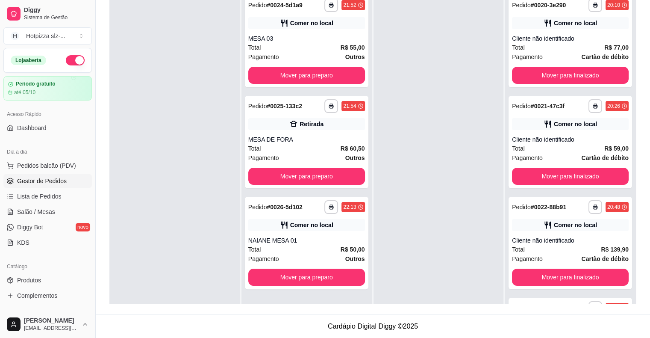
click at [476, 189] on div at bounding box center [439, 159] width 130 height 338
click at [397, 218] on div at bounding box center [439, 159] width 130 height 338
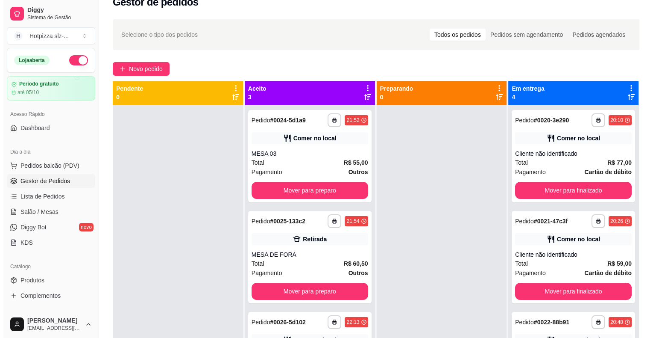
scroll to position [10, 0]
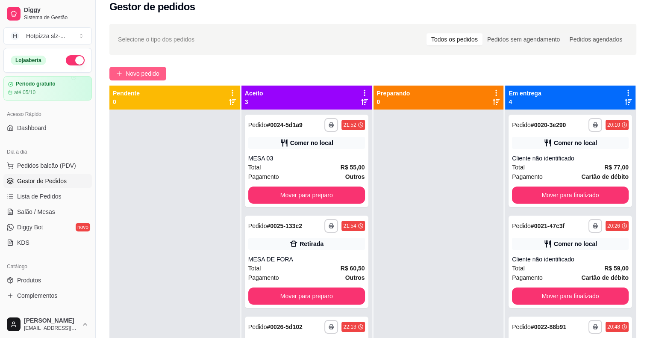
click at [141, 70] on span "Novo pedido" at bounding box center [143, 73] width 34 height 9
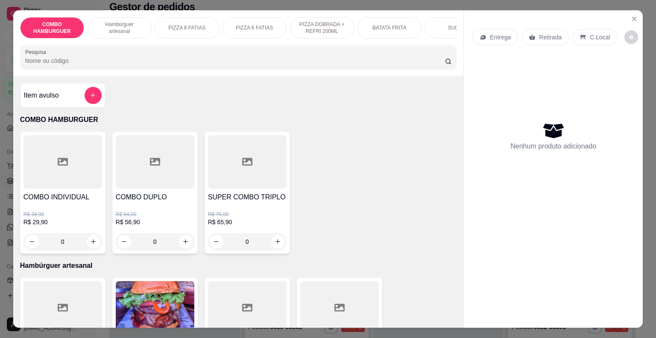
click at [176, 24] on p "PIZZA 8 FATIAS" at bounding box center [186, 27] width 37 height 7
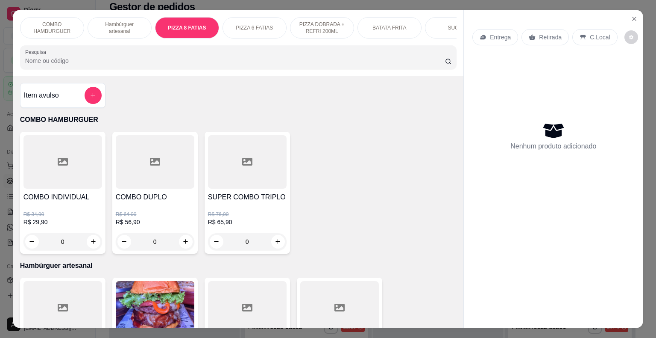
scroll to position [21, 0]
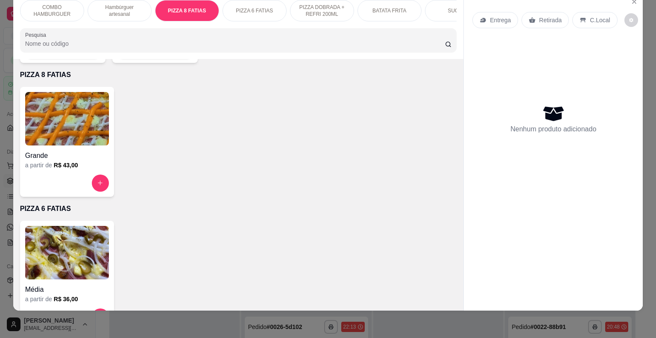
click at [48, 128] on img at bounding box center [67, 118] width 84 height 53
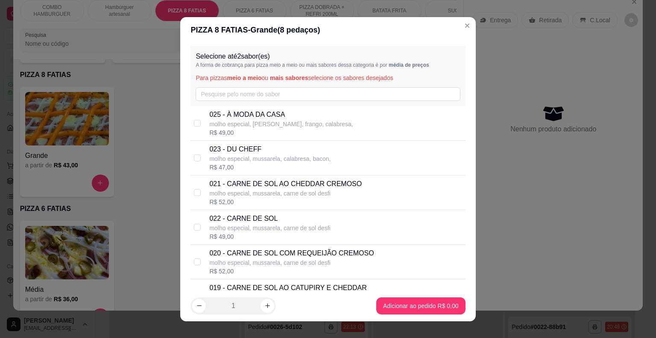
click at [338, 209] on div "021 - CARNE DE SOL AO CHEDDAR CREMOSO molho especial, mussarela, carne de sol d…" at bounding box center [328, 192] width 275 height 35
click at [196, 191] on input "checkbox" at bounding box center [197, 192] width 7 height 7
checkbox input "false"
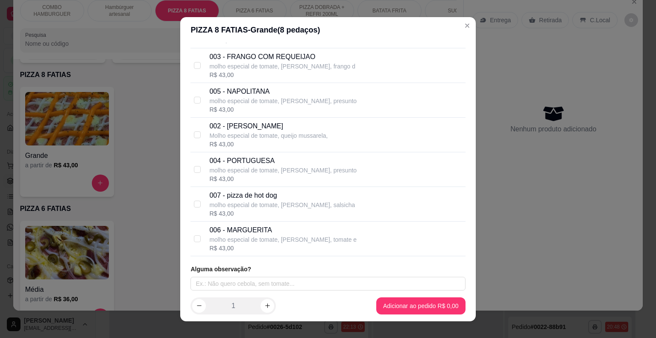
scroll to position [706, 0]
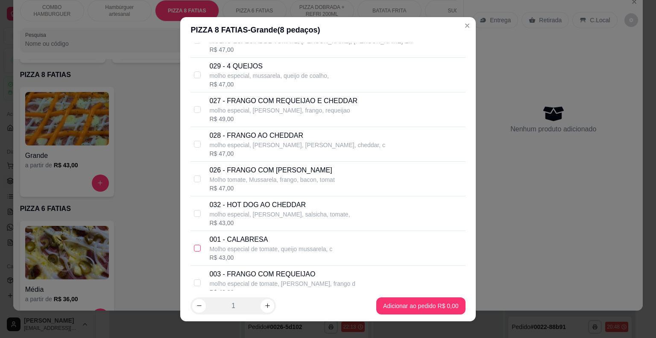
click at [194, 244] on input "checkbox" at bounding box center [197, 247] width 7 height 7
checkbox input "true"
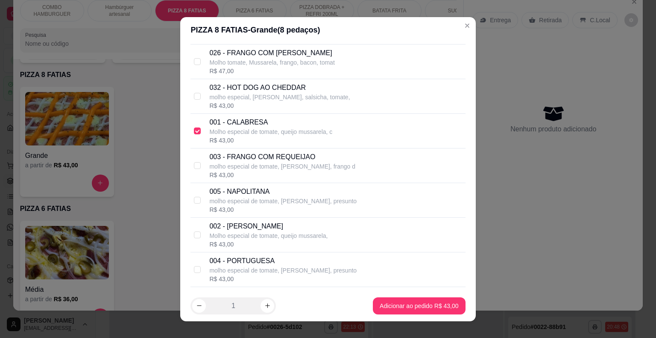
scroll to position [828, 0]
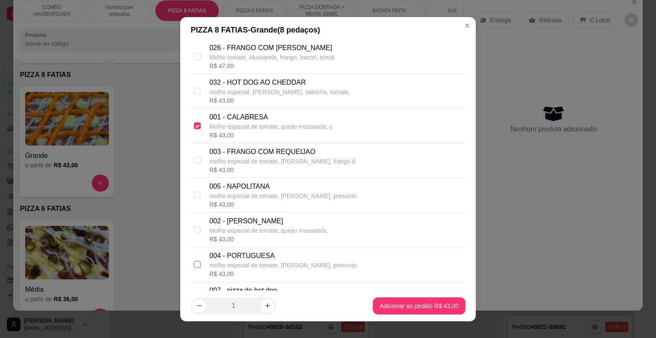
click at [194, 261] on input "checkbox" at bounding box center [197, 264] width 7 height 7
checkbox input "true"
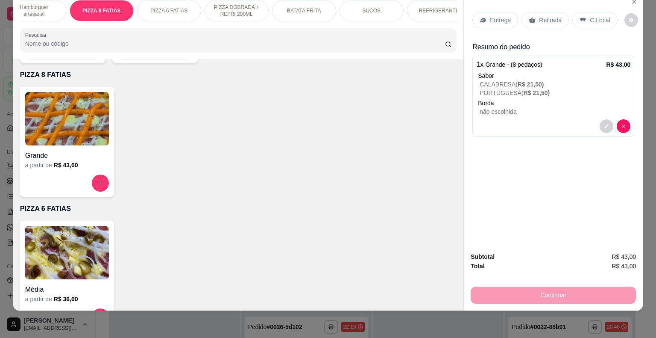
scroll to position [0, 100]
click at [420, 7] on p "REFRIGERANTE" at bounding box center [425, 10] width 40 height 7
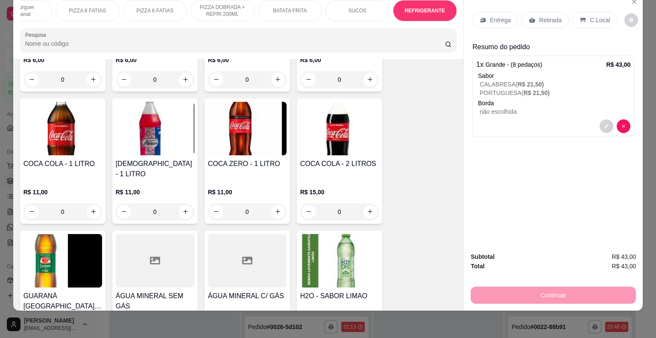
scroll to position [1952, 0]
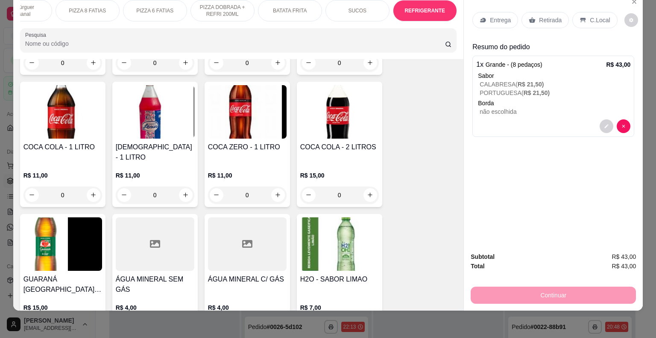
click at [39, 217] on img at bounding box center [63, 243] width 79 height 53
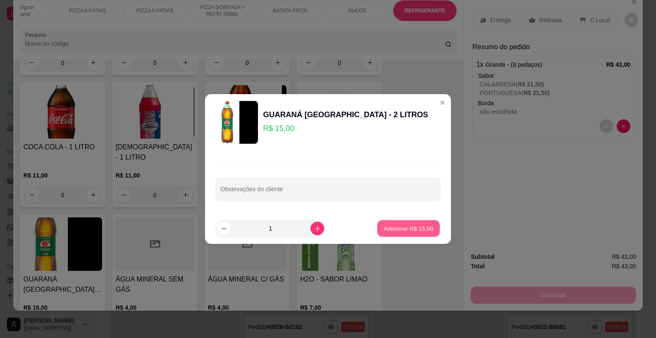
click at [404, 229] on p "Adicionar R$ 15,00" at bounding box center [409, 228] width 50 height 8
type input "1"
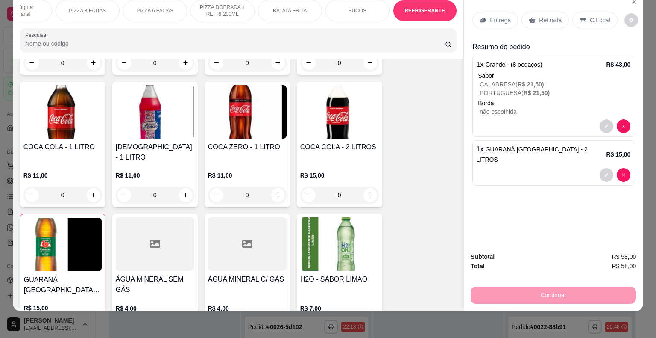
click at [285, 8] on div "BATATA FRITA" at bounding box center [290, 10] width 64 height 21
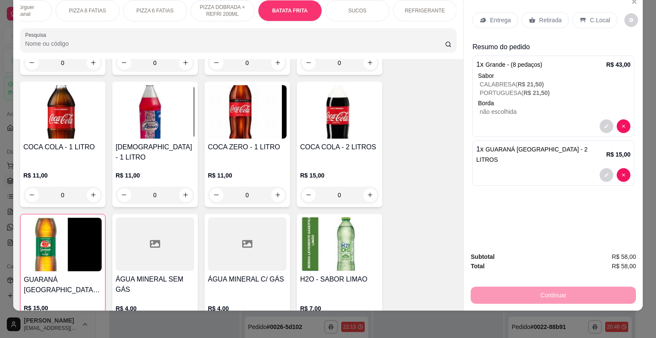
scroll to position [1120, 0]
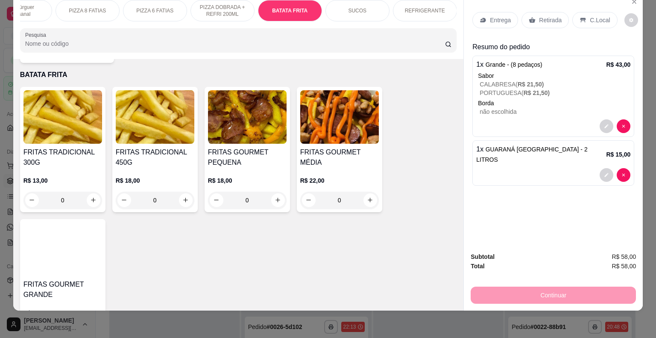
click at [36, 147] on h4 "FRITAS TRADICIONAL 300G" at bounding box center [63, 157] width 79 height 21
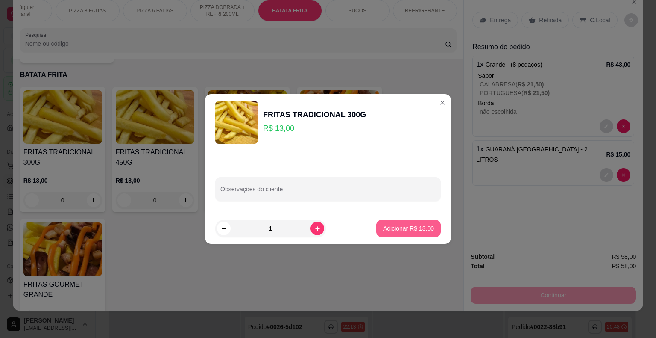
click at [412, 232] on p "Adicionar R$ 13,00" at bounding box center [408, 228] width 51 height 9
type input "1"
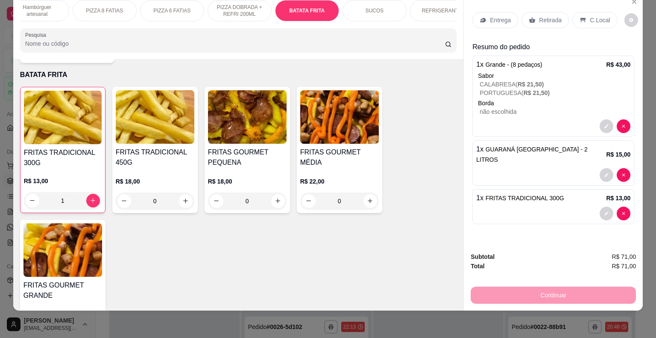
scroll to position [0, 65]
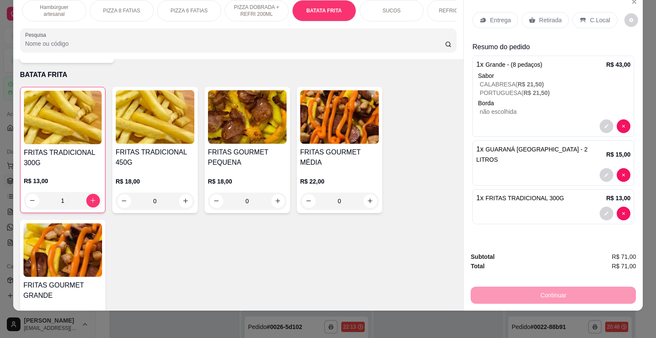
click at [53, 4] on p "Hambúrguer artesanal" at bounding box center [54, 11] width 50 height 14
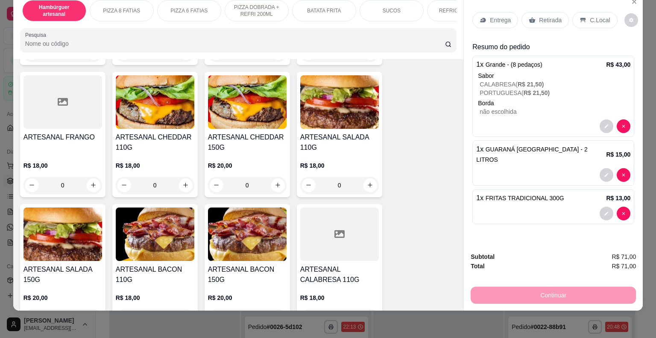
scroll to position [344, 0]
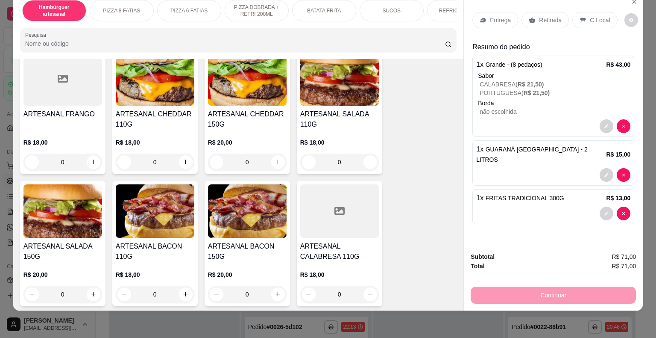
click at [347, 129] on div "R$ 18,00 0" at bounding box center [339, 149] width 79 height 41
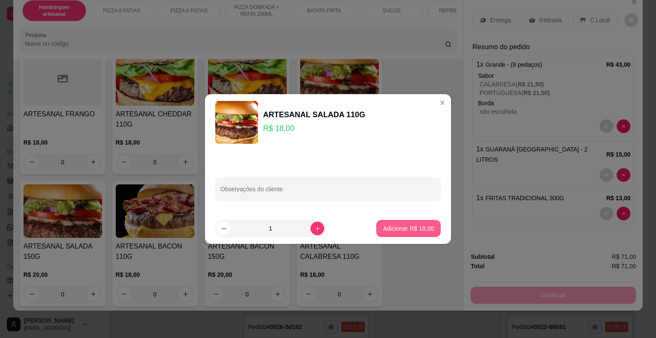
click at [421, 229] on p "Adicionar R$ 18,00" at bounding box center [408, 228] width 51 height 9
type input "1"
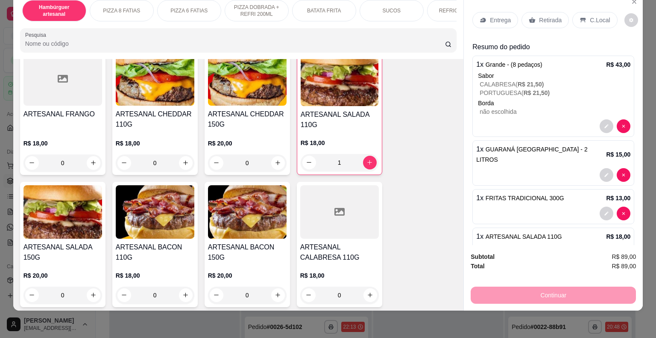
click at [582, 12] on div "C.Local" at bounding box center [595, 20] width 45 height 16
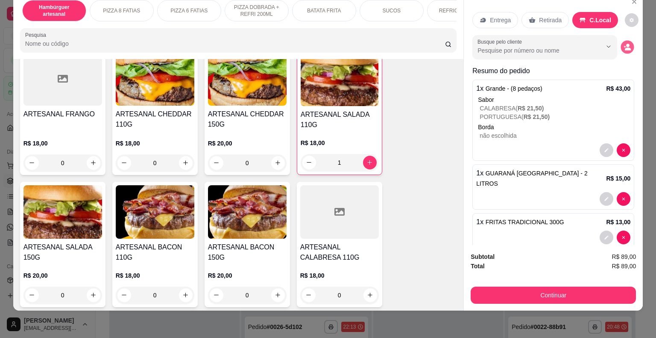
click at [624, 45] on icon "decrease-product-quantity" at bounding box center [625, 46] width 2 height 2
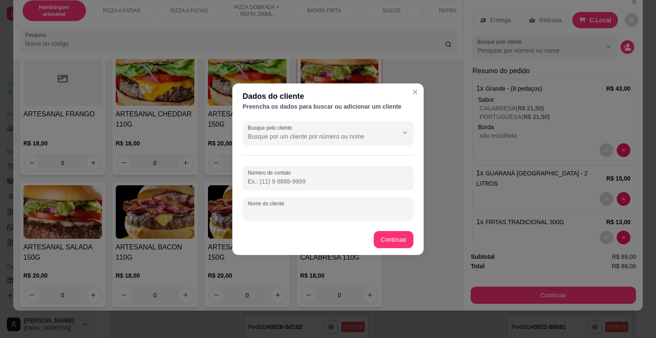
click at [306, 213] on input "Nome do cliente" at bounding box center [328, 212] width 161 height 9
type input "PASTOR LUCIMAR MESA02"
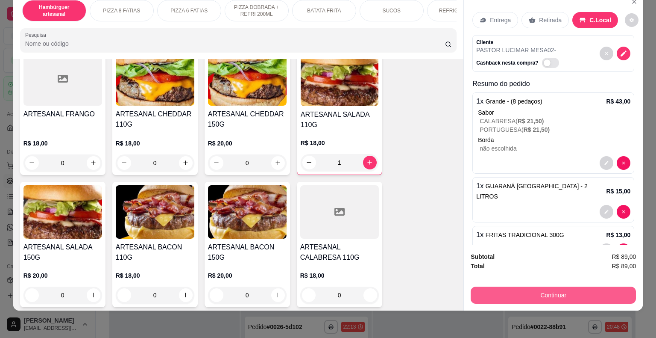
click at [534, 289] on button "Continuar" at bounding box center [553, 294] width 165 height 17
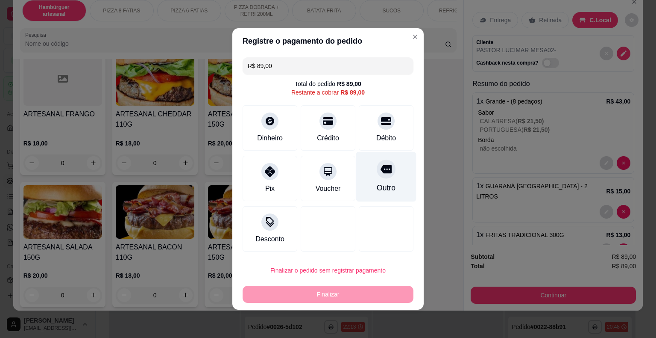
click at [382, 179] on div "Outro" at bounding box center [386, 177] width 60 height 50
type input "R$ 0,00"
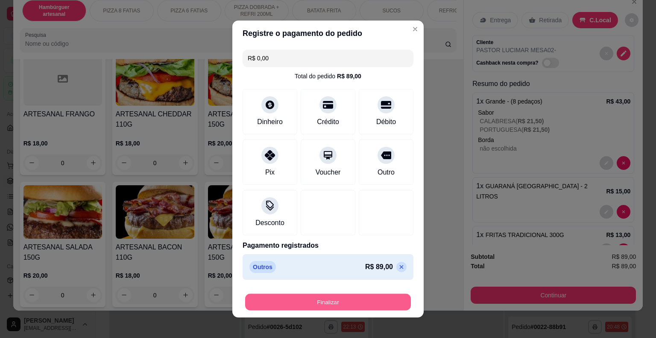
click at [338, 300] on button "Finalizar" at bounding box center [328, 302] width 166 height 17
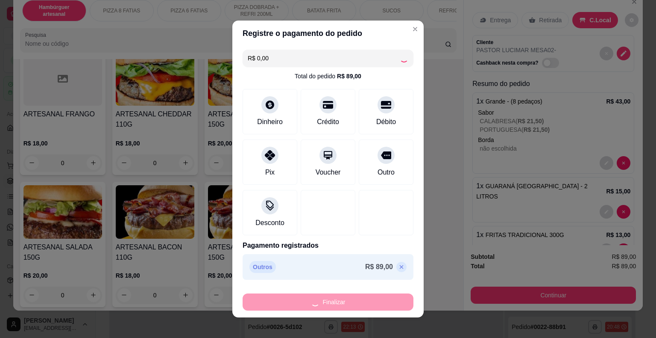
type input "0"
type input "-R$ 89,00"
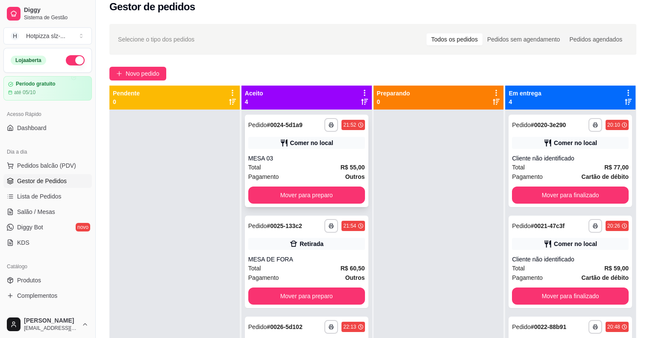
click at [315, 163] on div "Total R$ 55,00" at bounding box center [306, 166] width 117 height 9
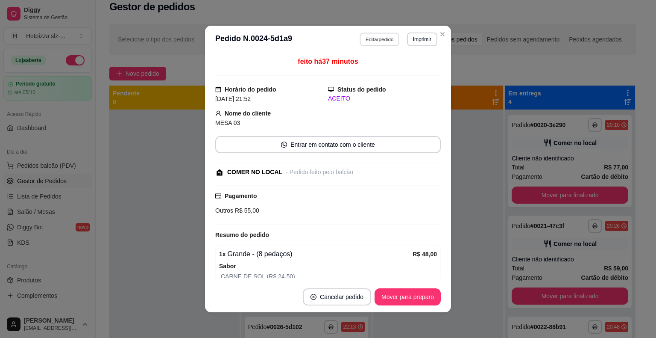
click at [368, 38] on button "Editar pedido" at bounding box center [380, 38] width 40 height 13
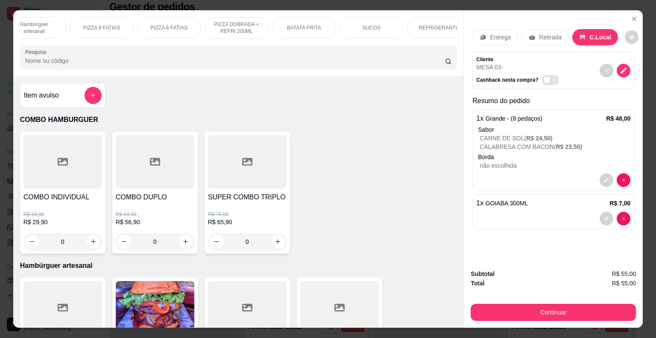
scroll to position [0, 100]
click at [351, 24] on p "SUCOS" at bounding box center [357, 27] width 18 height 7
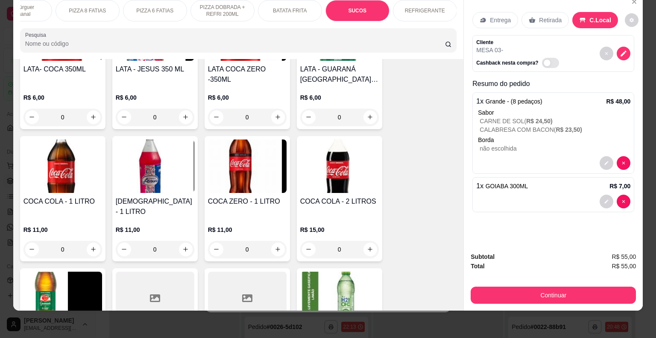
scroll to position [1915, 0]
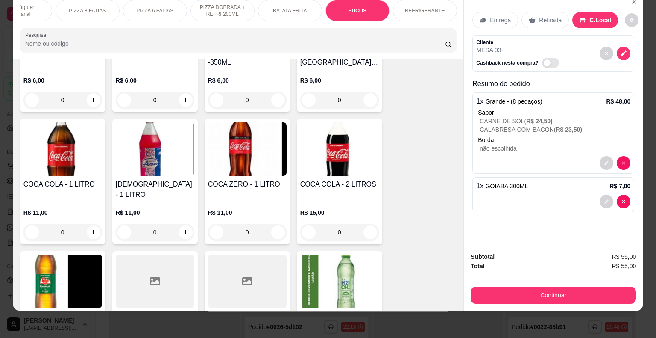
click at [330, 254] on img at bounding box center [339, 280] width 79 height 53
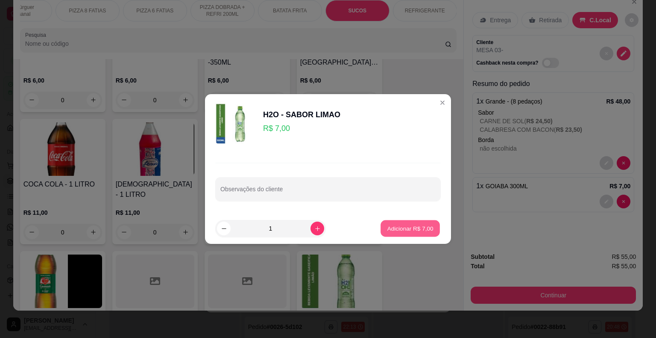
click at [404, 226] on p "Adicionar R$ 7,00" at bounding box center [410, 228] width 46 height 8
type input "1"
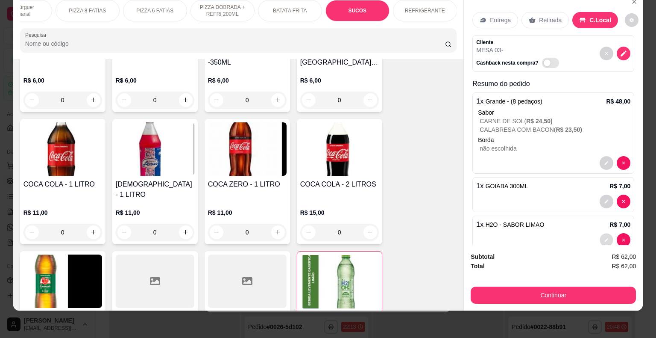
click at [600, 233] on button "decrease-product-quantity" at bounding box center [606, 239] width 13 height 13
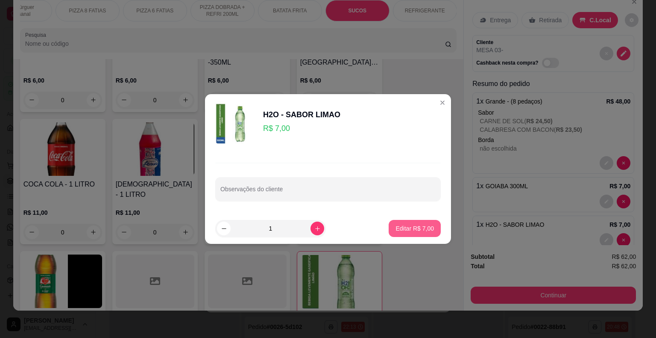
click at [416, 227] on p "Editar R$ 7,00" at bounding box center [415, 228] width 38 height 9
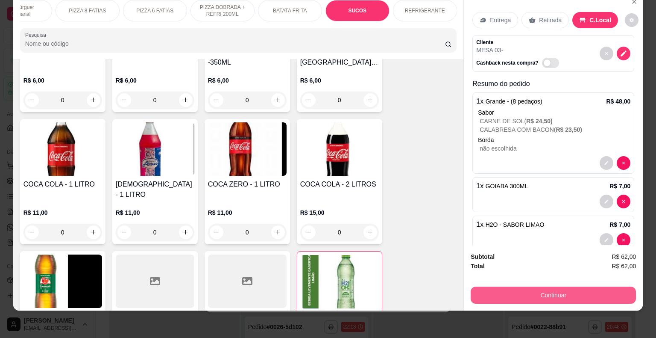
click at [516, 286] on button "Continuar" at bounding box center [553, 294] width 165 height 17
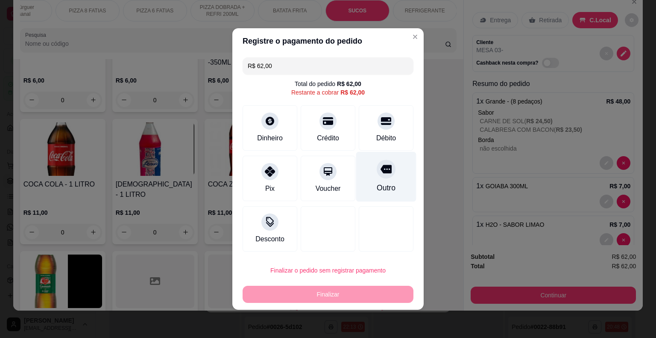
click at [387, 179] on div "Outro" at bounding box center [386, 177] width 60 height 50
type input "R$ 0,00"
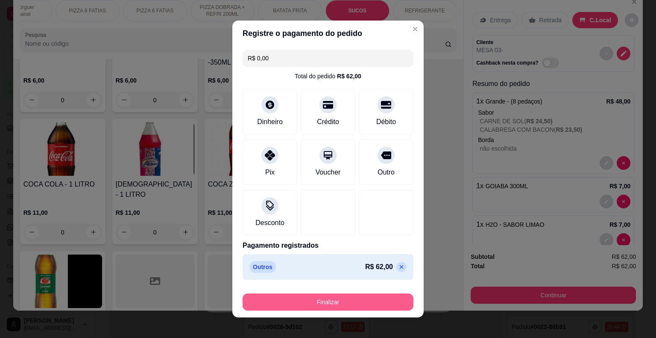
click at [352, 297] on button "Finalizar" at bounding box center [328, 301] width 171 height 17
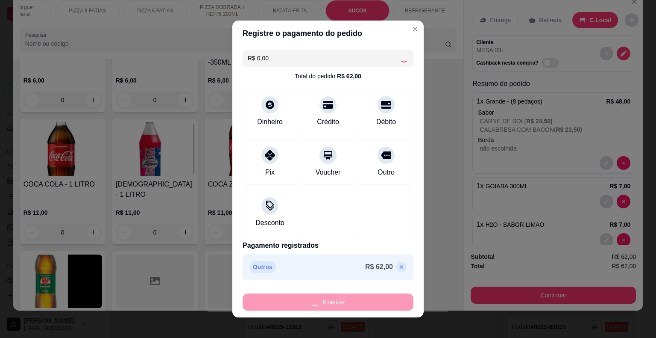
type input "0"
type input "-R$ 62,00"
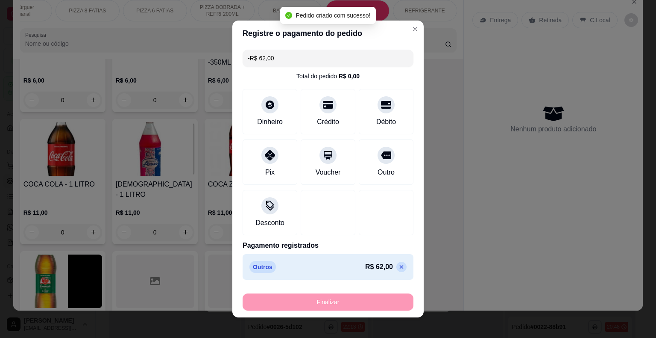
scroll to position [1914, 0]
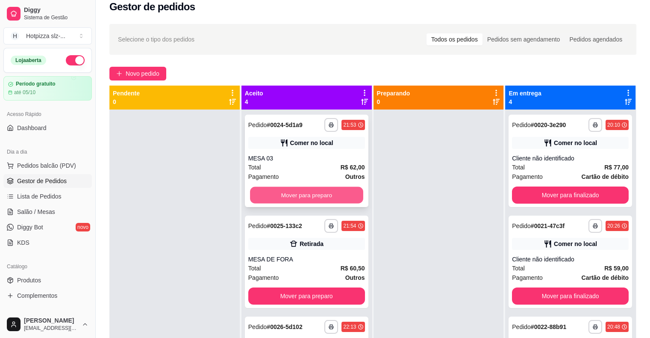
click at [311, 195] on button "Mover para preparo" at bounding box center [306, 195] width 113 height 17
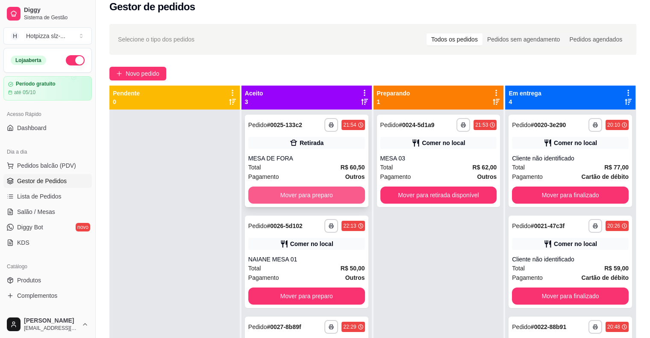
click at [309, 193] on button "Mover para preparo" at bounding box center [306, 194] width 117 height 17
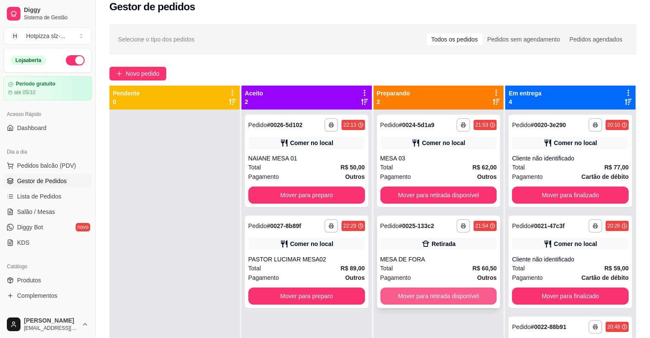
click at [429, 298] on button "Mover para retirada disponível" at bounding box center [438, 295] width 117 height 17
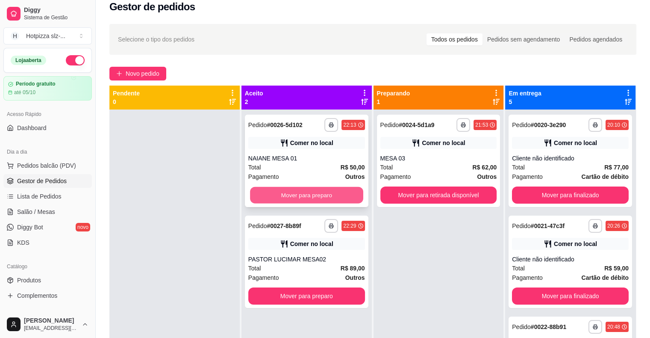
click at [294, 194] on button "Mover para preparo" at bounding box center [306, 195] width 113 height 17
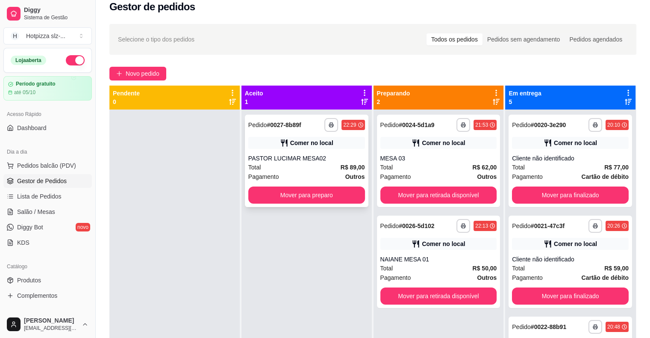
click at [306, 164] on div "Total R$ 89,00" at bounding box center [306, 166] width 117 height 9
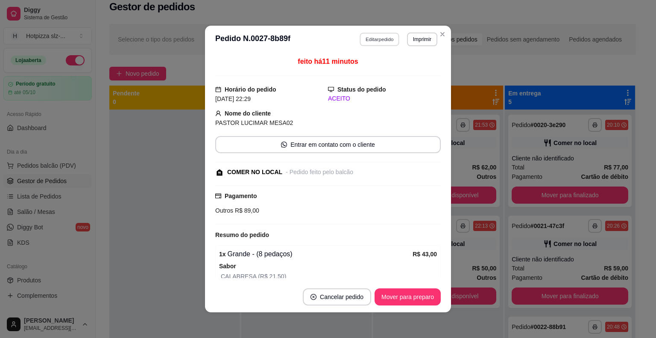
click at [373, 40] on button "Editar pedido" at bounding box center [380, 38] width 40 height 13
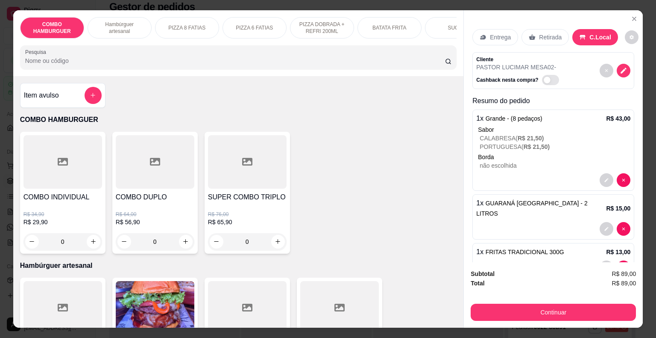
click at [436, 18] on div "SUCOS" at bounding box center [457, 27] width 64 height 21
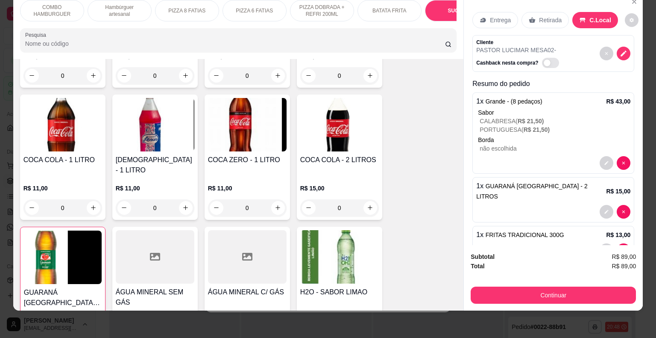
scroll to position [1954, 0]
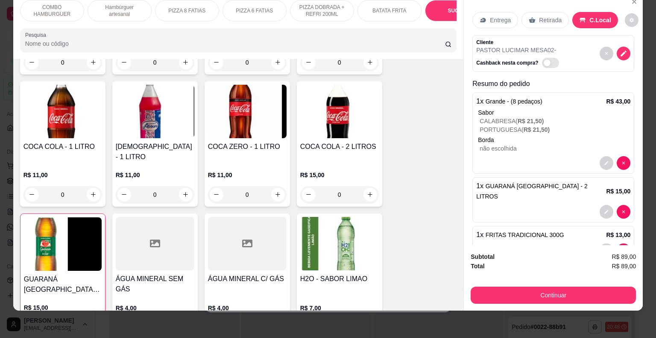
click at [150, 224] on div at bounding box center [155, 243] width 79 height 53
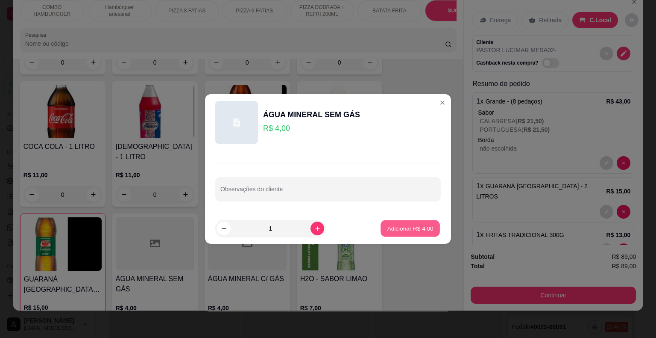
click at [400, 228] on p "Adicionar R$ 4,00" at bounding box center [410, 228] width 46 height 8
type input "1"
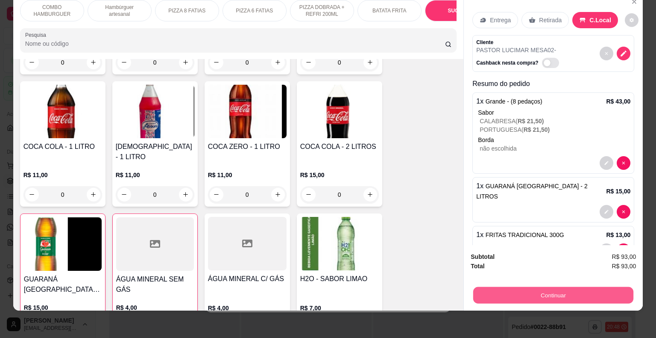
click at [545, 293] on button "Continuar" at bounding box center [554, 295] width 160 height 17
click at [533, 287] on button "Continuar" at bounding box center [554, 295] width 160 height 17
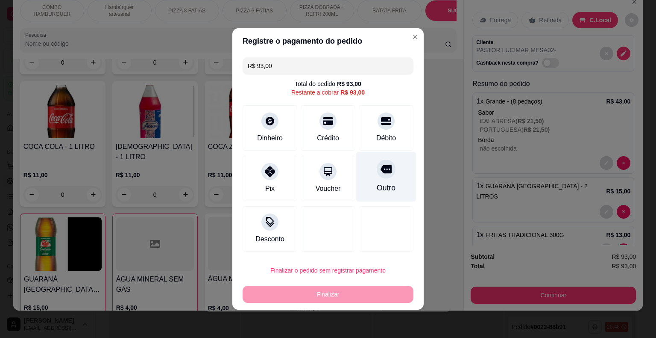
click at [379, 178] on div at bounding box center [386, 168] width 19 height 19
type input "R$ 0,00"
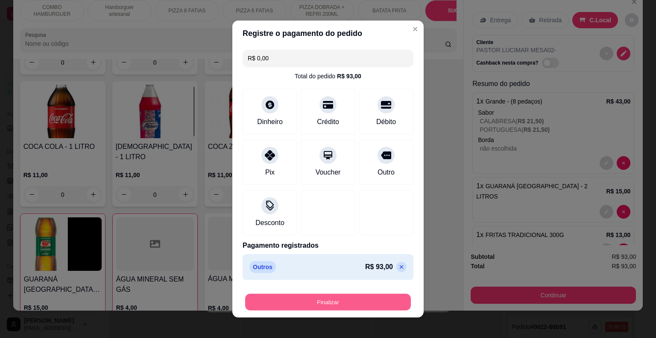
click at [367, 297] on button "Finalizar" at bounding box center [328, 302] width 166 height 17
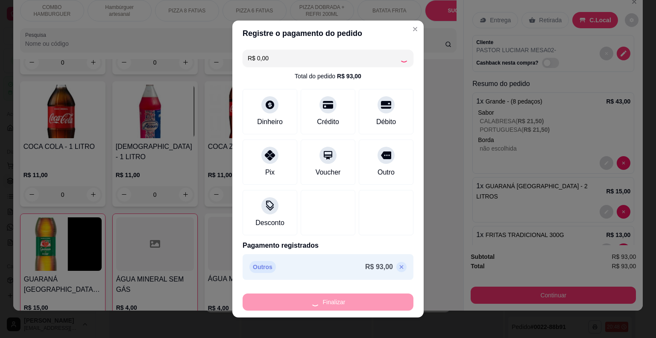
type input "0"
type input "-R$ 93,00"
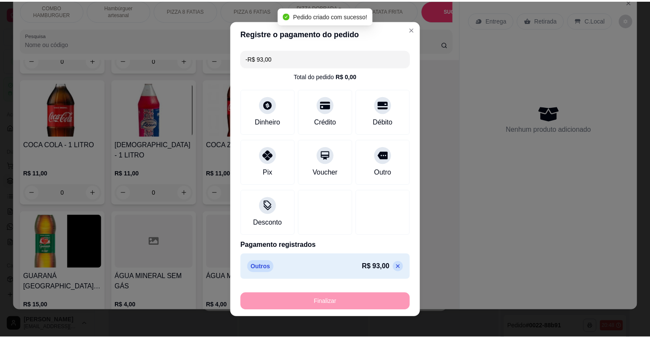
scroll to position [1952, 0]
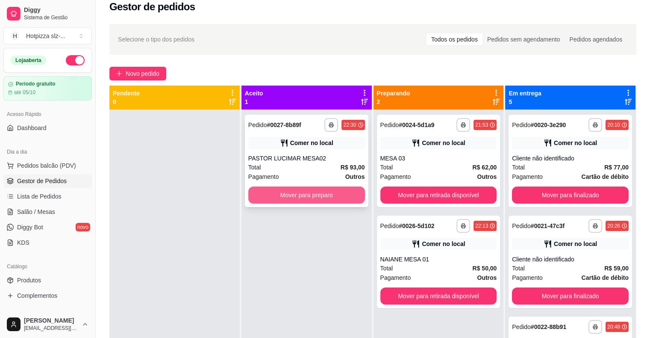
click at [299, 194] on button "Mover para preparo" at bounding box center [306, 194] width 117 height 17
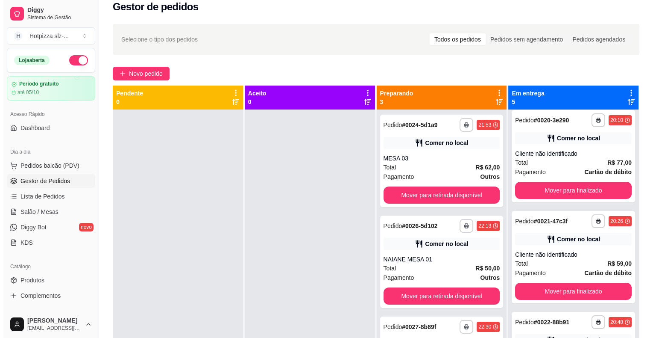
scroll to position [0, 0]
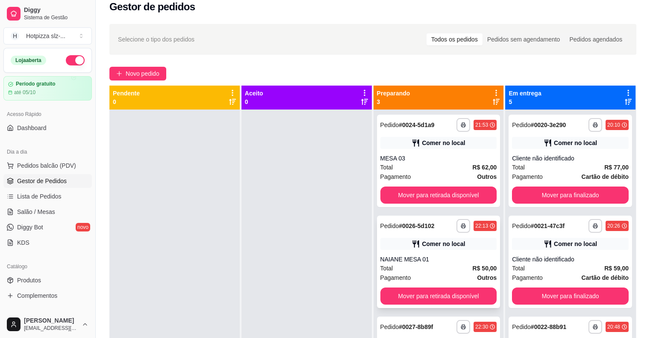
click at [460, 266] on div "Total R$ 50,00" at bounding box center [438, 267] width 117 height 9
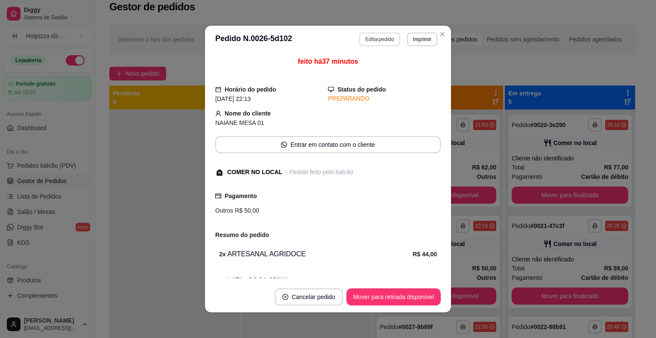
click at [372, 41] on button "Editar pedido" at bounding box center [379, 39] width 41 height 14
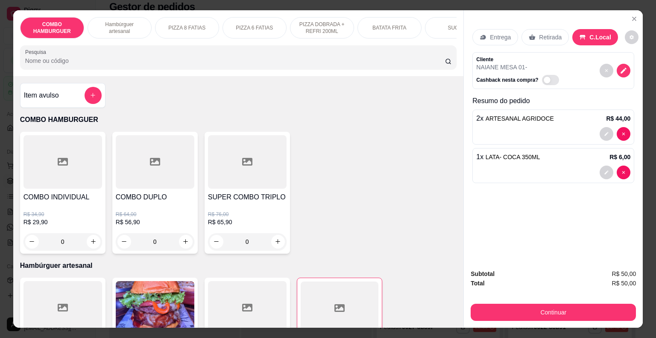
click at [448, 24] on p "SUCOS" at bounding box center [457, 27] width 18 height 7
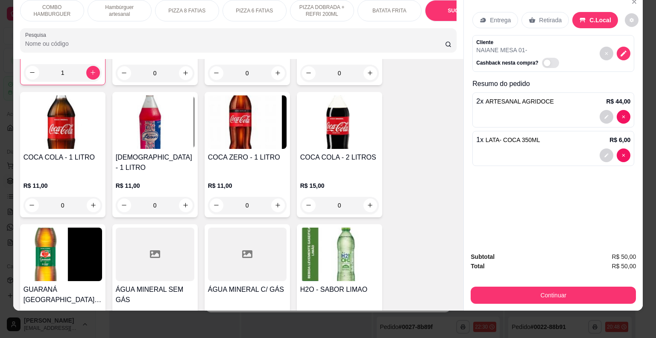
scroll to position [1952, 0]
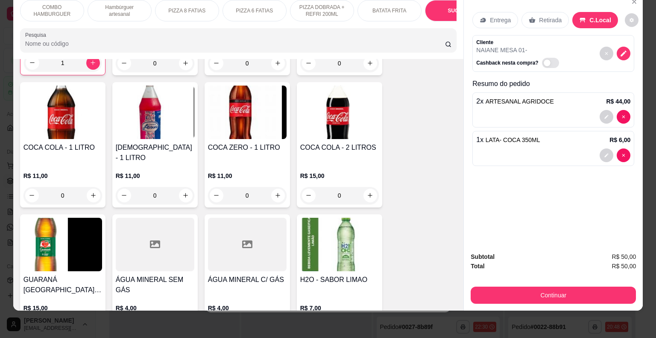
click at [333, 218] on img at bounding box center [339, 244] width 79 height 53
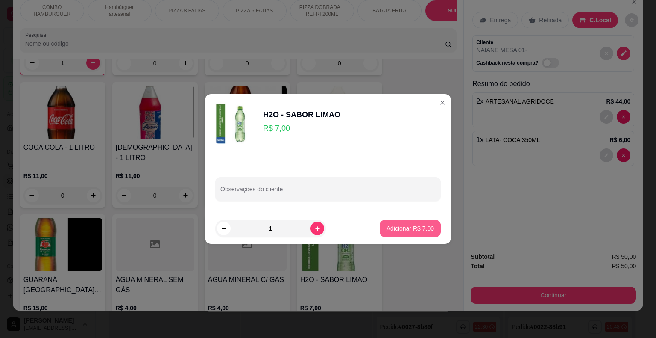
click at [409, 231] on p "Adicionar R$ 7,00" at bounding box center [410, 228] width 47 height 9
type input "1"
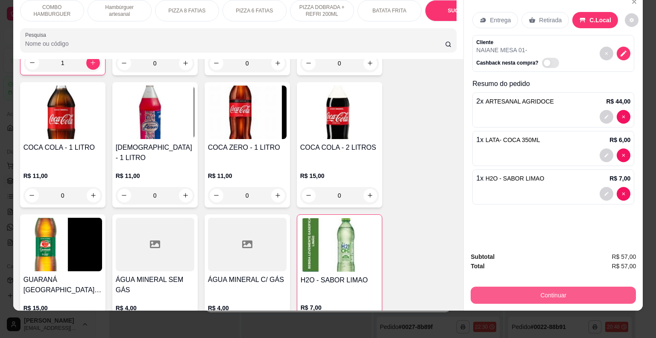
click at [537, 286] on button "Continuar" at bounding box center [553, 294] width 165 height 17
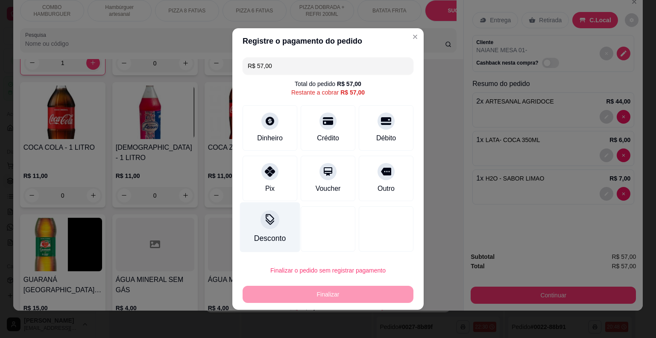
click at [263, 235] on div "Desconto" at bounding box center [270, 237] width 32 height 11
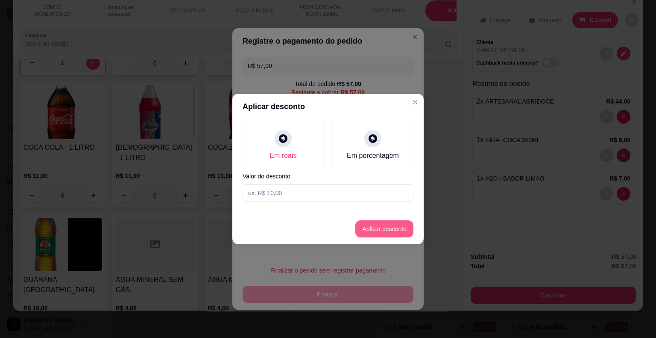
click at [374, 232] on button "Aplicar desconto" at bounding box center [385, 228] width 58 height 17
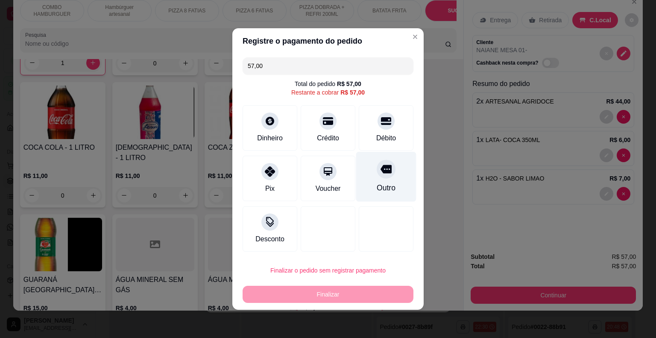
click at [380, 176] on div at bounding box center [386, 168] width 19 height 19
type input "R$ 0,00"
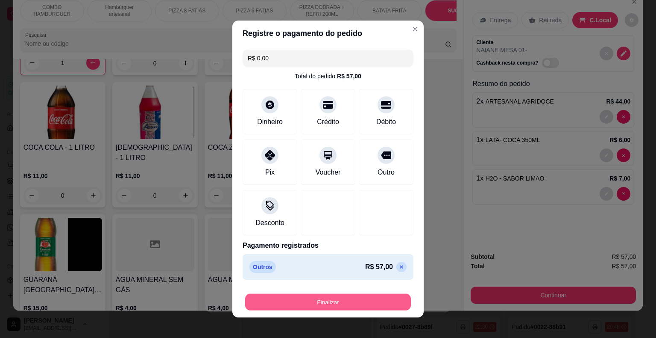
click at [338, 303] on button "Finalizar" at bounding box center [328, 302] width 166 height 17
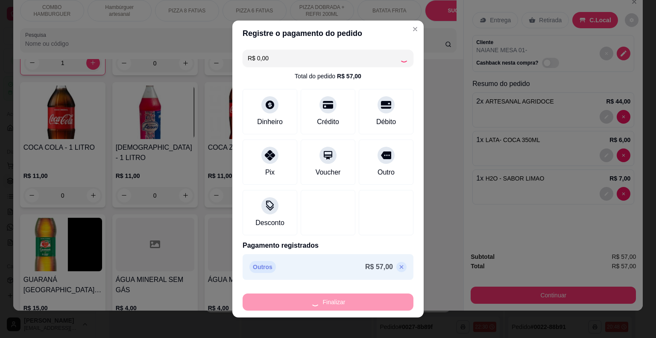
type input "0"
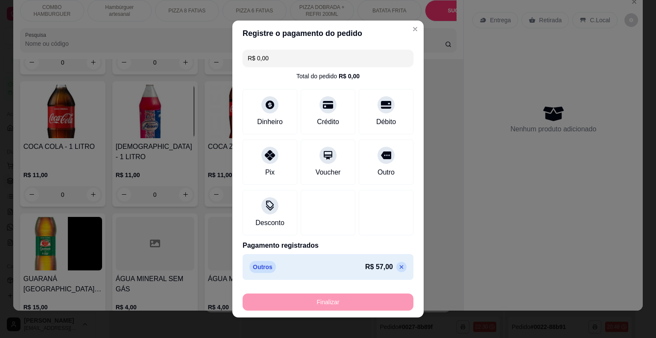
type input "-R$ 57,00"
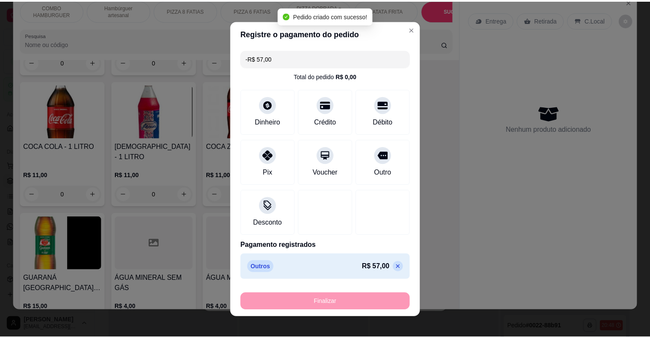
scroll to position [1952, 0]
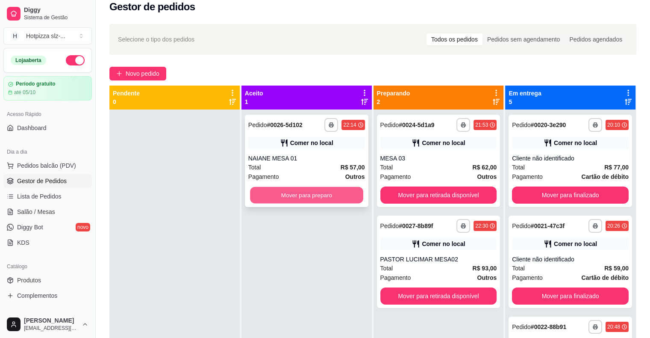
click at [303, 192] on button "Mover para preparo" at bounding box center [306, 195] width 113 height 17
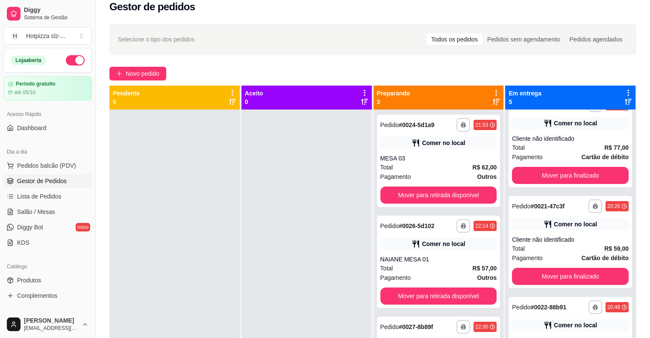
scroll to position [29, 0]
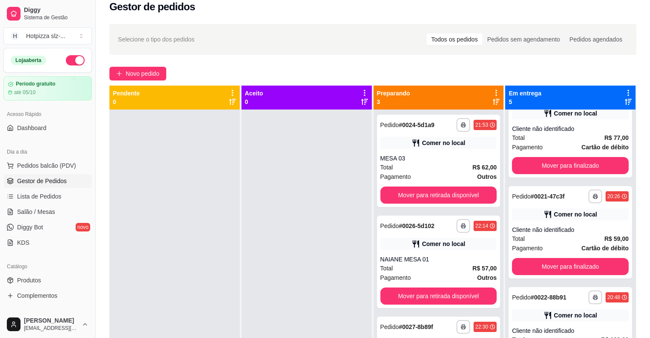
click at [341, 310] on div at bounding box center [306, 278] width 130 height 338
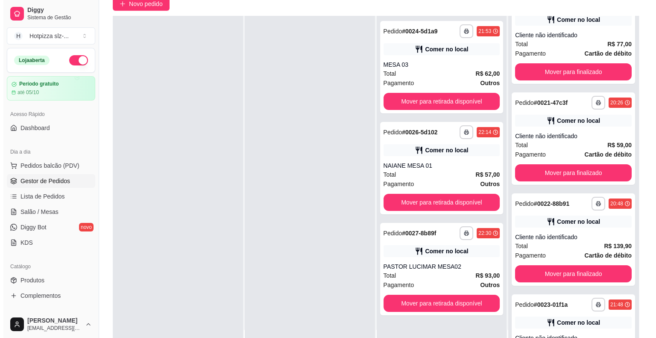
scroll to position [82, 0]
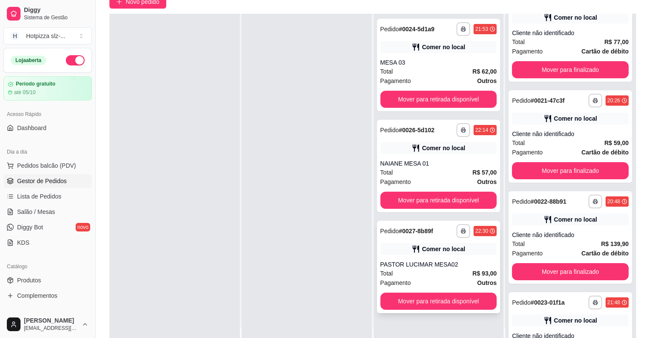
click at [428, 272] on div "Total R$ 93,00" at bounding box center [438, 272] width 117 height 9
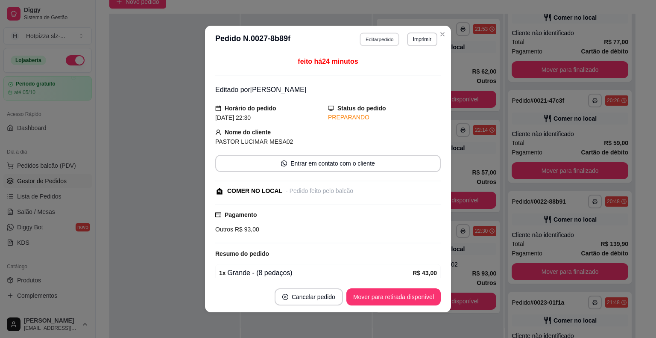
click at [371, 42] on button "Editar pedido" at bounding box center [380, 38] width 40 height 13
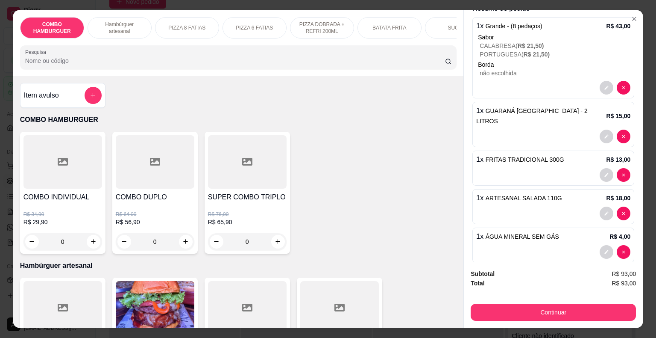
scroll to position [92, 0]
type input "0"
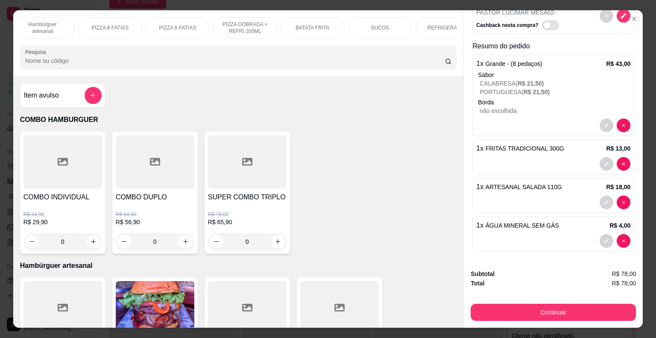
scroll to position [0, 85]
click at [440, 24] on p "REFRIGERANTE" at bounding box center [439, 27] width 40 height 7
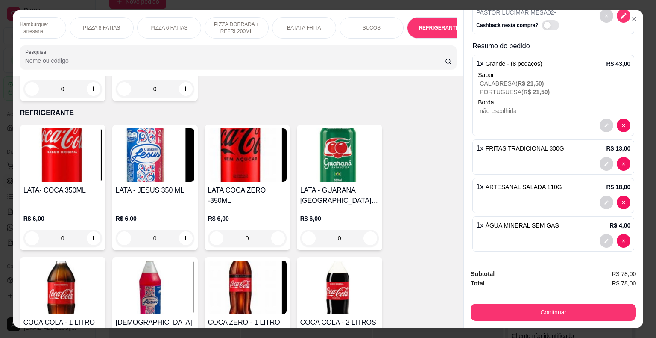
scroll to position [21, 0]
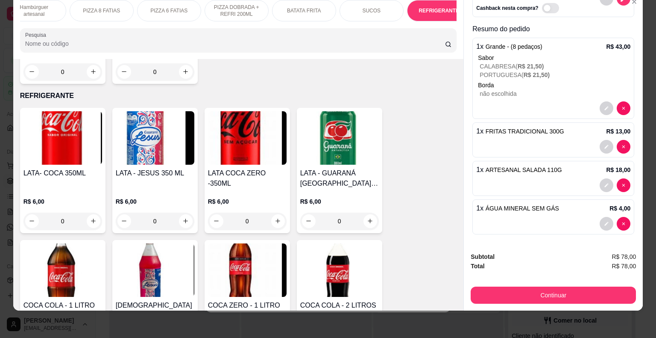
click at [65, 265] on div "COCA COLA - 1 LITRO R$ 11,00 0" at bounding box center [62, 302] width 85 height 125
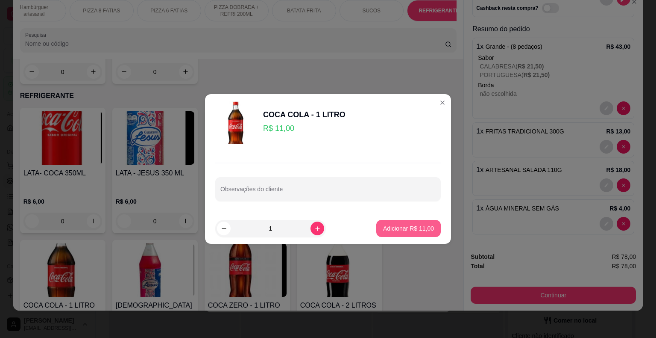
click at [401, 226] on p "Adicionar R$ 11,00" at bounding box center [408, 228] width 51 height 9
type input "1"
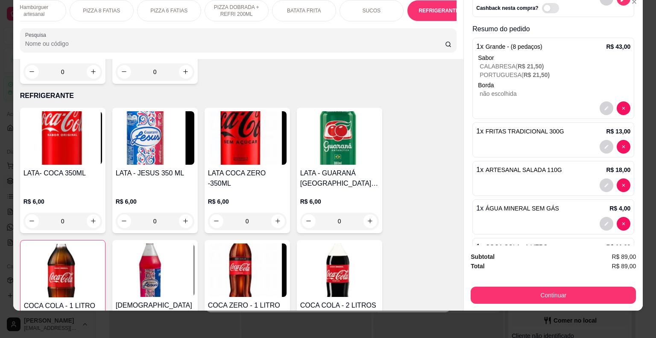
scroll to position [92, 0]
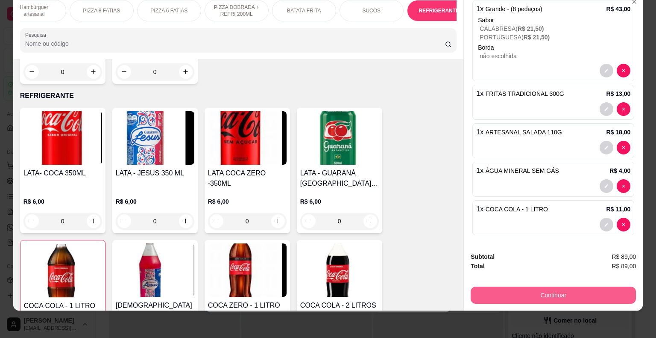
click at [564, 287] on button "Continuar" at bounding box center [553, 294] width 165 height 17
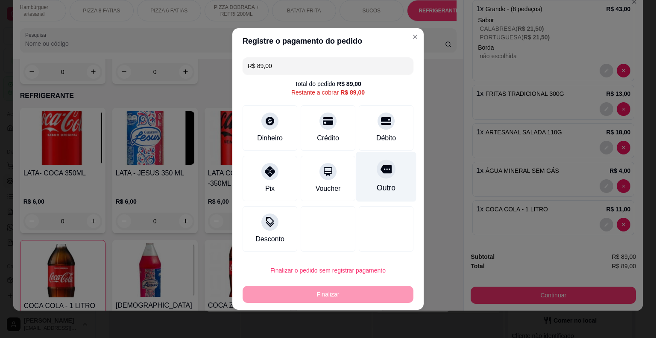
click at [378, 177] on div at bounding box center [386, 168] width 19 height 19
type input "R$ 0,00"
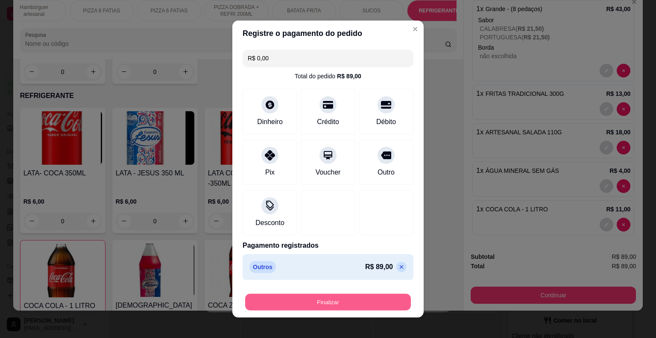
click at [349, 303] on button "Finalizar" at bounding box center [328, 302] width 166 height 17
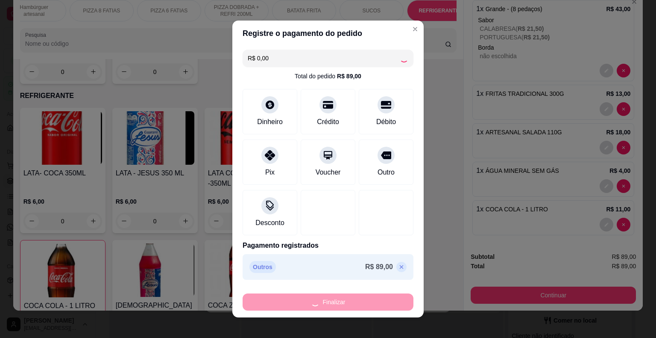
type input "0"
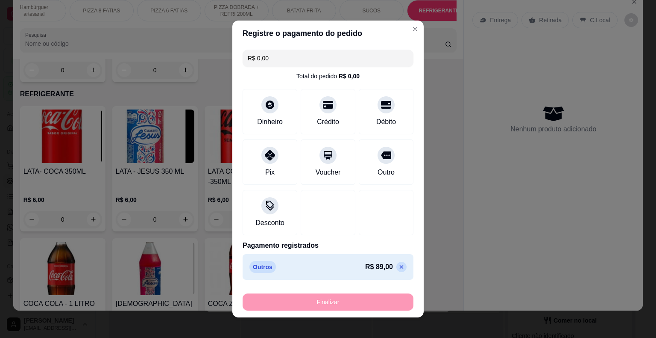
type input "-R$ 89,00"
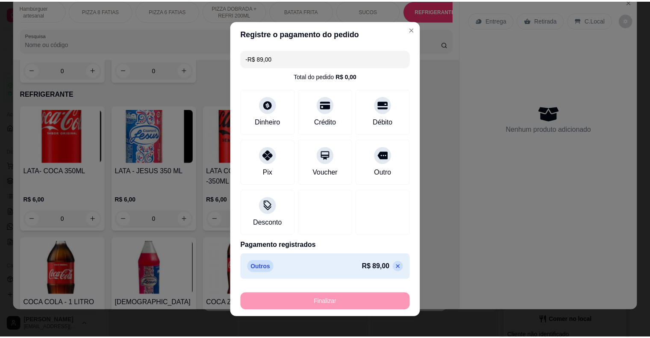
scroll to position [1794, 0]
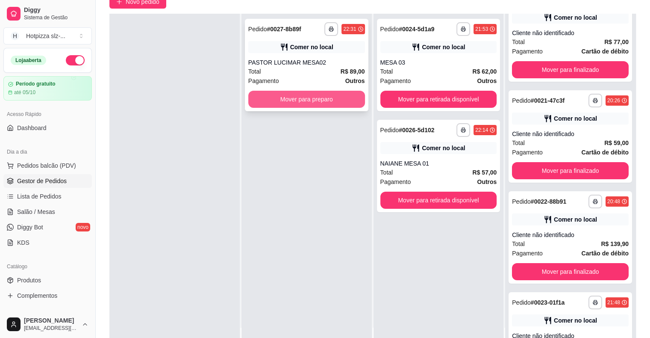
click at [296, 96] on button "Mover para preparo" at bounding box center [306, 99] width 117 height 17
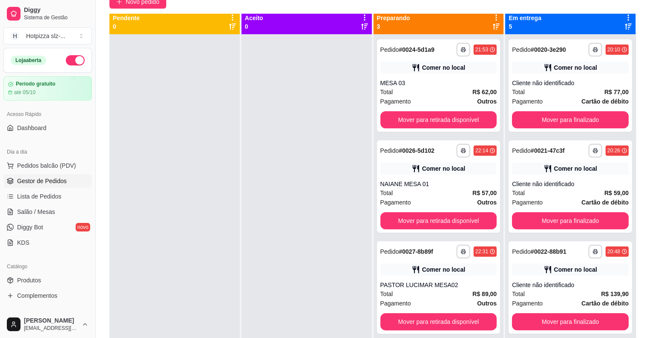
scroll to position [0, 0]
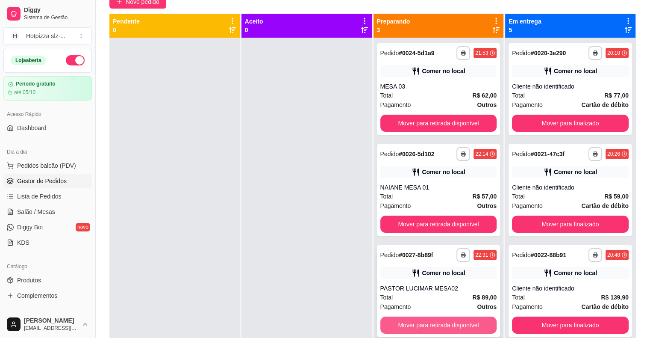
click at [450, 326] on button "Mover para retirada disponível" at bounding box center [438, 324] width 117 height 17
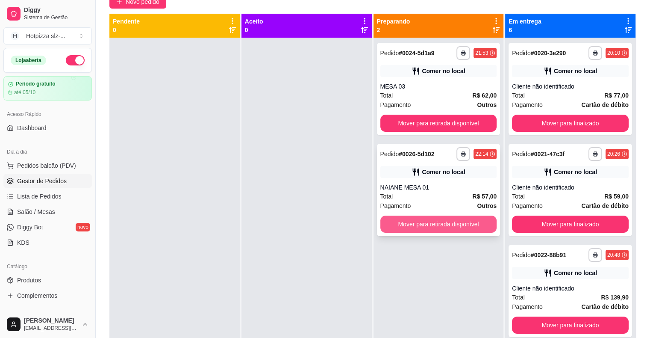
click at [438, 226] on button "Mover para retirada disponível" at bounding box center [438, 223] width 117 height 17
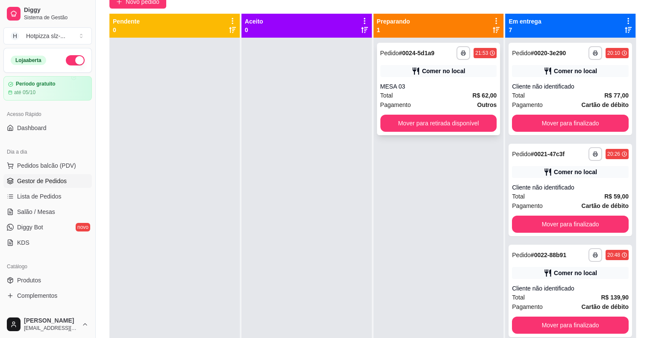
click at [397, 67] on div "Comer no local" at bounding box center [438, 71] width 117 height 12
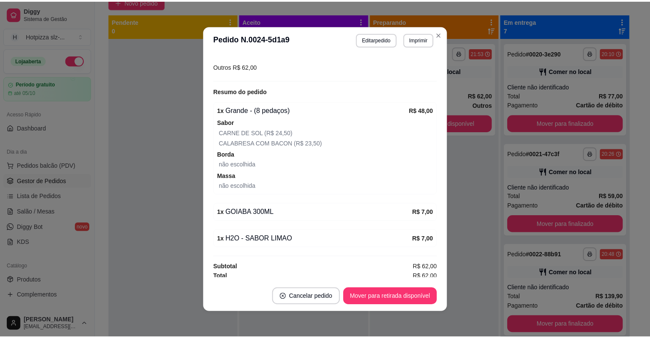
scroll to position [164, 0]
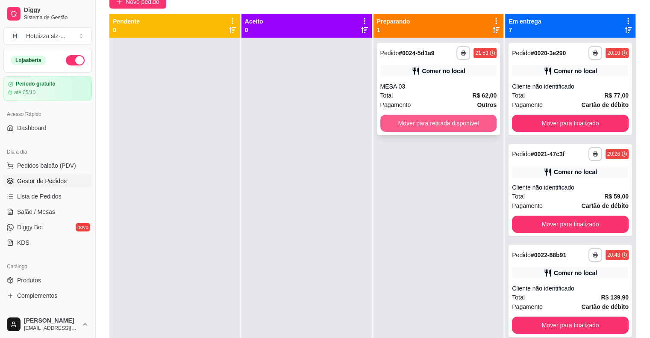
click at [441, 126] on button "Mover para retirada disponível" at bounding box center [438, 123] width 117 height 17
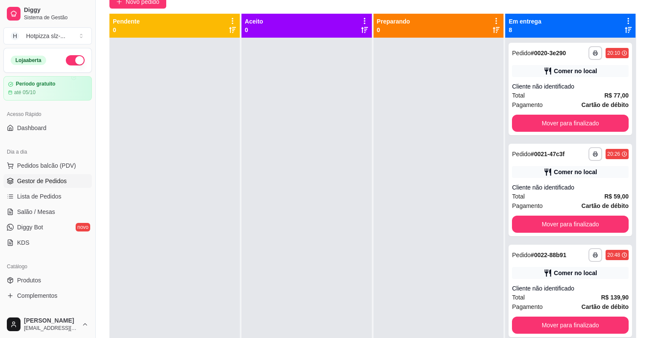
drag, startPoint x: 473, startPoint y: 105, endPoint x: 465, endPoint y: 100, distance: 9.2
click at [470, 104] on div at bounding box center [439, 207] width 130 height 338
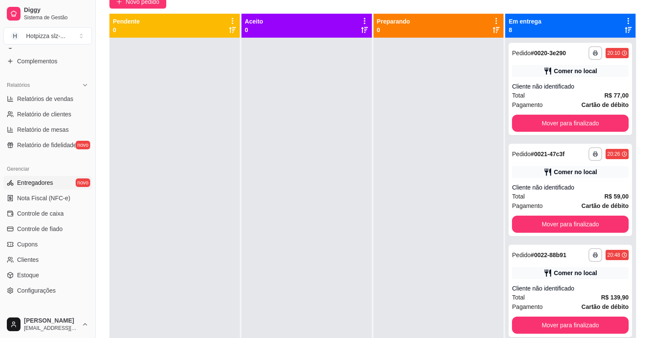
scroll to position [234, 0]
click at [43, 103] on link "Relatórios de vendas" at bounding box center [47, 99] width 88 height 14
select select "ALL"
select select "0"
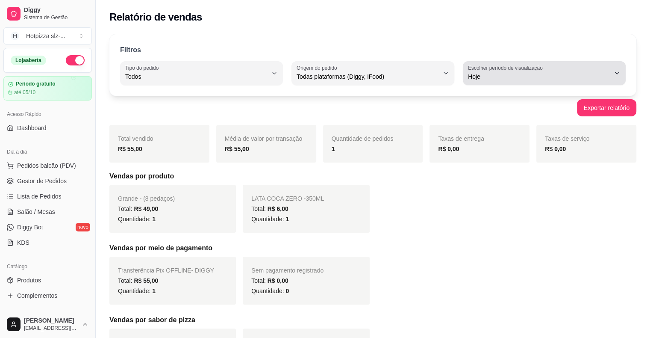
click at [615, 73] on icon "button" at bounding box center [617, 73] width 7 height 7
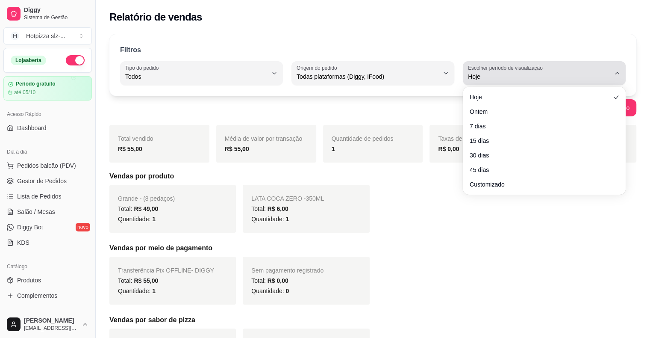
click at [615, 73] on icon "button" at bounding box center [617, 73] width 7 height 7
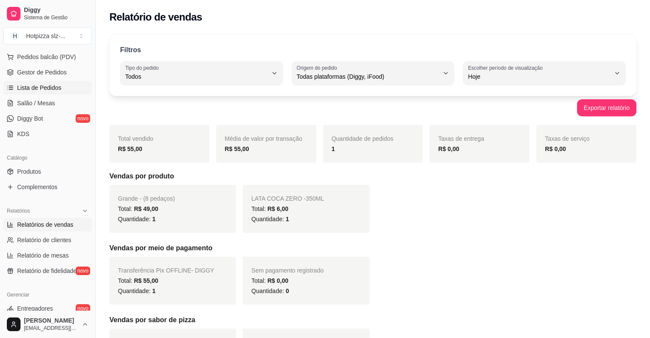
scroll to position [128, 0]
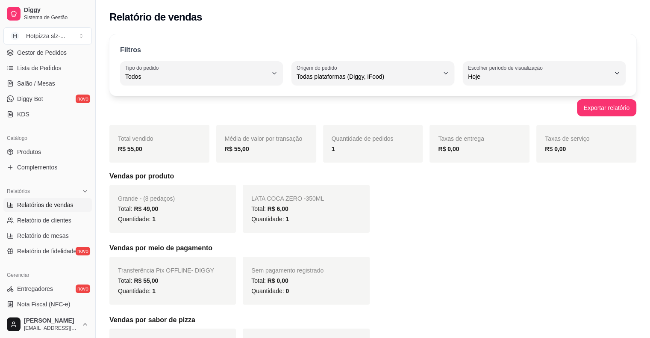
click at [50, 209] on link "Relatórios de vendas" at bounding box center [47, 205] width 88 height 14
click at [52, 206] on span "Relatórios de vendas" at bounding box center [45, 204] width 56 height 9
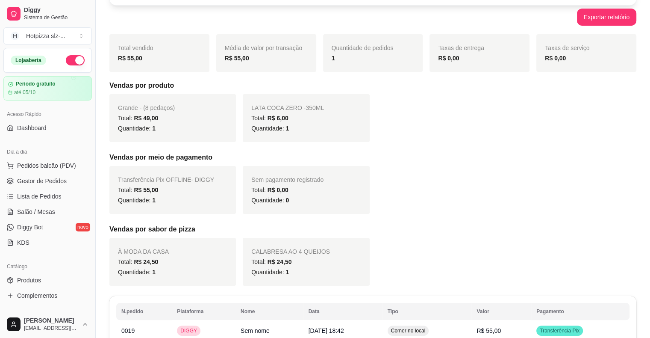
scroll to position [0, 0]
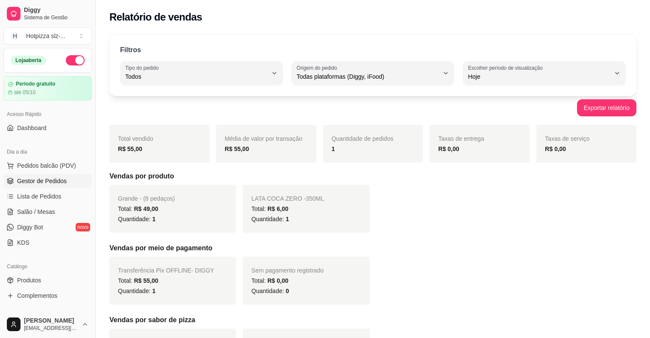
click at [29, 181] on span "Gestor de Pedidos" at bounding box center [42, 180] width 50 height 9
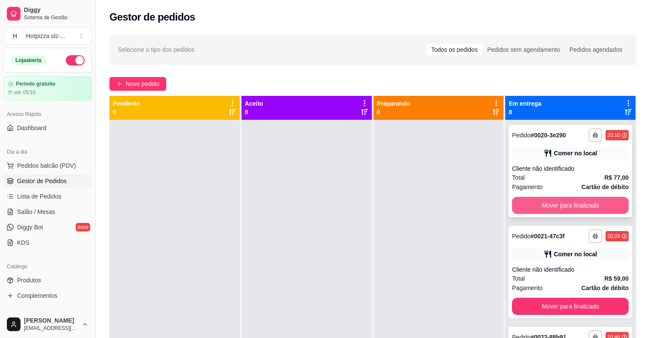
click at [560, 206] on button "Mover para finalizado" at bounding box center [570, 205] width 117 height 17
click at [560, 204] on button "Mover para finalizado" at bounding box center [570, 205] width 113 height 17
click at [560, 204] on button "Mover para finalizado" at bounding box center [570, 205] width 117 height 17
click at [559, 203] on button "Mover para finalizado" at bounding box center [570, 205] width 117 height 17
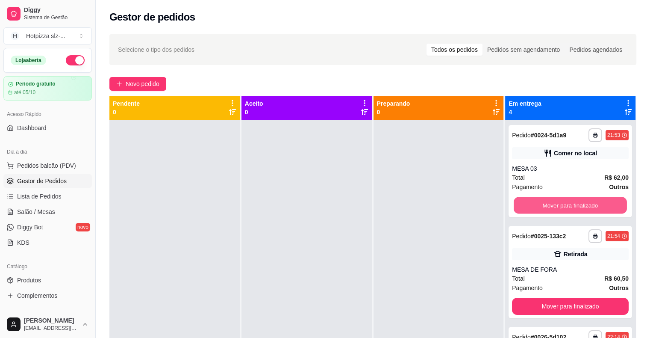
click at [559, 203] on button "Mover para finalizado" at bounding box center [570, 205] width 113 height 17
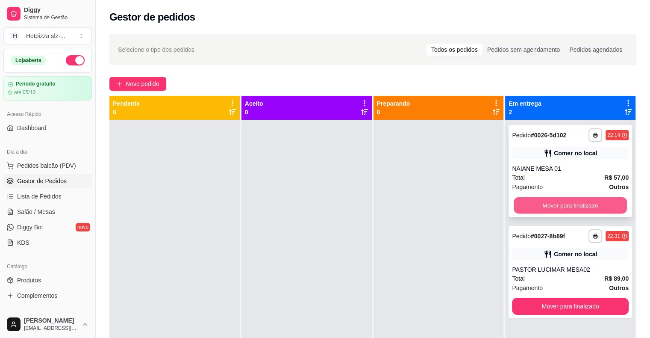
click at [559, 202] on button "Mover para finalizado" at bounding box center [570, 205] width 113 height 17
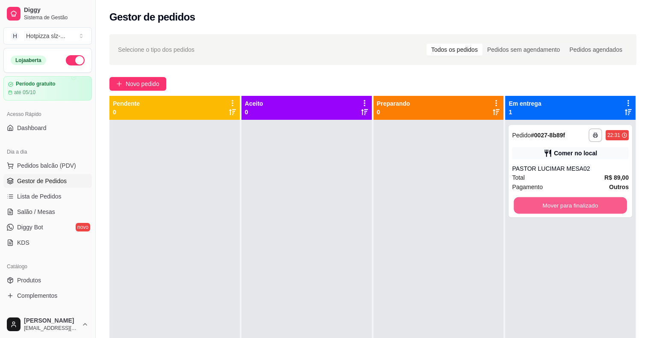
click at [559, 202] on button "Mover para finalizado" at bounding box center [570, 205] width 113 height 17
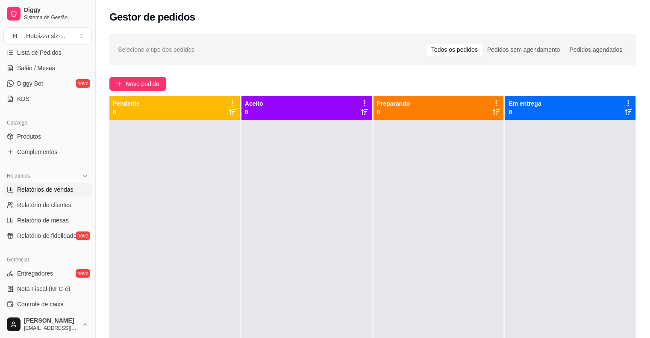
scroll to position [171, 0]
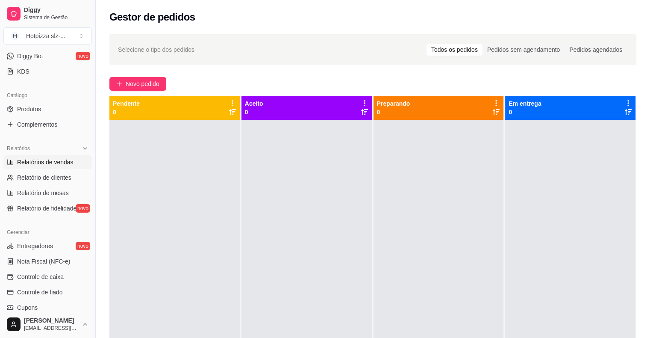
click at [52, 163] on span "Relatórios de vendas" at bounding box center [45, 162] width 56 height 9
select select "ALL"
select select "0"
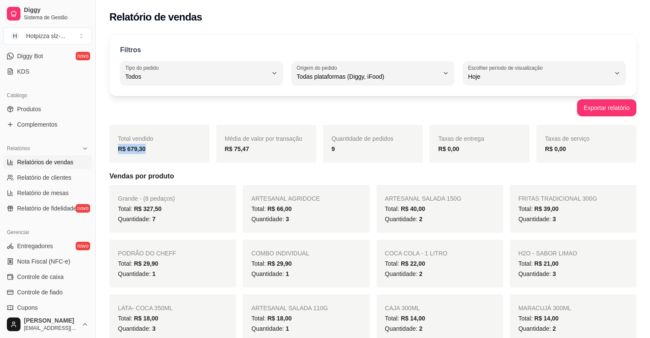
drag, startPoint x: 147, startPoint y: 149, endPoint x: 108, endPoint y: 153, distance: 39.5
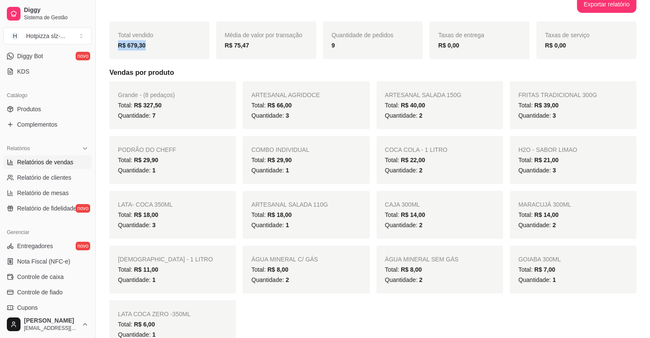
scroll to position [85, 0]
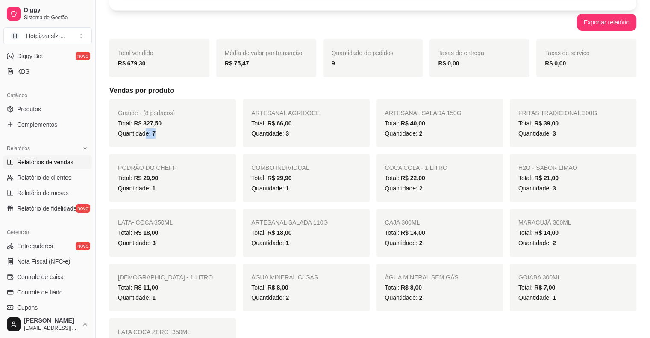
drag, startPoint x: 164, startPoint y: 132, endPoint x: 147, endPoint y: 135, distance: 17.2
click at [147, 135] on div "Quantidade: 7" at bounding box center [172, 133] width 109 height 10
drag, startPoint x: 296, startPoint y: 130, endPoint x: 281, endPoint y: 134, distance: 14.9
click at [281, 134] on div "Quantidade: 3" at bounding box center [305, 133] width 109 height 10
drag, startPoint x: 424, startPoint y: 131, endPoint x: 416, endPoint y: 134, distance: 7.9
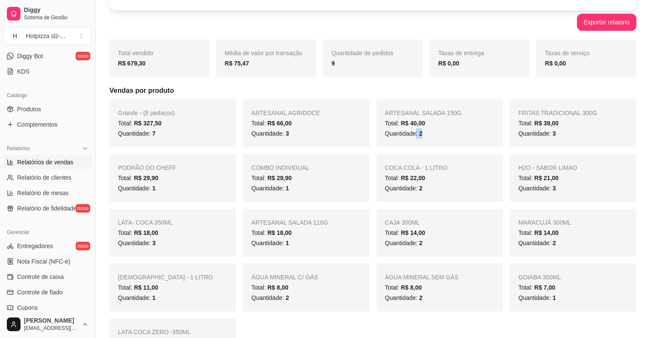
click at [416, 134] on div "Quantidade: 2" at bounding box center [439, 133] width 109 height 10
drag, startPoint x: 159, startPoint y: 188, endPoint x: 150, endPoint y: 191, distance: 8.9
click at [150, 191] on div "Quantidade: 1" at bounding box center [172, 188] width 109 height 10
drag, startPoint x: 298, startPoint y: 188, endPoint x: 280, endPoint y: 193, distance: 18.0
click at [280, 193] on div "COMBO INDIVIDUAL Total: R$ 29,90 Quantidade: 1" at bounding box center [306, 178] width 126 height 48
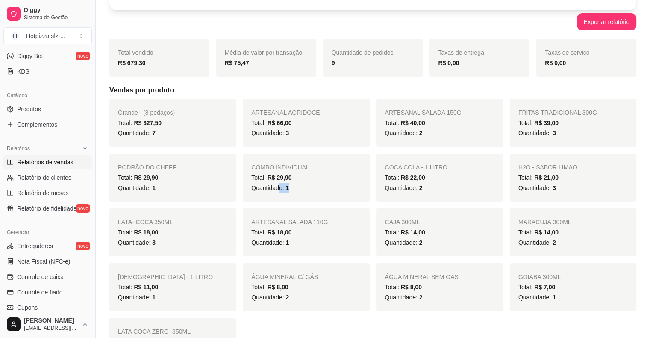
scroll to position [128, 0]
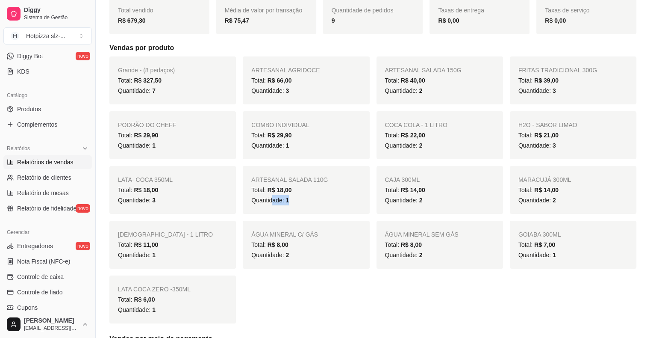
drag, startPoint x: 290, startPoint y: 201, endPoint x: 273, endPoint y: 203, distance: 17.2
click at [273, 203] on div "Quantidade: 1" at bounding box center [305, 200] width 109 height 10
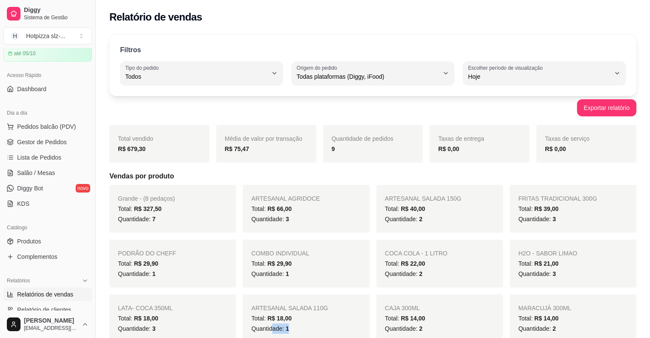
scroll to position [0, 0]
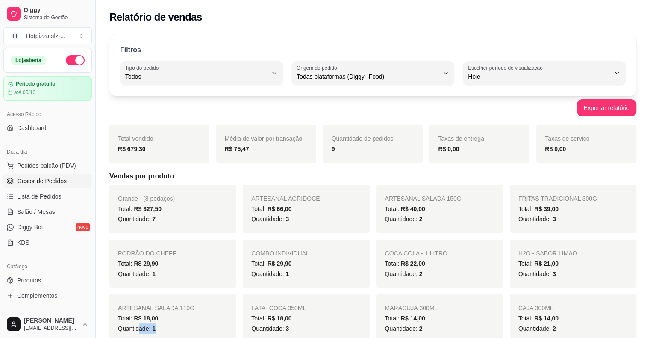
click at [41, 182] on span "Gestor de Pedidos" at bounding box center [42, 180] width 50 height 9
